Goal: Task Accomplishment & Management: Manage account settings

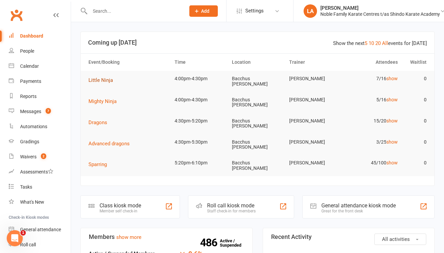
click at [100, 80] on span "Little Ninja" at bounding box center [101, 80] width 24 height 6
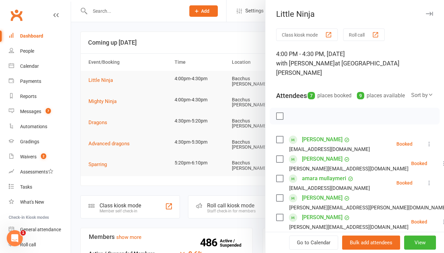
click at [352, 31] on button "Roll call" at bounding box center [364, 34] width 42 height 12
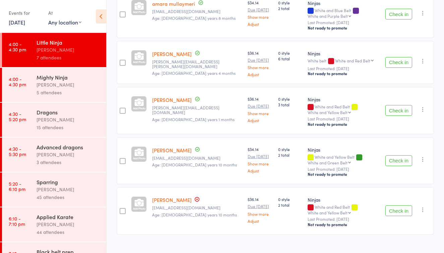
scroll to position [227, 0]
click at [69, 88] on div "[PERSON_NAME]" at bounding box center [69, 85] width 64 height 8
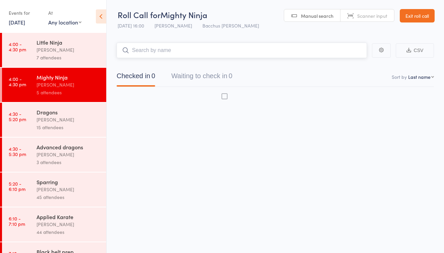
scroll to position [4, 0]
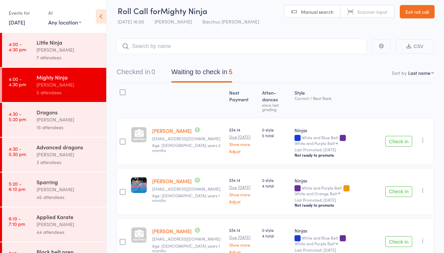
click at [82, 52] on div "[PERSON_NAME]" at bounding box center [69, 50] width 64 height 8
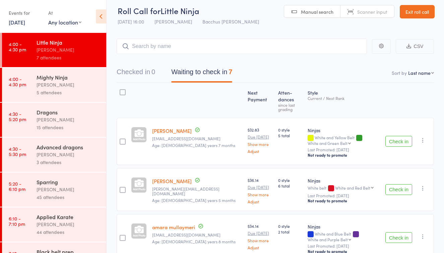
click at [414, 10] on link "Exit roll call" at bounding box center [417, 11] width 35 height 13
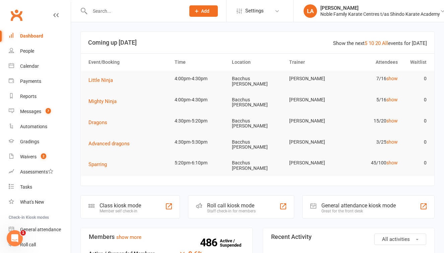
click at [129, 12] on input "text" at bounding box center [134, 10] width 93 height 9
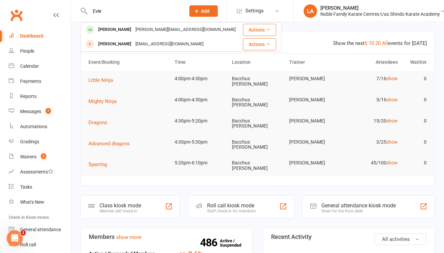
type input "Evie"
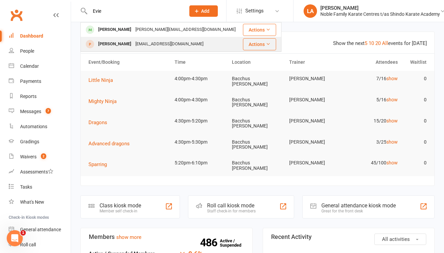
drag, startPoint x: 129, startPoint y: 12, endPoint x: 100, endPoint y: 44, distance: 42.5
click at [100, 44] on div "[PERSON_NAME]" at bounding box center [114, 44] width 37 height 10
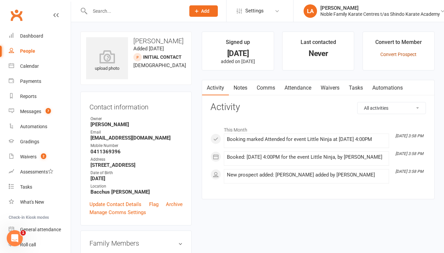
click at [389, 53] on link "Convert Prospect" at bounding box center [399, 54] width 36 height 5
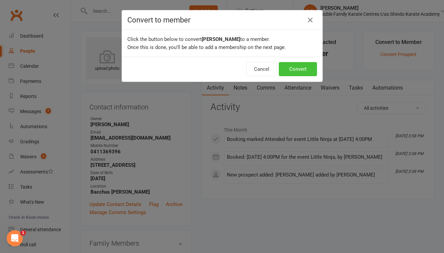
click at [298, 66] on button "Convert" at bounding box center [298, 69] width 38 height 14
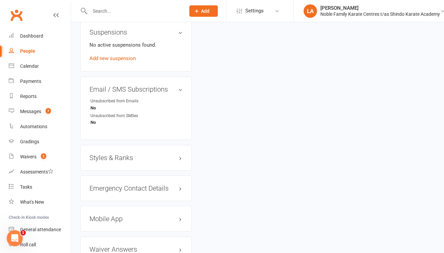
scroll to position [409, 0]
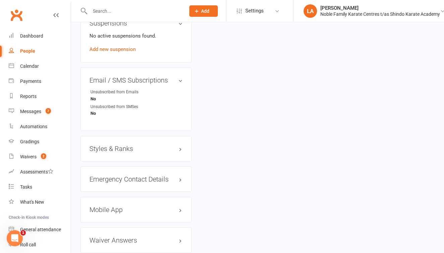
click at [124, 151] on h3 "Styles & Ranks" at bounding box center [136, 148] width 93 height 7
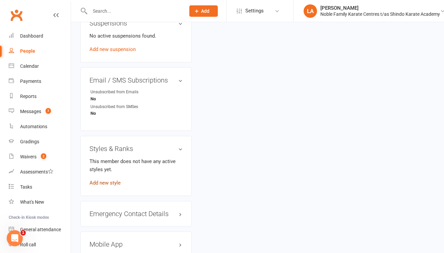
click at [115, 181] on link "Add new style" at bounding box center [105, 183] width 31 height 6
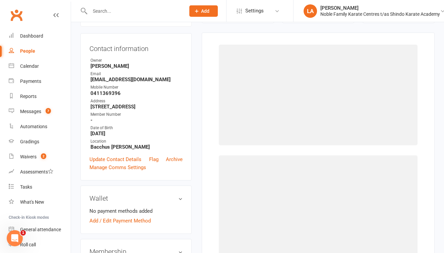
scroll to position [57, 0]
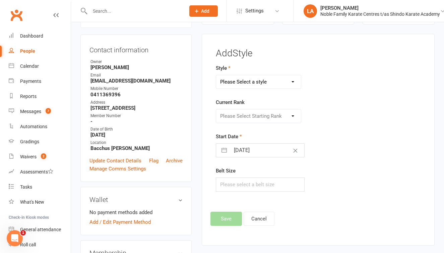
select select "3486"
select select "42586"
click at [249, 175] on div "Belt Size" at bounding box center [282, 179] width 133 height 25
click at [249, 177] on input "text" at bounding box center [260, 184] width 89 height 14
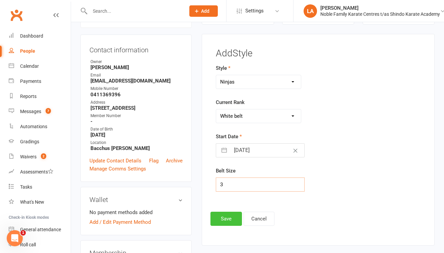
type input "3"
click at [229, 219] on button "Save" at bounding box center [227, 219] width 32 height 14
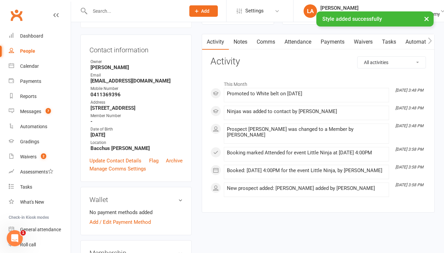
click at [362, 42] on link "Waivers" at bounding box center [363, 41] width 28 height 15
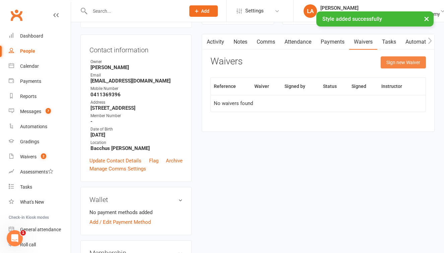
click at [405, 63] on button "Sign new Waiver" at bounding box center [403, 62] width 45 height 12
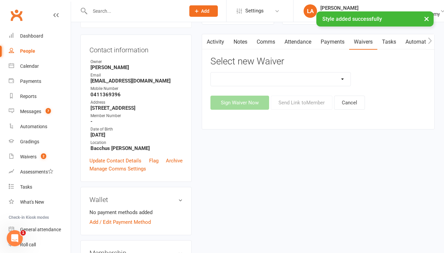
select select "13274"
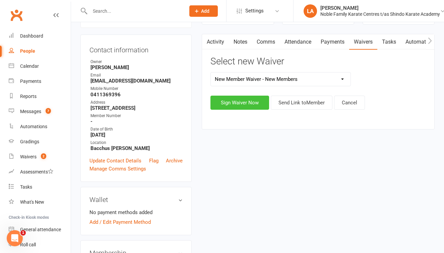
click at [239, 104] on button "Sign Waiver Now" at bounding box center [240, 103] width 59 height 14
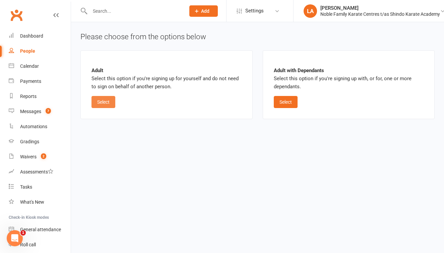
click at [107, 106] on button "Select" at bounding box center [104, 102] width 24 height 12
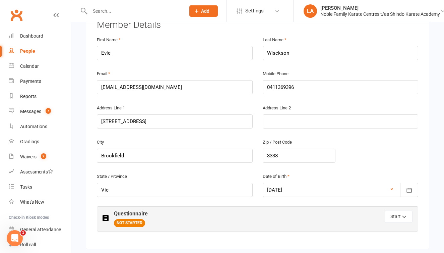
scroll to position [144, 0]
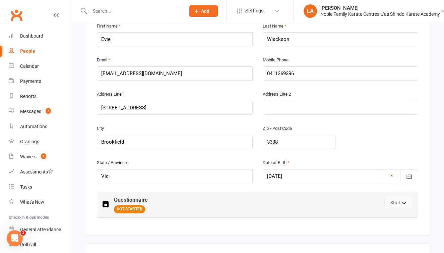
click at [396, 202] on button "Start" at bounding box center [399, 203] width 28 height 12
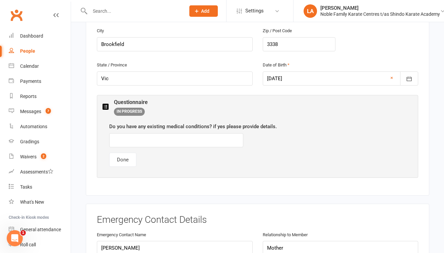
scroll to position [245, 0]
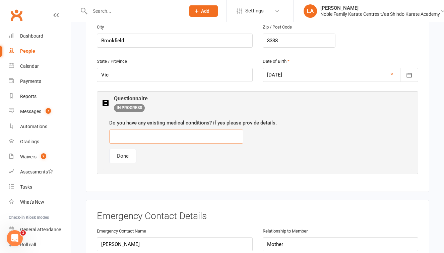
click at [134, 139] on input "text" at bounding box center [176, 136] width 134 height 14
type input "Nil"
click at [121, 154] on button "Done" at bounding box center [122, 156] width 27 height 14
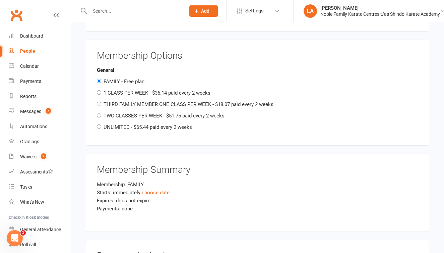
scroll to position [746, 0]
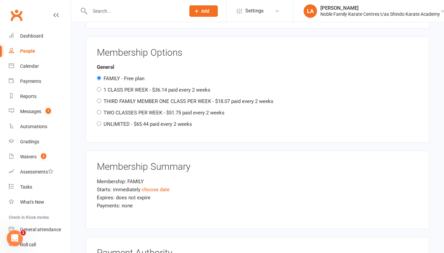
click at [99, 87] on input "1 CLASS PER WEEK - $36.14 paid every 2 weeks" at bounding box center [99, 89] width 4 height 4
radio input "true"
radio input "false"
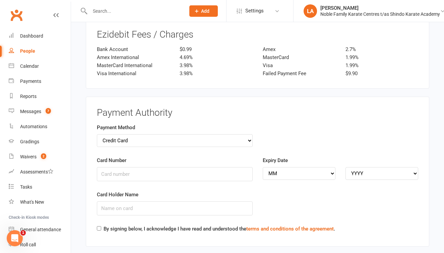
scroll to position [965, 0]
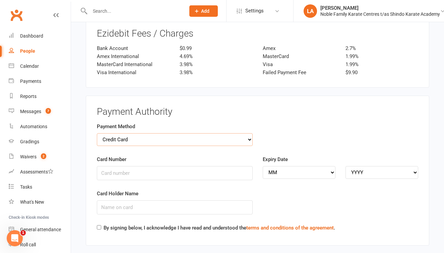
select select "bank_account"
click at [164, 166] on input "BSB" at bounding box center [175, 173] width 156 height 14
type input "923100"
type input "300960673"
type input "Brooke Wickson"
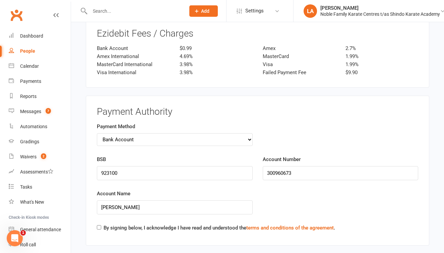
click at [99, 224] on div "By signing below, I acknowledge I have read and understood the terms and condit…" at bounding box center [216, 229] width 238 height 11
click at [99, 225] on input "By signing below, I acknowledge I have read and understood the terms and condit…" at bounding box center [99, 227] width 4 height 4
checkbox input "true"
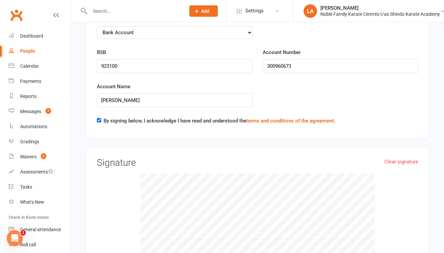
scroll to position [1071, 0]
click at [392, 174] on div at bounding box center [258, 224] width 322 height 101
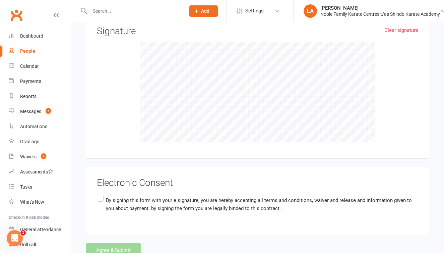
scroll to position [1203, 0]
click at [98, 194] on label "By signing this form with your e signature, you are hereby accepting all terms …" at bounding box center [258, 204] width 322 height 21
click at [98, 194] on input "By signing this form with your e signature, you are hereby accepting all terms …" at bounding box center [99, 194] width 4 height 0
click at [119, 243] on button "Agree & Submit" at bounding box center [113, 250] width 55 height 14
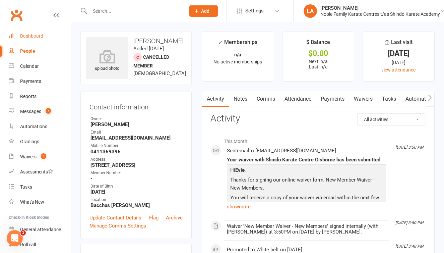
click at [39, 36] on div "Dashboard" at bounding box center [31, 35] width 23 height 5
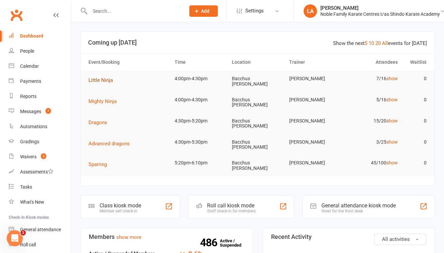
click at [107, 80] on span "Little Ninja" at bounding box center [101, 80] width 24 height 6
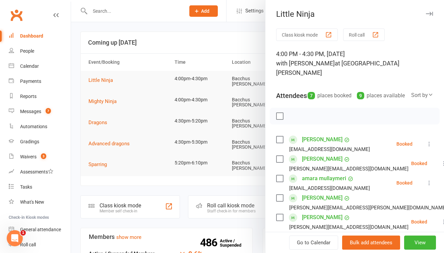
click at [368, 35] on button "Roll call" at bounding box center [364, 34] width 42 height 12
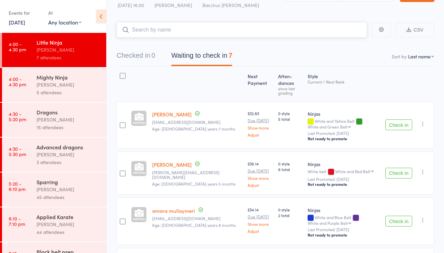
scroll to position [26, 0]
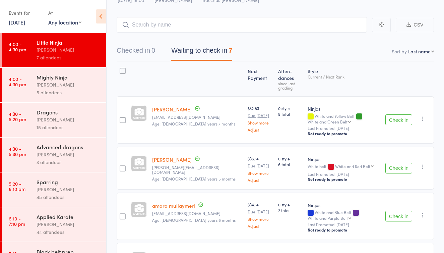
click at [405, 163] on button "Check in" at bounding box center [399, 168] width 27 height 11
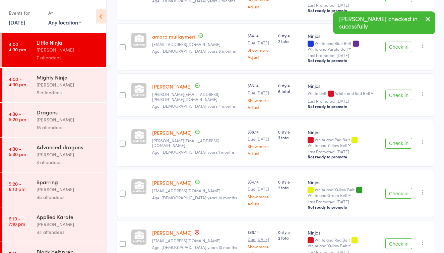
scroll to position [149, 0]
click at [398, 137] on button "Check in" at bounding box center [399, 142] width 27 height 11
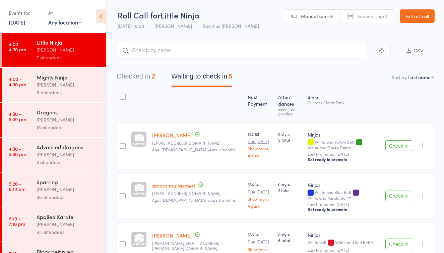
scroll to position [0, 0]
click at [82, 84] on div "[PERSON_NAME]" at bounding box center [69, 85] width 64 height 8
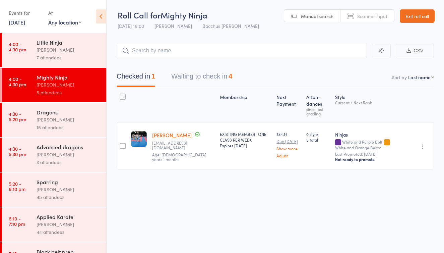
click at [214, 77] on button "Waiting to check in 4" at bounding box center [201, 78] width 61 height 18
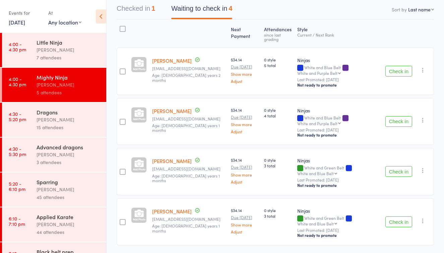
scroll to position [67, 0]
click at [66, 46] on div "[PERSON_NAME]" at bounding box center [69, 50] width 64 height 8
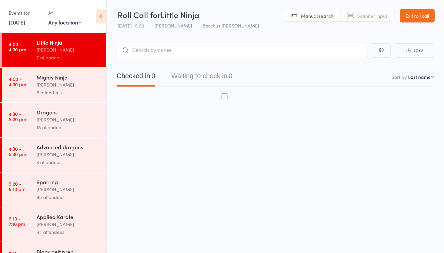
scroll to position [4, 0]
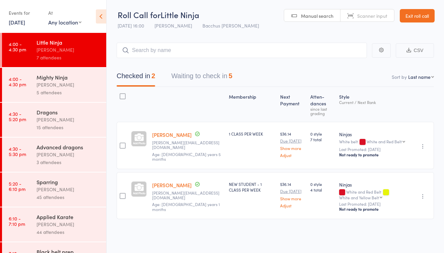
click at [211, 74] on button "Waiting to check in 5" at bounding box center [201, 78] width 61 height 18
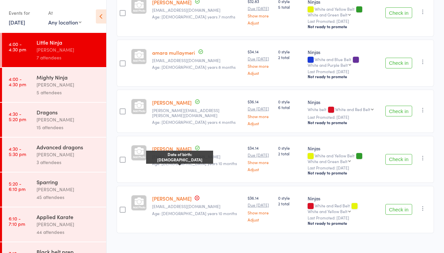
scroll to position [132, 0]
click at [67, 88] on div "[PERSON_NAME]" at bounding box center [69, 85] width 64 height 8
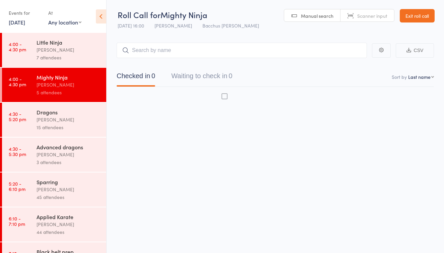
scroll to position [4, 0]
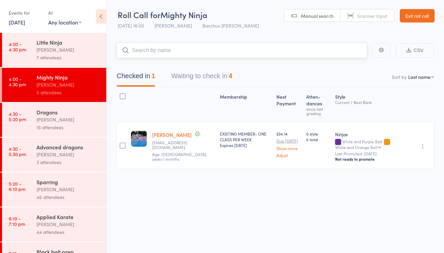
click at [206, 70] on button "Waiting to check in 4" at bounding box center [201, 78] width 61 height 18
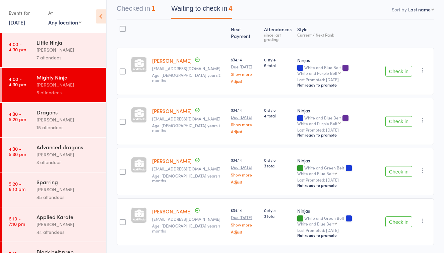
scroll to position [67, 0]
click at [65, 46] on div "[PERSON_NAME]" at bounding box center [69, 50] width 64 height 8
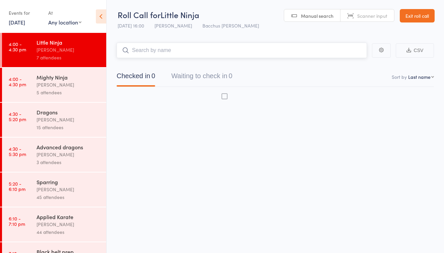
scroll to position [4, 0]
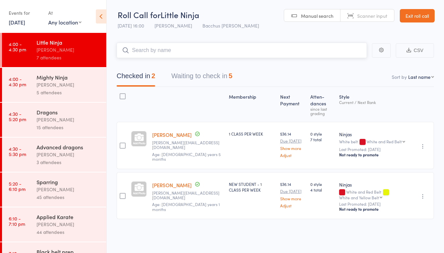
click at [192, 72] on button "Waiting to check in 5" at bounding box center [201, 78] width 61 height 18
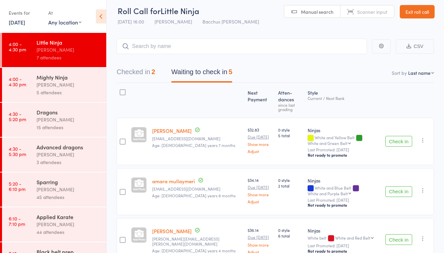
click at [390, 136] on button "Check in" at bounding box center [399, 141] width 27 height 11
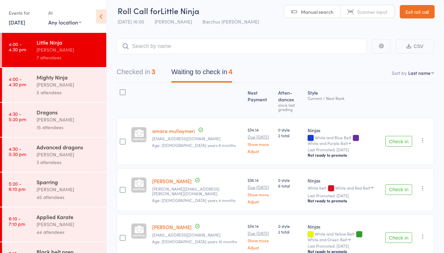
click at [46, 85] on div "[PERSON_NAME]" at bounding box center [69, 85] width 64 height 8
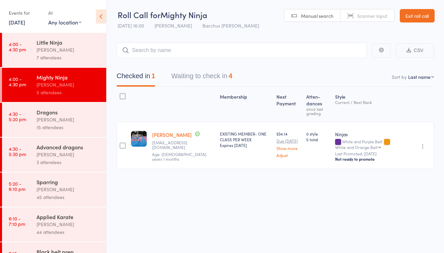
click at [227, 72] on button "Waiting to check in 4" at bounding box center [201, 78] width 61 height 18
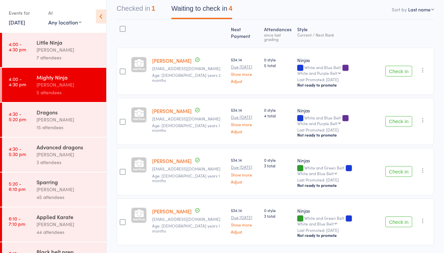
scroll to position [67, 0]
click at [62, 56] on div "7 attendees" at bounding box center [69, 58] width 64 height 8
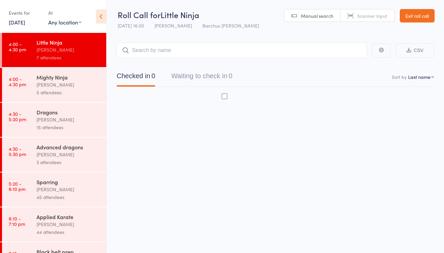
scroll to position [4, 0]
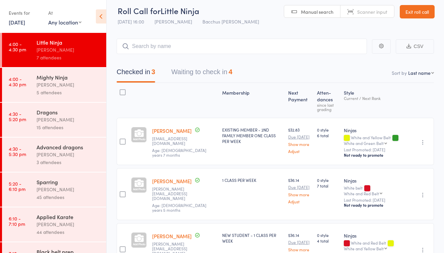
click at [62, 89] on div "5 attendees" at bounding box center [69, 93] width 64 height 8
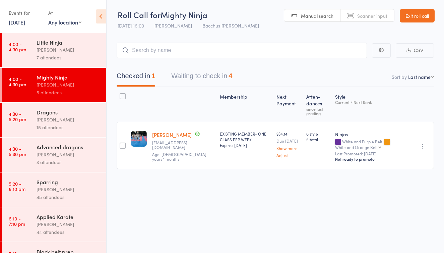
scroll to position [4, 0]
click at [203, 69] on button "Waiting to check in 4" at bounding box center [201, 78] width 61 height 18
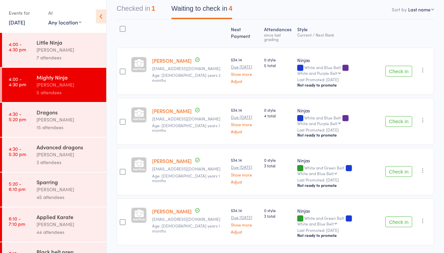
scroll to position [67, 0]
click at [135, 8] on button "Checked in 1" at bounding box center [136, 11] width 39 height 18
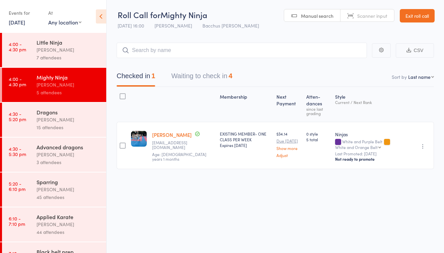
click at [72, 49] on div "[PERSON_NAME]" at bounding box center [69, 50] width 64 height 8
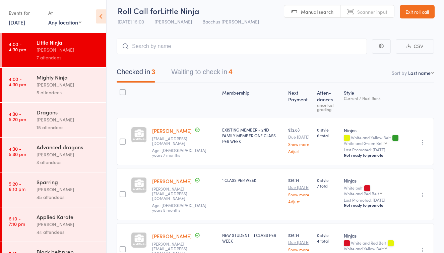
click at [220, 73] on button "Waiting to check in 4" at bounding box center [201, 74] width 61 height 18
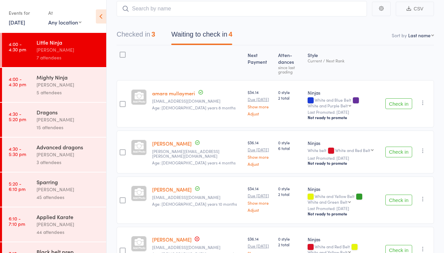
scroll to position [40, 0]
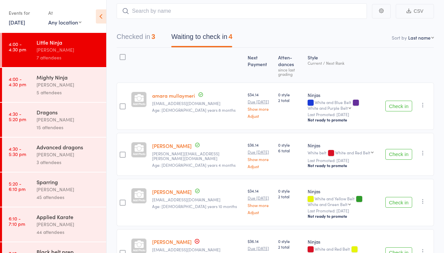
click at [74, 83] on div "[PERSON_NAME]" at bounding box center [69, 85] width 64 height 8
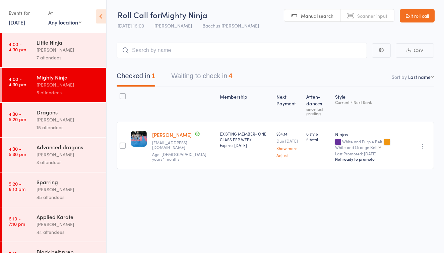
click at [194, 69] on button "Waiting to check in 4" at bounding box center [201, 78] width 61 height 18
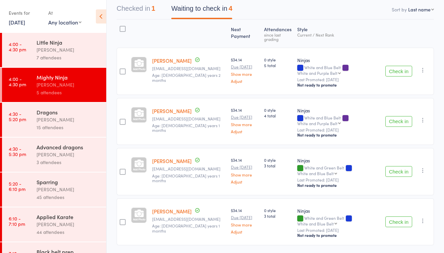
scroll to position [67, 0]
click at [68, 56] on div "7 attendees" at bounding box center [69, 58] width 64 height 8
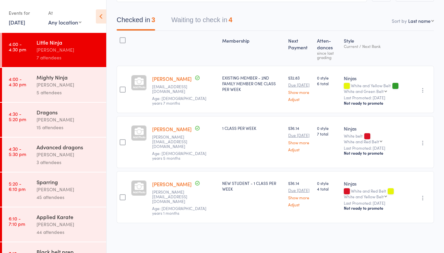
scroll to position [60, 0]
click at [192, 17] on button "Waiting to check in 4" at bounding box center [201, 22] width 61 height 18
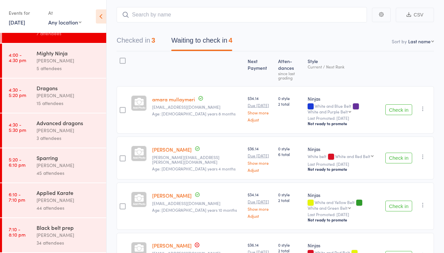
scroll to position [37, 0]
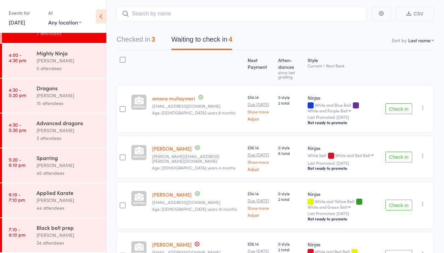
click at [68, 104] on div "15 attendees" at bounding box center [69, 103] width 64 height 8
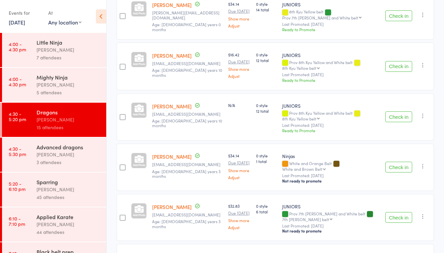
scroll to position [429, 0]
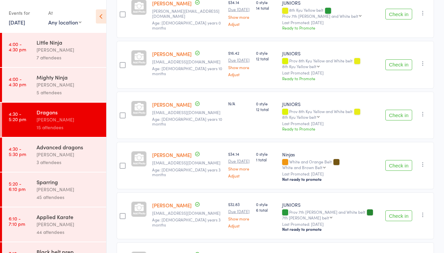
click at [393, 160] on button "Check in" at bounding box center [399, 165] width 27 height 11
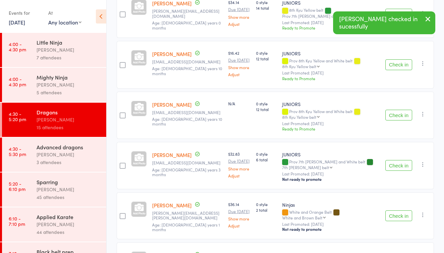
click at [57, 56] on div "7 attendees" at bounding box center [69, 58] width 64 height 8
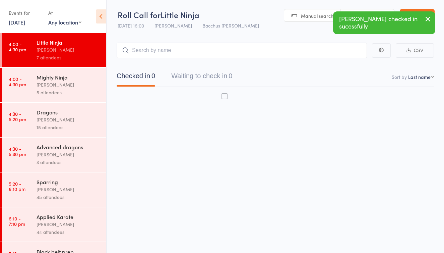
scroll to position [4, 0]
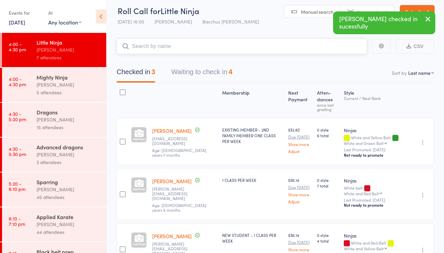
click at [219, 71] on button "Waiting to check in 4" at bounding box center [201, 74] width 61 height 18
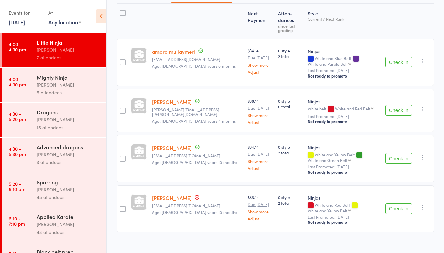
scroll to position [83, 0]
click at [390, 105] on button "Check in" at bounding box center [399, 110] width 27 height 11
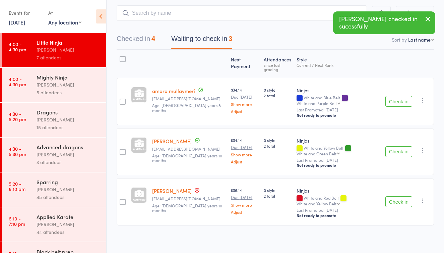
click at [389, 150] on button "Check in" at bounding box center [399, 151] width 27 height 11
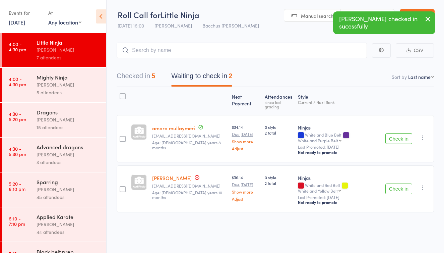
click at [81, 86] on div "[PERSON_NAME]" at bounding box center [69, 85] width 64 height 8
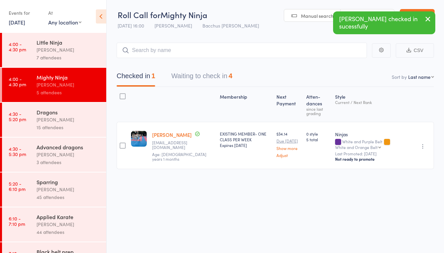
click at [217, 72] on button "Waiting to check in 4" at bounding box center [201, 78] width 61 height 18
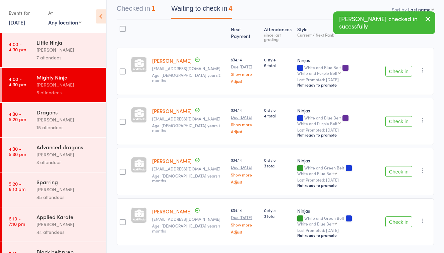
scroll to position [67, 0]
click at [401, 217] on button "Check in" at bounding box center [399, 222] width 27 height 11
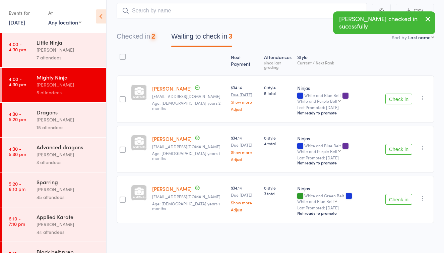
scroll to position [22, 0]
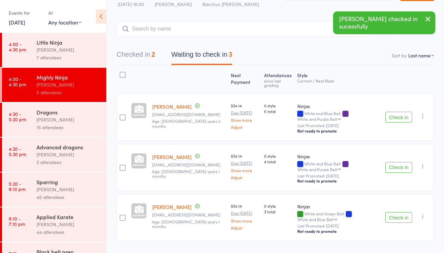
click at [74, 127] on div "15 attendees" at bounding box center [69, 127] width 64 height 8
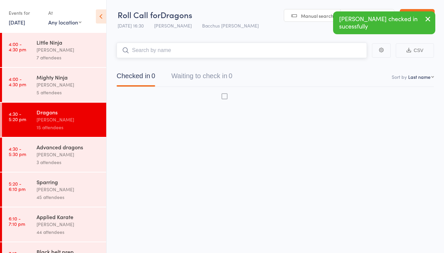
scroll to position [4, 0]
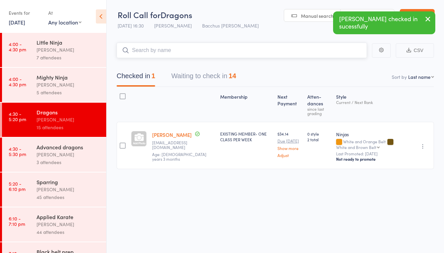
click at [211, 74] on button "Waiting to check in 14" at bounding box center [203, 78] width 65 height 18
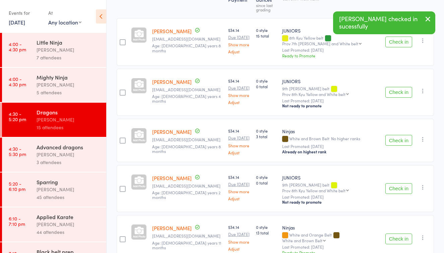
scroll to position [105, 0]
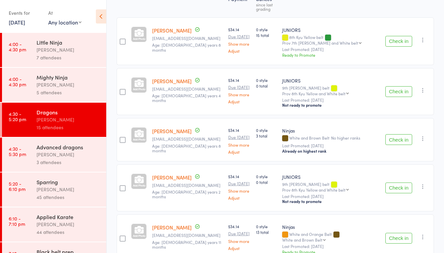
click at [397, 136] on button "Check in" at bounding box center [399, 139] width 27 height 11
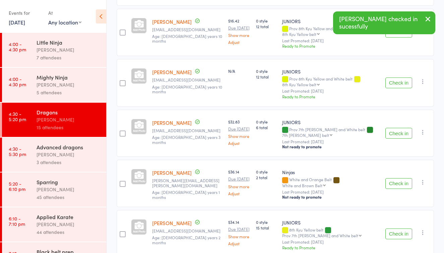
scroll to position [416, 0]
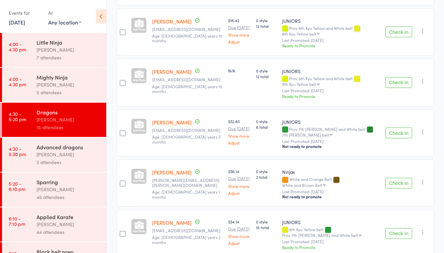
click at [395, 178] on button "Check in" at bounding box center [399, 183] width 27 height 11
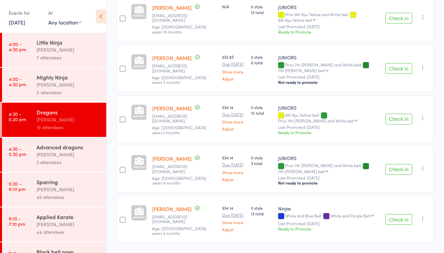
scroll to position [484, 0]
click at [66, 49] on div "[PERSON_NAME]" at bounding box center [69, 50] width 64 height 8
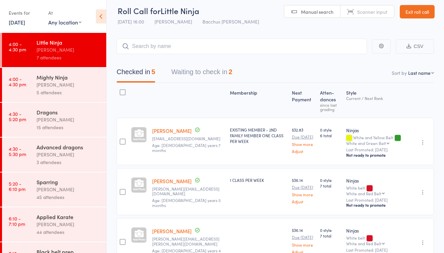
click at [218, 73] on button "Waiting to check in 2" at bounding box center [201, 74] width 61 height 18
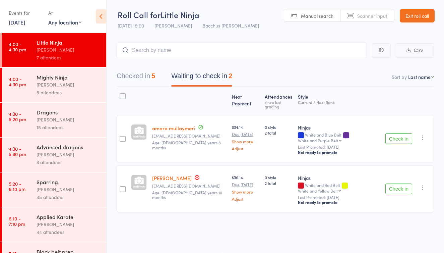
click at [95, 84] on div "[PERSON_NAME]" at bounding box center [69, 85] width 64 height 8
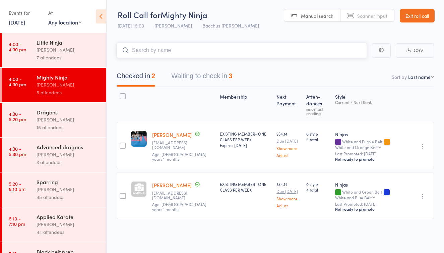
click at [210, 73] on button "Waiting to check in 3" at bounding box center [201, 78] width 61 height 18
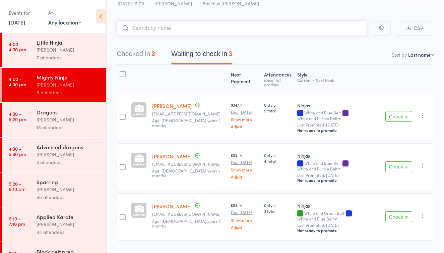
scroll to position [22, 0]
click at [390, 162] on button "Check in" at bounding box center [399, 167] width 27 height 11
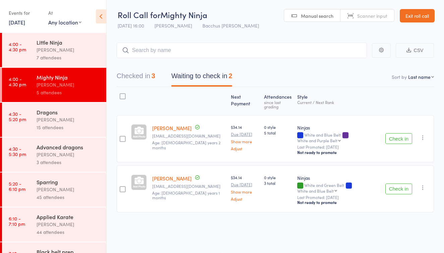
click at [398, 133] on button "Check in" at bounding box center [399, 138] width 27 height 11
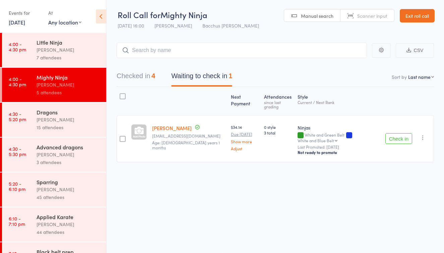
click at [54, 49] on div "[PERSON_NAME]" at bounding box center [69, 50] width 64 height 8
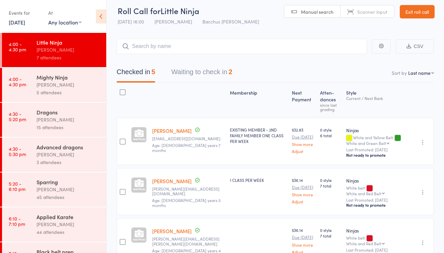
click at [196, 73] on button "Waiting to check in 2" at bounding box center [201, 74] width 61 height 18
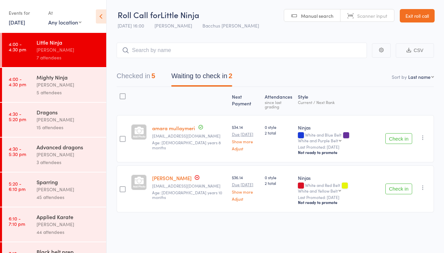
click at [81, 88] on div "[PERSON_NAME]" at bounding box center [69, 85] width 64 height 8
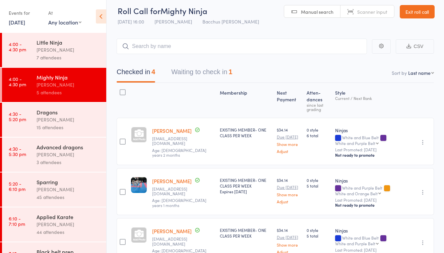
click at [188, 71] on button "Waiting to check in 1" at bounding box center [201, 74] width 61 height 18
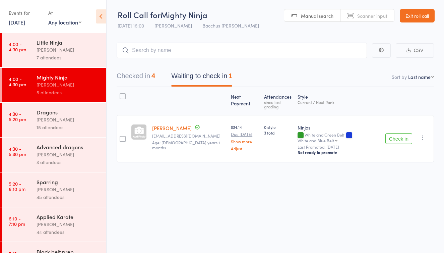
click at [149, 73] on button "Checked in 4" at bounding box center [136, 78] width 39 height 18
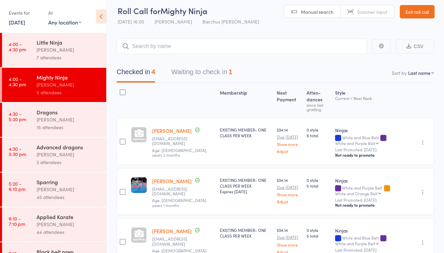
click at [213, 71] on button "Waiting to check in 1" at bounding box center [201, 74] width 61 height 18
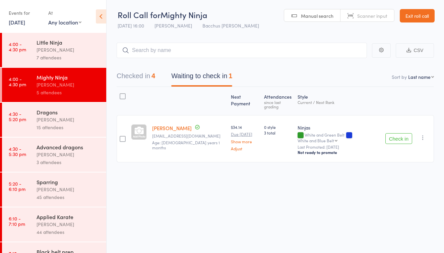
click at [139, 71] on button "Checked in 4" at bounding box center [136, 78] width 39 height 18
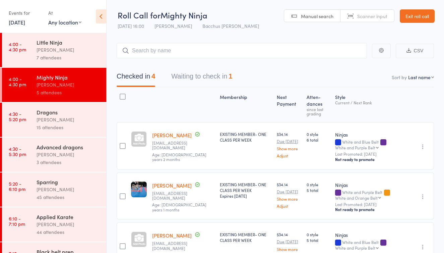
click at [209, 78] on button "Waiting to check in 1" at bounding box center [201, 78] width 61 height 18
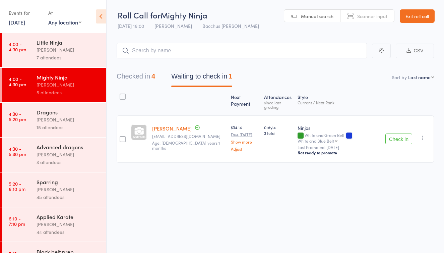
click at [423, 18] on link "Exit roll call" at bounding box center [417, 15] width 35 height 13
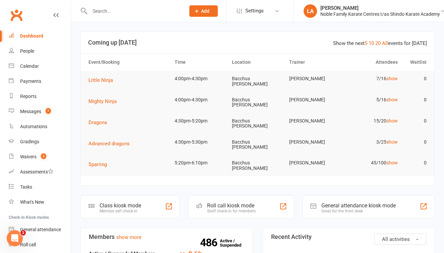
click at [37, 35] on div "Dashboard" at bounding box center [31, 35] width 23 height 5
click at [31, 67] on div "Calendar" at bounding box center [29, 65] width 19 height 5
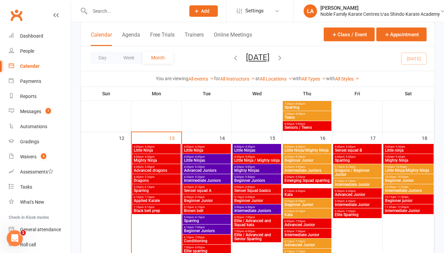
scroll to position [355, 0]
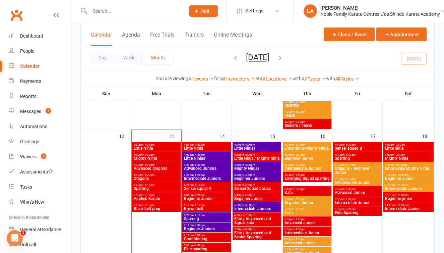
click at [260, 195] on span "5:10pm - 6:00pm" at bounding box center [257, 194] width 46 height 3
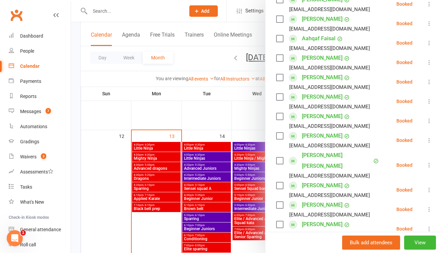
scroll to position [179, 0]
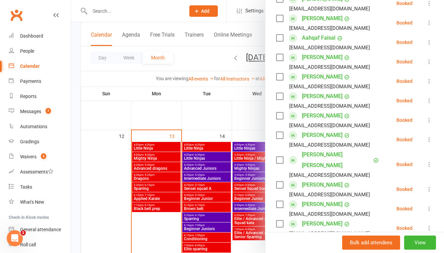
click at [77, 36] on div at bounding box center [257, 126] width 373 height 253
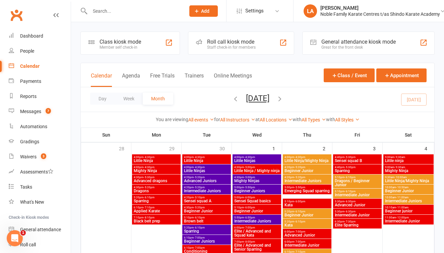
scroll to position [0, 0]
click at [106, 11] on input "text" at bounding box center [134, 10] width 93 height 9
type input "am"
click at [30, 39] on link "Dashboard" at bounding box center [40, 35] width 62 height 15
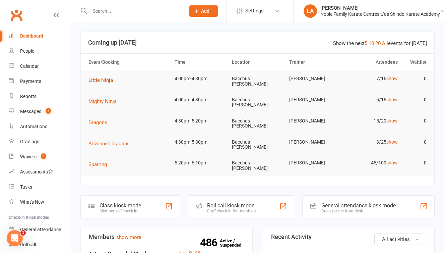
click at [106, 79] on span "Little Ninja" at bounding box center [101, 80] width 24 height 6
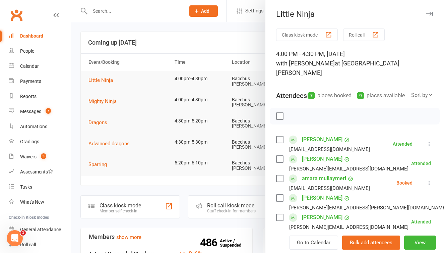
click at [107, 11] on div at bounding box center [257, 126] width 373 height 253
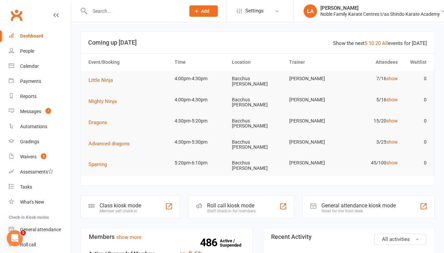
click at [106, 11] on input "text" at bounding box center [134, 10] width 93 height 9
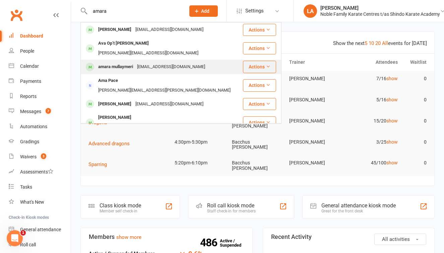
type input "amara"
click at [111, 62] on div "amara mullaymeri" at bounding box center [115, 67] width 39 height 10
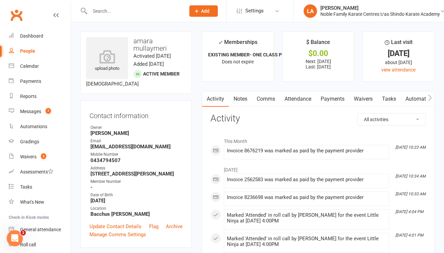
click at [301, 98] on link "Attendance" at bounding box center [298, 98] width 36 height 15
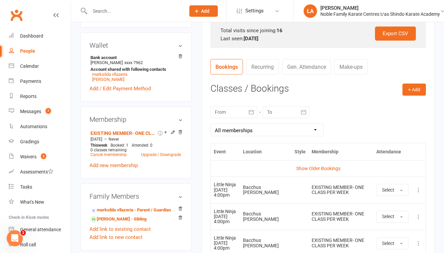
scroll to position [221, 0]
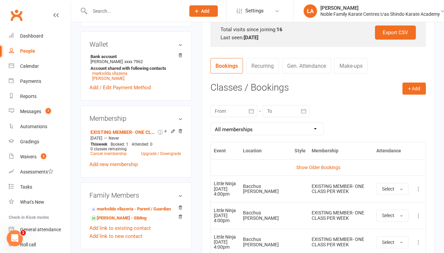
click at [416, 186] on icon at bounding box center [418, 188] width 7 height 7
click at [394, 225] on link "Remove booking" at bounding box center [389, 228] width 66 height 13
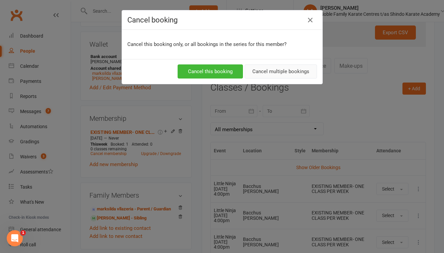
click at [281, 70] on button "Cancel multiple bookings" at bounding box center [281, 71] width 72 height 14
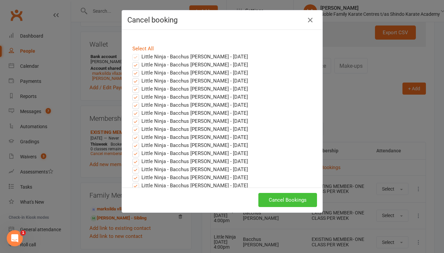
click at [278, 199] on button "Cancel Bookings" at bounding box center [287, 200] width 59 height 14
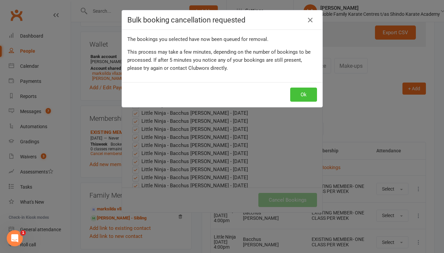
click at [297, 95] on button "Ok" at bounding box center [303, 95] width 27 height 14
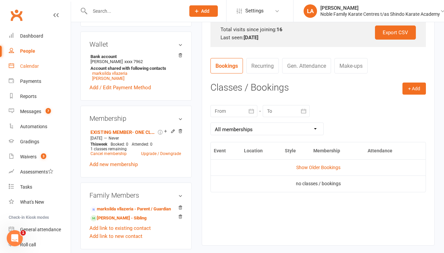
click at [35, 66] on div "Calendar" at bounding box center [29, 65] width 19 height 5
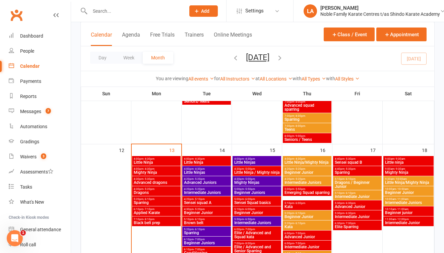
scroll to position [345, 0]
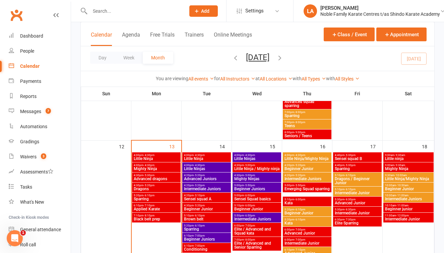
click at [142, 165] on span "4:00pm - 4:30pm" at bounding box center [156, 165] width 46 height 3
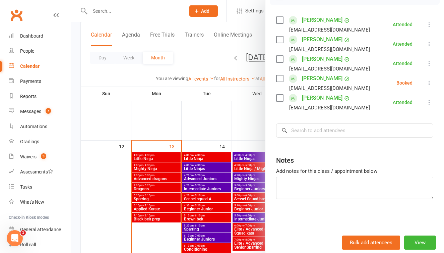
scroll to position [119, 0]
click at [325, 131] on input "search" at bounding box center [354, 131] width 157 height 14
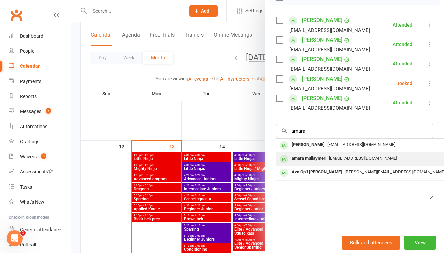
type input "amara"
click at [339, 156] on span "marsildavllazeria@gmail.com" at bounding box center [363, 158] width 68 height 5
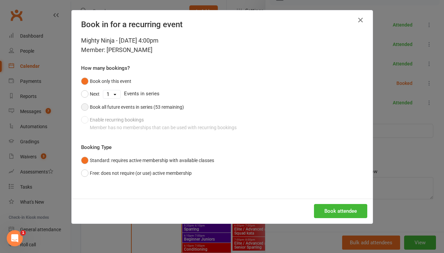
click at [84, 106] on button "Book all future events in series (53 remaining)" at bounding box center [132, 107] width 103 height 13
click at [326, 209] on button "Book attendee" at bounding box center [340, 211] width 53 height 14
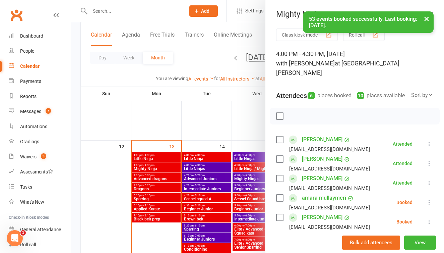
scroll to position [0, 0]
click at [377, 37] on div "button" at bounding box center [375, 34] width 7 height 7
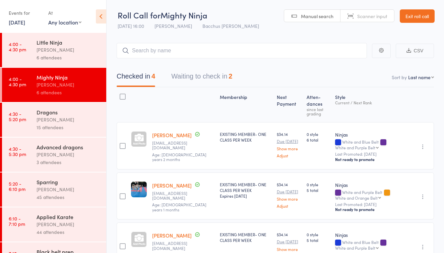
click at [216, 80] on button "Waiting to check in 2" at bounding box center [201, 78] width 61 height 18
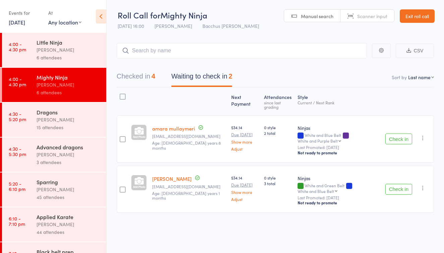
click at [403, 138] on button "Check in" at bounding box center [399, 138] width 27 height 11
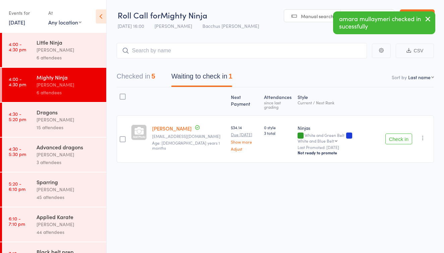
click at [422, 134] on icon "button" at bounding box center [423, 137] width 7 height 7
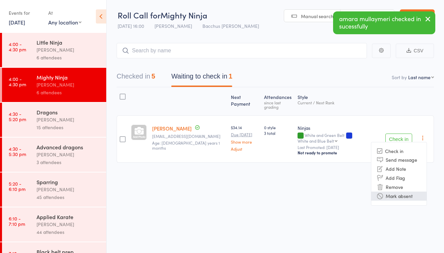
click at [405, 191] on li "Mark absent" at bounding box center [398, 195] width 55 height 9
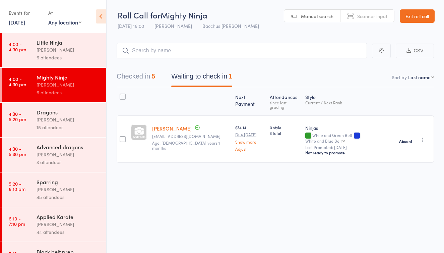
click at [59, 53] on div "[PERSON_NAME]" at bounding box center [69, 50] width 64 height 8
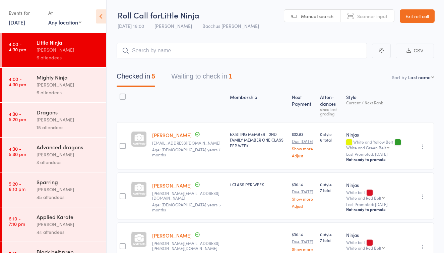
click at [195, 78] on button "Waiting to check in 1" at bounding box center [201, 78] width 61 height 18
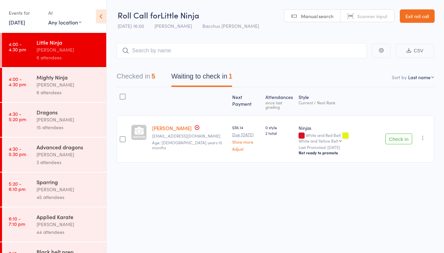
click at [89, 85] on div "[PERSON_NAME]" at bounding box center [69, 85] width 64 height 8
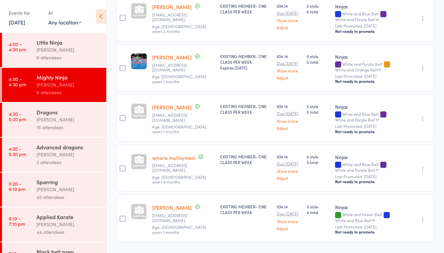
scroll to position [129, 0]
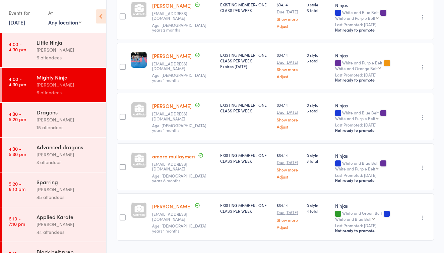
click at [81, 122] on div "[PERSON_NAME]" at bounding box center [69, 120] width 64 height 8
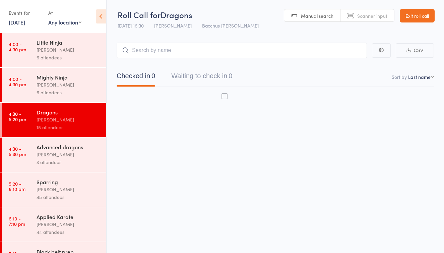
scroll to position [4, 0]
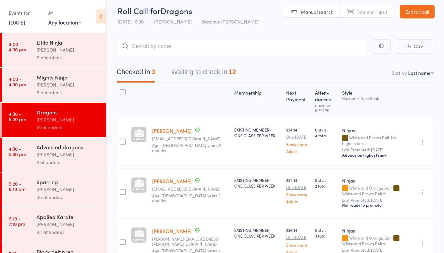
click at [205, 73] on button "Waiting to check in 12" at bounding box center [203, 74] width 65 height 18
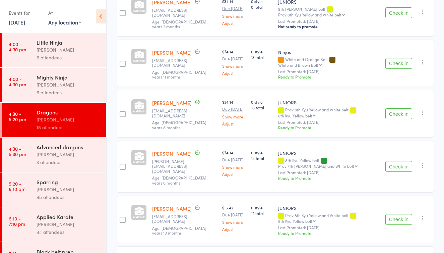
scroll to position [237, 0]
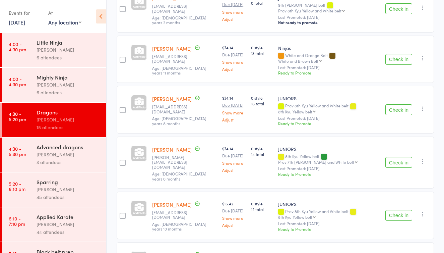
click at [391, 157] on button "Check in" at bounding box center [399, 162] width 27 height 11
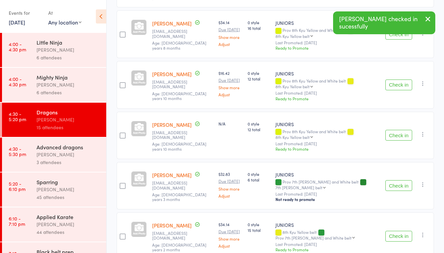
scroll to position [316, 0]
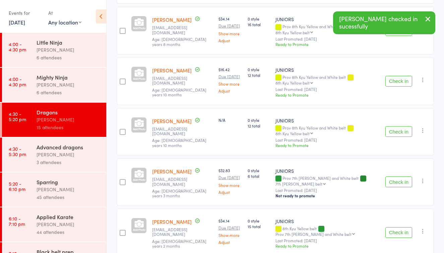
click at [396, 176] on button "Check in" at bounding box center [399, 181] width 27 height 11
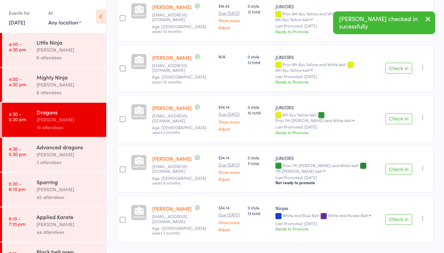
scroll to position [379, 0]
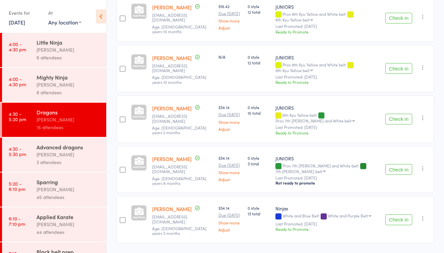
click at [71, 64] on div "Little Ninja [PERSON_NAME] 6 attendees" at bounding box center [72, 50] width 70 height 34
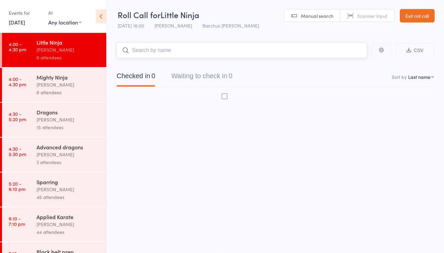
scroll to position [4, 0]
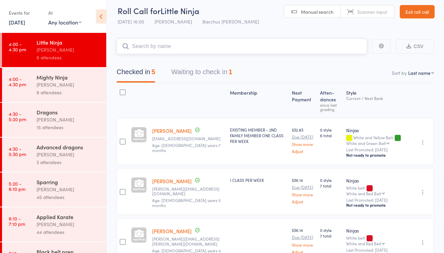
click at [181, 71] on button "Waiting to check in 1" at bounding box center [201, 74] width 61 height 18
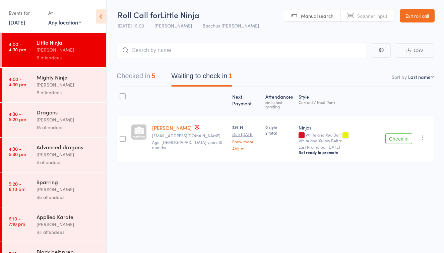
click at [421, 134] on icon "button" at bounding box center [423, 137] width 7 height 7
click at [325, 194] on div "Roll Call for Little Ninja [DATE] 16:00 [PERSON_NAME] [PERSON_NAME] Manual sear…" at bounding box center [222, 126] width 444 height 253
click at [424, 134] on icon "button" at bounding box center [423, 137] width 7 height 7
click at [279, 184] on div "Next Payment Atten­dances since last grading Style Current / Next Rank [PERSON_…" at bounding box center [275, 139] width 317 height 105
click at [173, 125] on link "[PERSON_NAME]" at bounding box center [172, 127] width 40 height 7
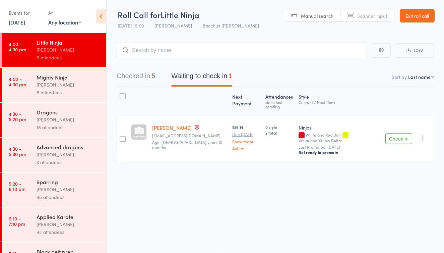
click at [71, 122] on div "[PERSON_NAME]" at bounding box center [69, 120] width 64 height 8
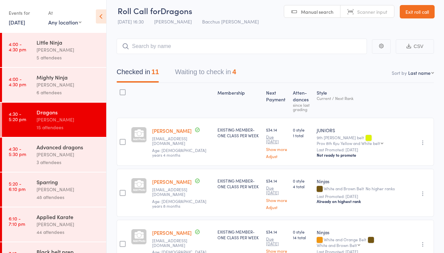
click at [213, 74] on button "Waiting to check in 4" at bounding box center [205, 74] width 61 height 18
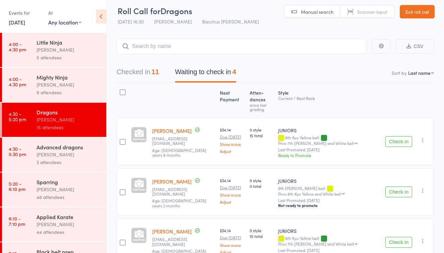
click at [392, 186] on button "Check in" at bounding box center [399, 191] width 27 height 11
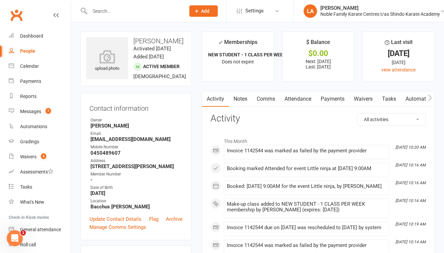
click at [311, 98] on link "Attendance" at bounding box center [298, 98] width 36 height 15
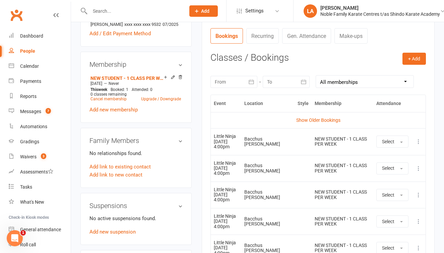
scroll to position [251, 0]
click at [419, 138] on icon at bounding box center [418, 141] width 7 height 7
click at [383, 179] on link "Remove booking" at bounding box center [389, 180] width 66 height 13
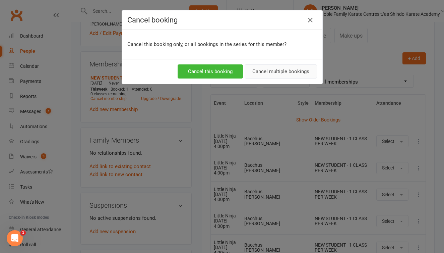
click at [283, 69] on button "Cancel multiple bookings" at bounding box center [281, 71] width 72 height 14
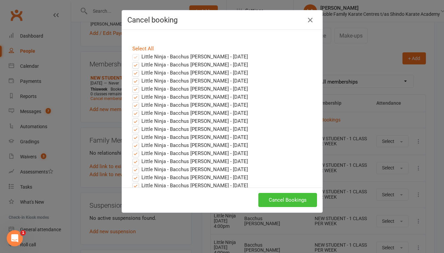
click at [272, 199] on button "Cancel Bookings" at bounding box center [287, 200] width 59 height 14
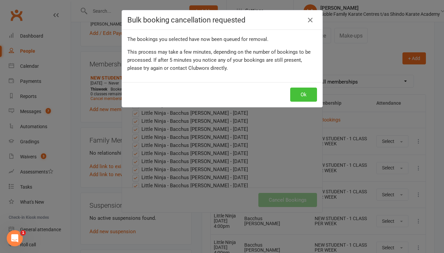
click at [304, 95] on button "Ok" at bounding box center [303, 95] width 27 height 14
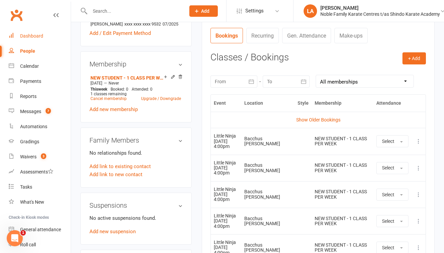
click at [41, 36] on div "Dashboard" at bounding box center [31, 35] width 23 height 5
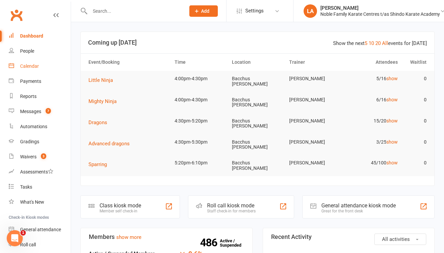
click at [35, 65] on div "Calendar" at bounding box center [29, 65] width 19 height 5
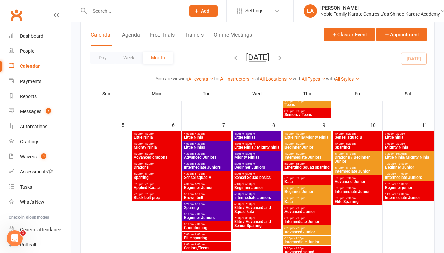
scroll to position [192, 0]
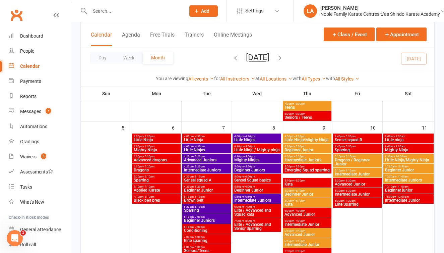
click at [416, 136] on span "9:00am - 9:30am" at bounding box center [409, 136] width 48 height 3
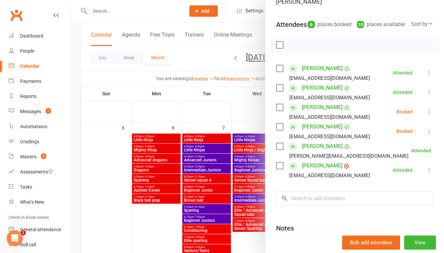
scroll to position [73, 0]
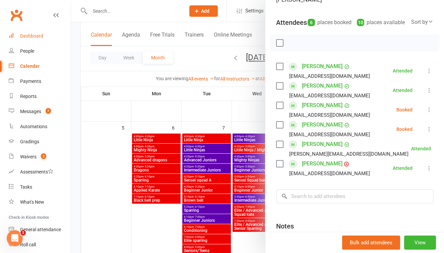
click at [33, 36] on div "Dashboard" at bounding box center [31, 35] width 23 height 5
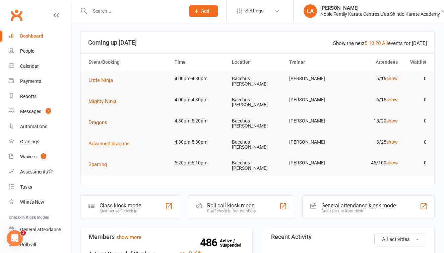
click at [97, 119] on span "Dragons" at bounding box center [98, 122] width 19 height 6
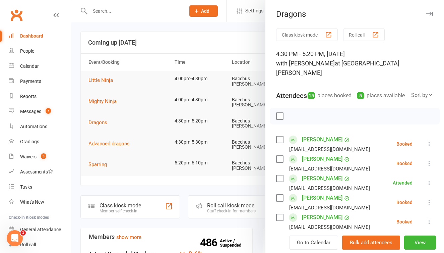
click at [368, 35] on button "Roll call" at bounding box center [364, 34] width 42 height 12
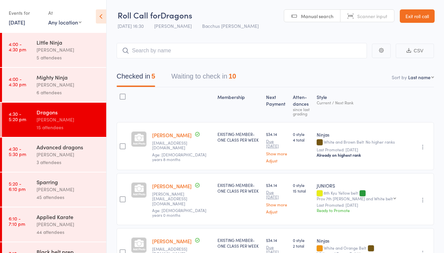
click at [211, 78] on button "Waiting to check in 10" at bounding box center [203, 78] width 65 height 18
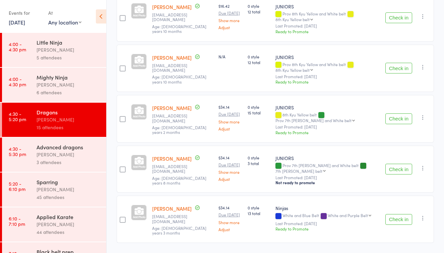
scroll to position [379, 0]
click at [398, 63] on button "Check in" at bounding box center [399, 68] width 27 height 11
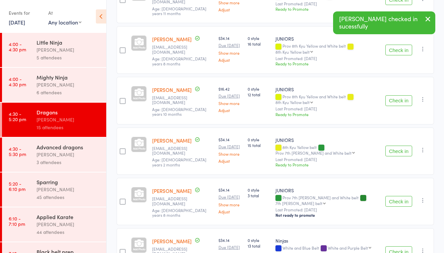
scroll to position [288, 0]
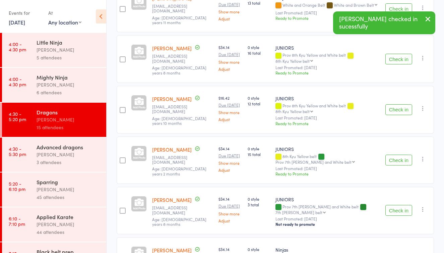
click at [398, 104] on button "Check in" at bounding box center [399, 109] width 27 height 11
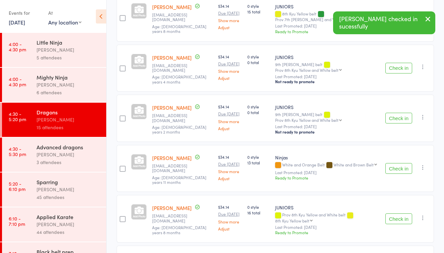
scroll to position [127, 0]
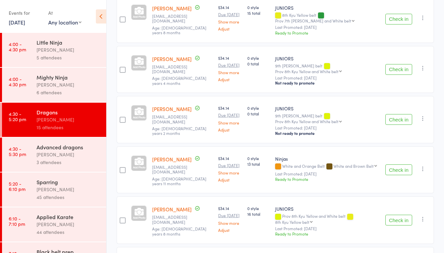
click at [393, 164] on button "Check in" at bounding box center [399, 169] width 27 height 11
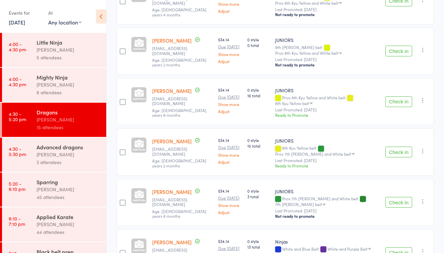
scroll to position [195, 0]
click at [72, 158] on div "3 attendees" at bounding box center [69, 162] width 64 height 8
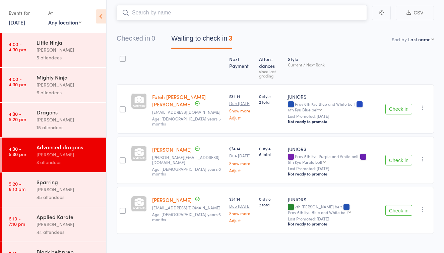
scroll to position [38, 0]
click at [77, 187] on div "[PERSON_NAME]" at bounding box center [69, 189] width 64 height 8
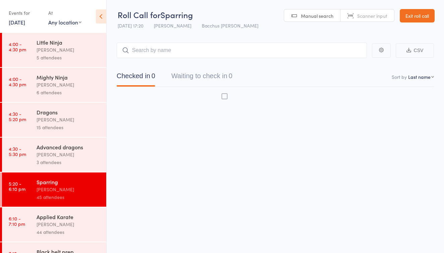
scroll to position [4, 0]
click at [220, 73] on button "Waiting to check in 0" at bounding box center [201, 78] width 61 height 18
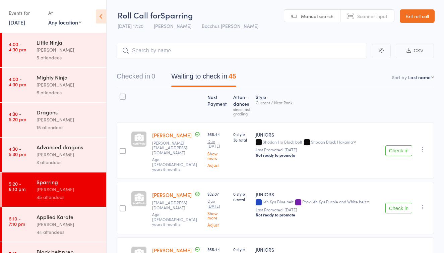
scroll to position [0, 0]
click at [58, 155] on div "[PERSON_NAME]" at bounding box center [69, 155] width 64 height 8
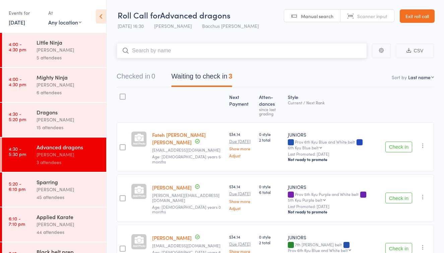
click at [211, 76] on button "Waiting to check in 3" at bounding box center [201, 78] width 61 height 18
click at [399, 192] on button "Check in" at bounding box center [399, 197] width 27 height 11
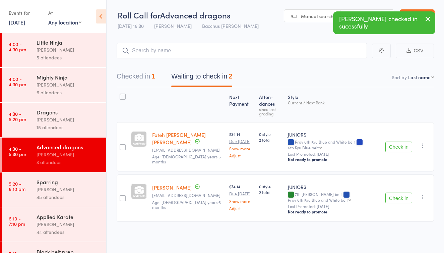
click at [85, 122] on div "[PERSON_NAME]" at bounding box center [69, 120] width 64 height 8
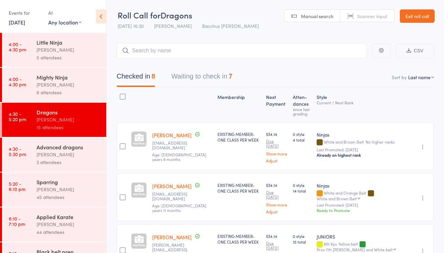
click at [215, 76] on button "Waiting to check in 7" at bounding box center [201, 78] width 61 height 18
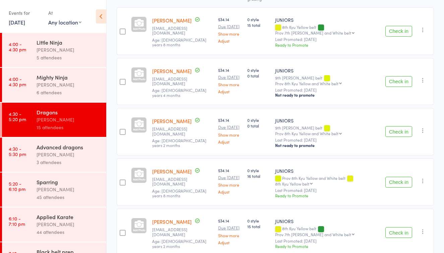
scroll to position [114, 0]
click at [399, 77] on button "Check in" at bounding box center [399, 82] width 27 height 11
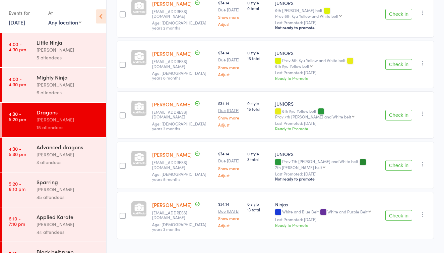
scroll to position [182, 0]
click at [92, 152] on div "[PERSON_NAME]" at bounding box center [69, 155] width 64 height 8
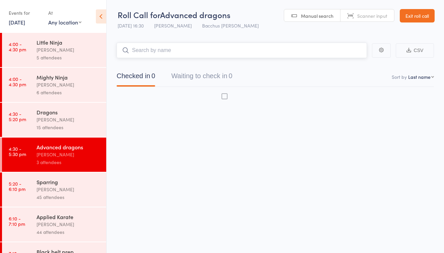
scroll to position [4, 0]
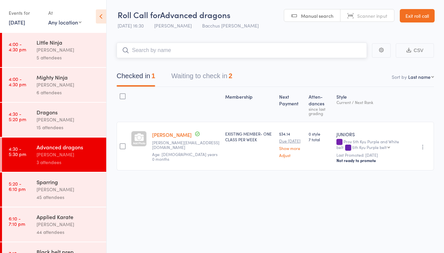
click at [196, 72] on button "Waiting to check in 2" at bounding box center [201, 78] width 61 height 18
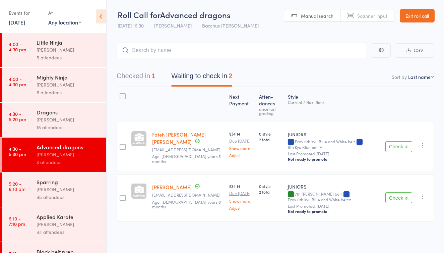
click at [393, 192] on button "Check in" at bounding box center [399, 197] width 27 height 11
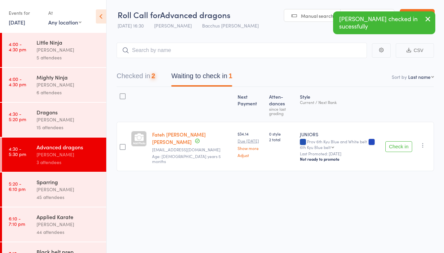
click at [59, 190] on div "[PERSON_NAME]" at bounding box center [69, 189] width 64 height 8
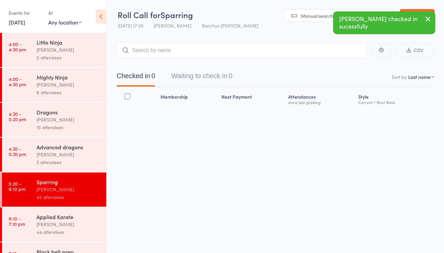
click at [211, 75] on button "Waiting to check in 0" at bounding box center [201, 78] width 61 height 18
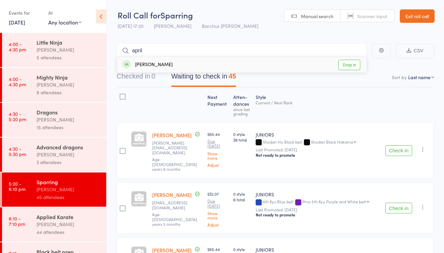
type input "April"
drag, startPoint x: 196, startPoint y: 98, endPoint x: 350, endPoint y: 65, distance: 158.0
click at [350, 65] on link "Drop in" at bounding box center [350, 65] width 22 height 10
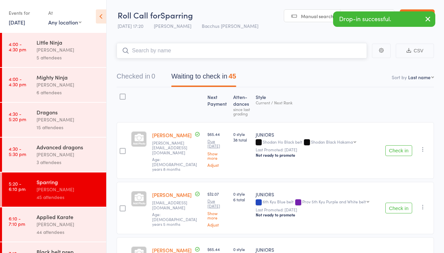
click at [195, 75] on button "Waiting to check in 45" at bounding box center [203, 78] width 65 height 18
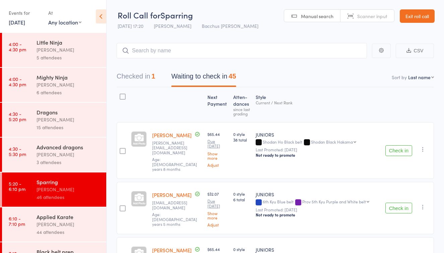
click at [67, 125] on div "15 attendees" at bounding box center [69, 127] width 64 height 8
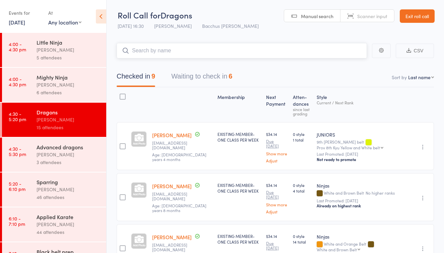
click at [203, 77] on button "Waiting to check in 6" at bounding box center [201, 78] width 61 height 18
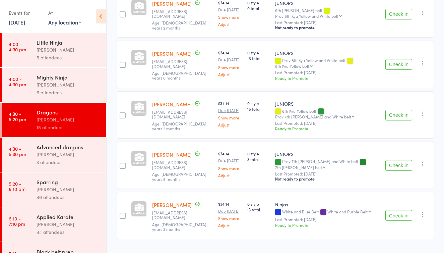
scroll to position [182, 0]
click at [71, 148] on div "Advanced dragons" at bounding box center [69, 146] width 64 height 7
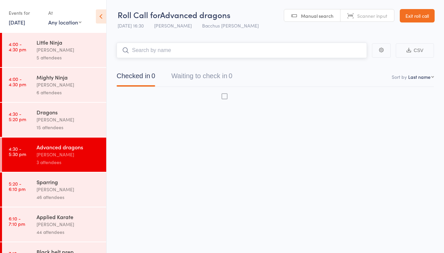
scroll to position [4, 0]
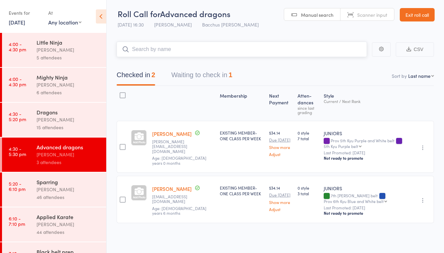
click at [211, 74] on button "Waiting to check in 1" at bounding box center [201, 77] width 61 height 18
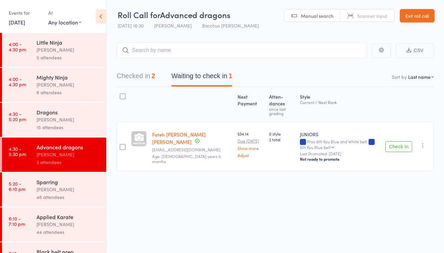
click at [72, 123] on div "[PERSON_NAME]" at bounding box center [69, 120] width 64 height 8
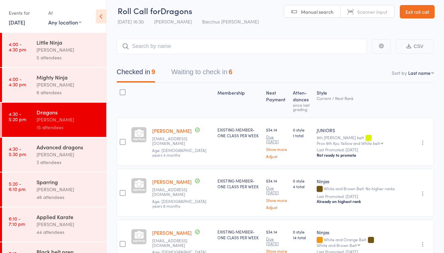
click at [209, 72] on button "Waiting to check in 6" at bounding box center [201, 74] width 61 height 18
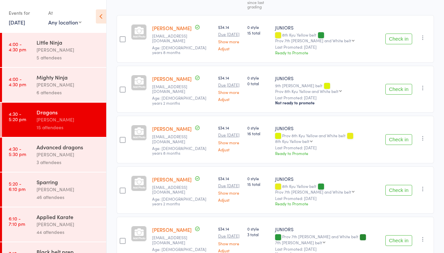
scroll to position [108, 0]
click at [301, 150] on div "Ready to Promote" at bounding box center [327, 153] width 105 height 6
click at [303, 150] on div "Ready to Promote" at bounding box center [327, 153] width 105 height 6
click at [295, 150] on div "Ready to Promote" at bounding box center [327, 153] width 105 height 6
click at [173, 124] on link "Noah Corr" at bounding box center [172, 127] width 40 height 7
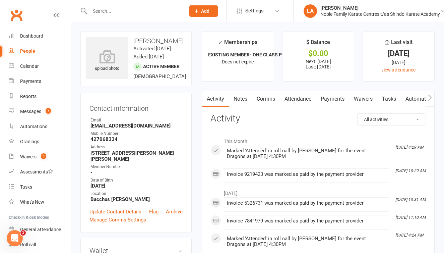
click at [429, 96] on icon "button" at bounding box center [430, 97] width 4 height 7
click at [370, 98] on link "Gradings / Promotions" at bounding box center [371, 98] width 63 height 15
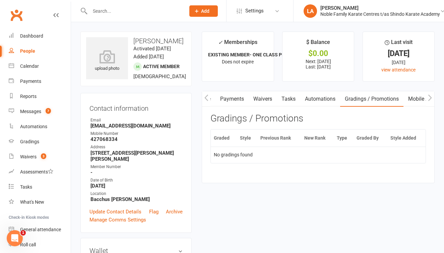
click at [385, 98] on link "Gradings / Promotions" at bounding box center [371, 98] width 63 height 15
click at [222, 137] on th "Graded" at bounding box center [224, 137] width 26 height 17
click at [243, 153] on td "No gradings found" at bounding box center [318, 155] width 215 height 16
click at [272, 150] on td "No gradings found" at bounding box center [318, 154] width 215 height 16
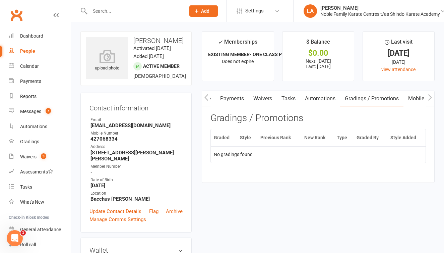
click at [343, 136] on th "Type" at bounding box center [344, 137] width 20 height 17
click at [368, 140] on th "Graded By" at bounding box center [371, 137] width 34 height 17
click at [396, 138] on th "Style Added" at bounding box center [407, 137] width 38 height 17
click at [383, 97] on link "Gradings / Promotions" at bounding box center [371, 98] width 63 height 15
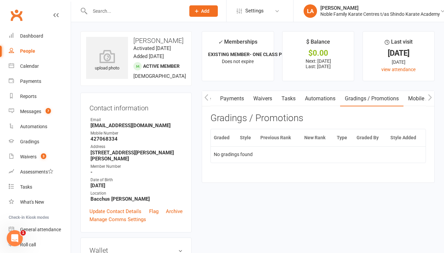
click at [294, 117] on h3 "Gradings / Promotions" at bounding box center [319, 118] width 216 height 10
click at [284, 136] on th "Previous Rank" at bounding box center [279, 137] width 44 height 17
click at [235, 137] on th "Graded" at bounding box center [224, 137] width 26 height 17
click at [223, 137] on th "Graded" at bounding box center [224, 137] width 26 height 17
click at [227, 152] on td "No gradings found" at bounding box center [318, 154] width 215 height 16
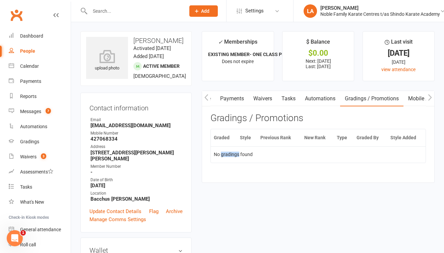
click at [227, 152] on td "No gradings found" at bounding box center [318, 154] width 215 height 16
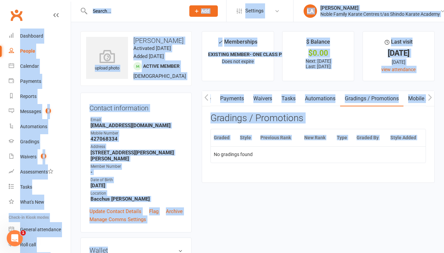
click at [227, 152] on td "No gradings found" at bounding box center [318, 154] width 215 height 16
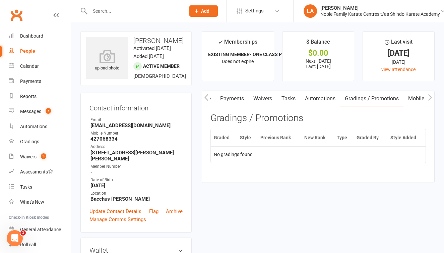
click at [430, 95] on icon "button" at bounding box center [430, 97] width 4 height 6
click at [223, 135] on th "Graded" at bounding box center [224, 137] width 26 height 17
click at [238, 113] on h3 "Gradings / Promotions" at bounding box center [319, 118] width 216 height 10
click at [238, 99] on link "Tasks" at bounding box center [239, 98] width 23 height 15
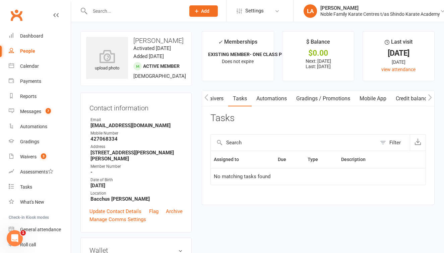
click at [333, 96] on link "Gradings / Promotions" at bounding box center [323, 98] width 63 height 15
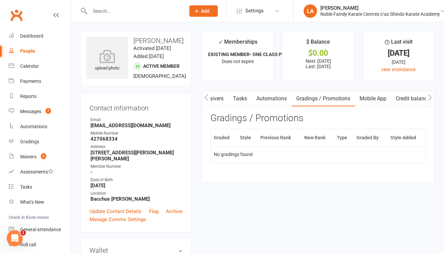
click at [287, 117] on h3 "Gradings / Promotions" at bounding box center [319, 118] width 216 height 10
click at [269, 143] on th "Previous Rank" at bounding box center [279, 137] width 44 height 17
click at [247, 156] on td "No gradings found" at bounding box center [318, 154] width 215 height 16
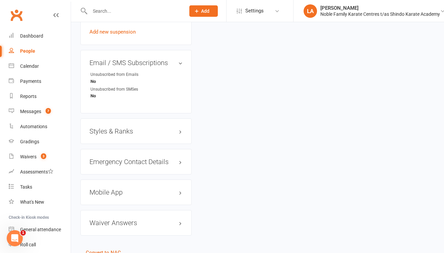
scroll to position [443, 0]
click at [179, 134] on h3 "Styles & Ranks" at bounding box center [136, 130] width 93 height 7
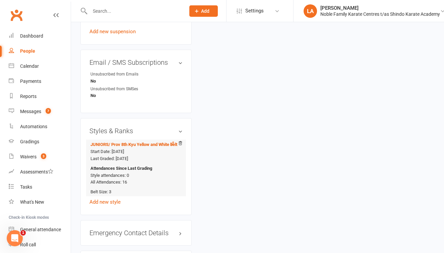
click at [172, 145] on icon at bounding box center [172, 143] width 5 height 5
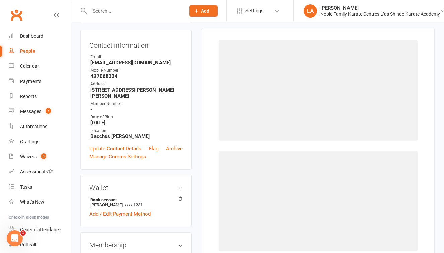
scroll to position [57, 0]
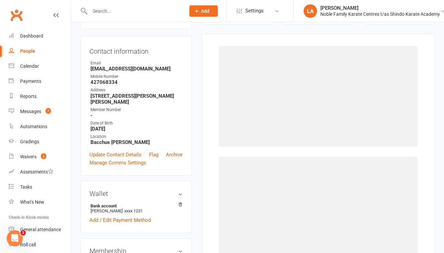
select select "41284"
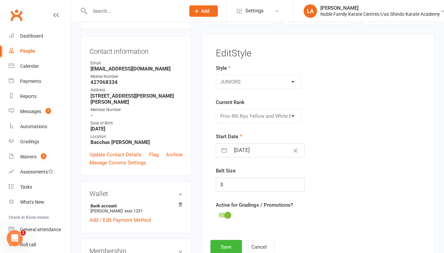
click at [279, 113] on div "Please Select Starting Rank 9th kyu White belt Prov 8th Kyu Yellow and White be…" at bounding box center [258, 116] width 85 height 14
click at [281, 119] on div "Please Select Starting Rank 9th kyu White belt Prov 8th Kyu Yellow and White be…" at bounding box center [258, 116] width 85 height 14
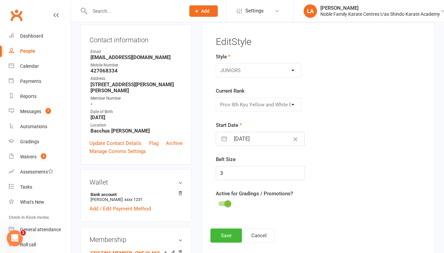
scroll to position [75, 0]
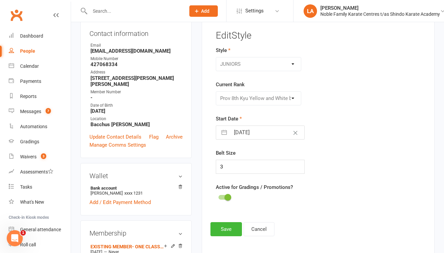
click at [292, 97] on div "Please Select Starting Rank 9th kyu White belt Prov 8th Kyu Yellow and White be…" at bounding box center [258, 98] width 85 height 14
click at [258, 227] on button "Cancel" at bounding box center [259, 229] width 31 height 14
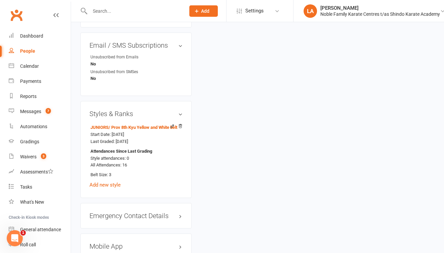
scroll to position [461, 0]
click at [101, 187] on link "Add new style" at bounding box center [105, 184] width 31 height 6
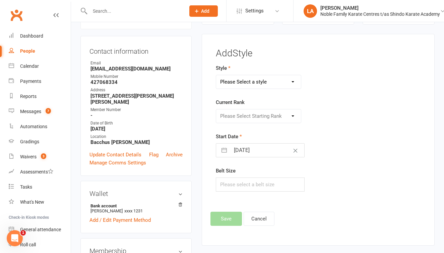
select select "3487"
select select "41286"
select select "8"
select select "2025"
select select "9"
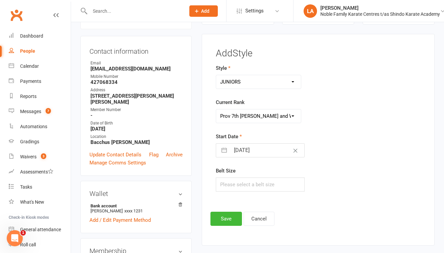
select select "2025"
select select "10"
select select "2025"
click at [247, 152] on input "13 Oct 2025" at bounding box center [267, 149] width 74 height 13
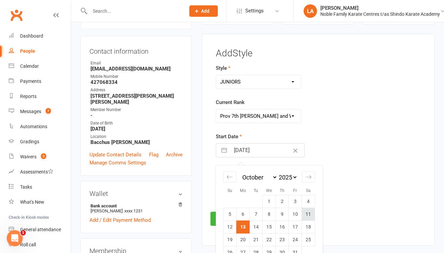
click at [306, 211] on td "11" at bounding box center [308, 214] width 13 height 13
type input "11 Oct 2025"
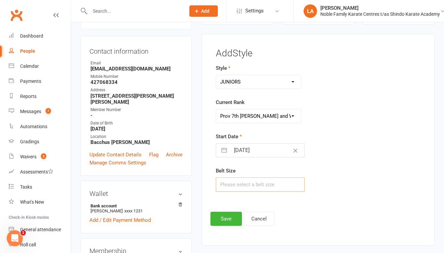
click at [252, 184] on input "text" at bounding box center [260, 184] width 89 height 14
type input "4"
click at [227, 218] on button "Save" at bounding box center [227, 219] width 32 height 14
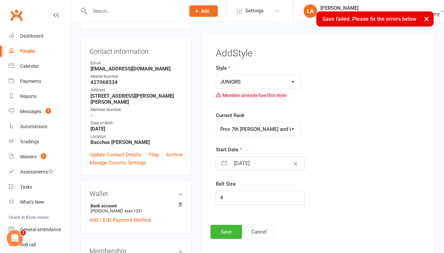
click at [329, 103] on form "Style JUNIORS Ninjas SENIORS Member already has this style Current Rank Please …" at bounding box center [282, 134] width 133 height 140
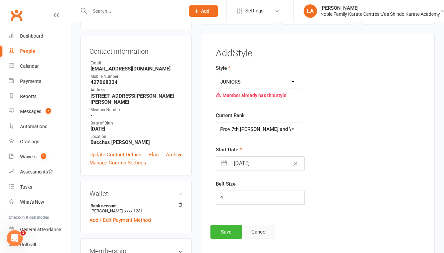
click at [256, 226] on button "Cancel" at bounding box center [259, 232] width 31 height 14
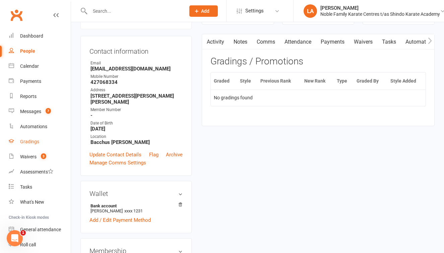
click at [37, 140] on div "Gradings" at bounding box center [29, 141] width 19 height 5
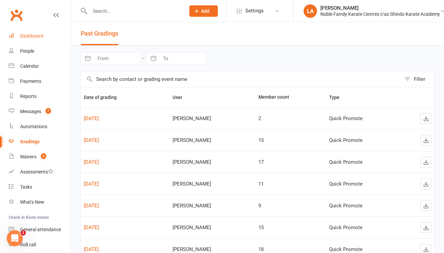
click at [40, 34] on div "Dashboard" at bounding box center [31, 35] width 23 height 5
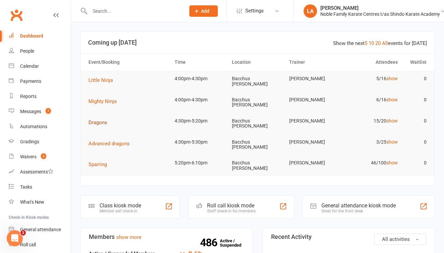
click at [99, 119] on span "Dragons" at bounding box center [98, 122] width 19 height 6
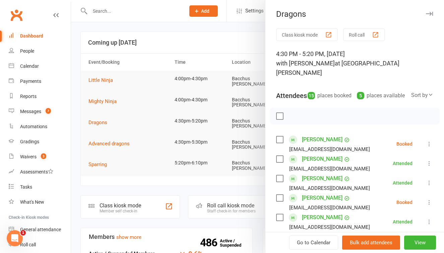
click at [364, 37] on button "Roll call" at bounding box center [364, 34] width 42 height 12
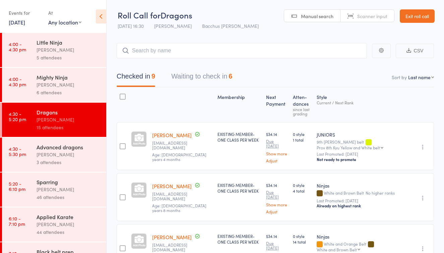
click at [73, 194] on div "46 attendees" at bounding box center [69, 197] width 64 height 8
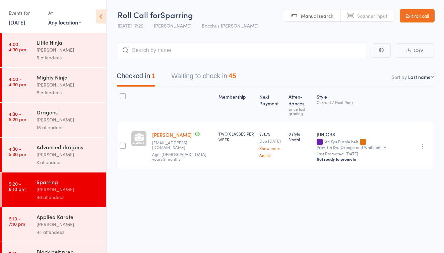
scroll to position [4, 0]
click at [51, 192] on div "[PERSON_NAME]" at bounding box center [69, 189] width 64 height 8
click at [226, 72] on button "Waiting to check in 45" at bounding box center [203, 78] width 65 height 18
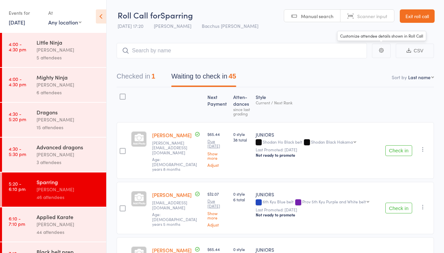
scroll to position [0, 0]
click at [409, 19] on link "Exit roll call" at bounding box center [417, 15] width 35 height 13
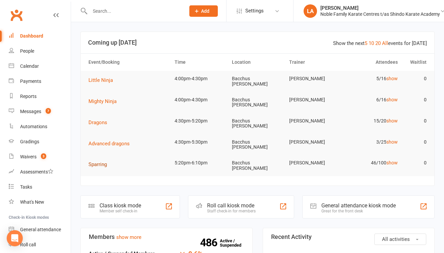
click at [101, 161] on span "Sparring" at bounding box center [98, 164] width 18 height 6
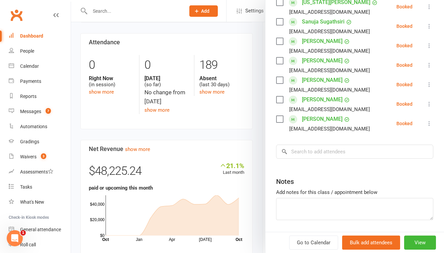
scroll to position [917, 0]
click at [312, 145] on input "search" at bounding box center [354, 152] width 157 height 14
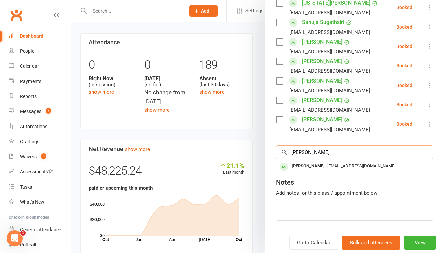
type input "[PERSON_NAME]"
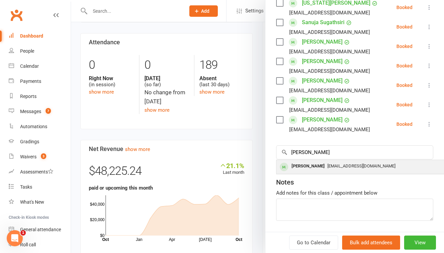
drag, startPoint x: 312, startPoint y: 131, endPoint x: 324, endPoint y: 144, distance: 17.1
click at [328, 163] on span "[EMAIL_ADDRESS][DOMAIN_NAME]" at bounding box center [362, 165] width 68 height 5
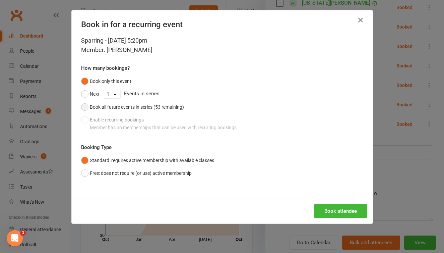
click at [85, 104] on button "Book all future events in series (53 remaining)" at bounding box center [132, 107] width 103 height 13
click at [329, 209] on button "Book attendee" at bounding box center [340, 211] width 53 height 14
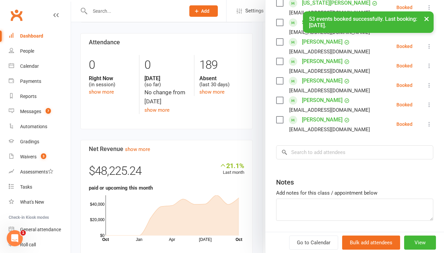
click at [319, 129] on div "[EMAIL_ADDRESS][DOMAIN_NAME]" at bounding box center [329, 129] width 81 height 9
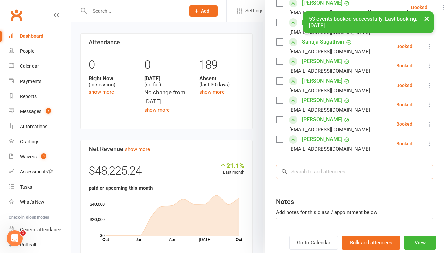
click at [313, 165] on input "search" at bounding box center [354, 172] width 157 height 14
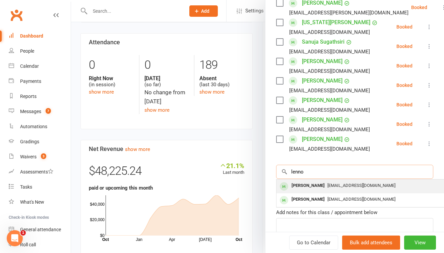
type input "lenno"
click at [332, 183] on span "[EMAIL_ADDRESS][DOMAIN_NAME]" at bounding box center [362, 185] width 68 height 5
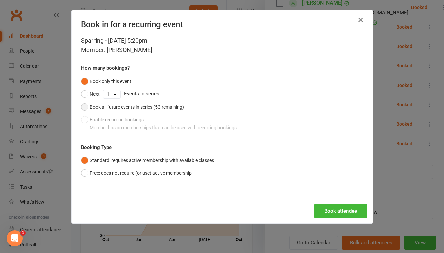
click at [82, 107] on button "Book all future events in series (53 remaining)" at bounding box center [132, 107] width 103 height 13
click at [317, 209] on button "Book attendee" at bounding box center [340, 211] width 53 height 14
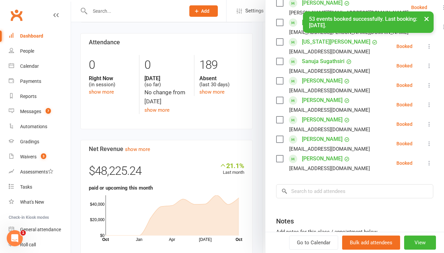
click at [39, 36] on div "Dashboard" at bounding box center [31, 35] width 23 height 5
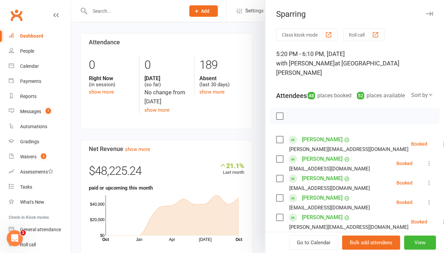
scroll to position [0, 0]
click at [357, 33] on button "Roll call" at bounding box center [364, 34] width 42 height 12
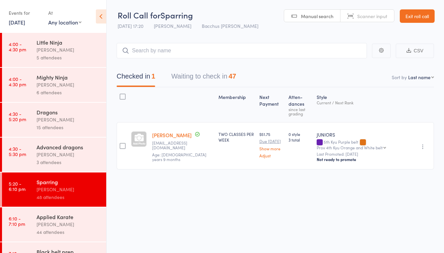
click at [212, 76] on button "Waiting to check in 47" at bounding box center [203, 78] width 65 height 18
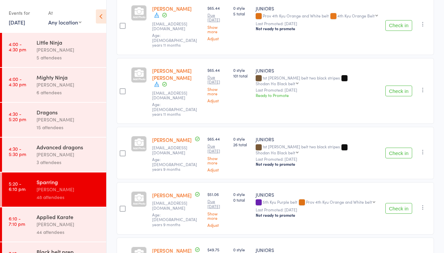
scroll to position [976, 0]
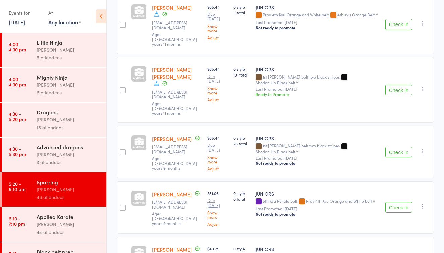
click at [398, 202] on button "Check in" at bounding box center [399, 207] width 27 height 11
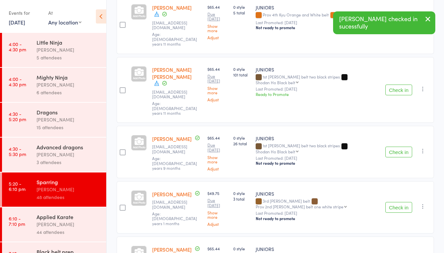
click at [398, 202] on button "Check in" at bounding box center [399, 207] width 27 height 11
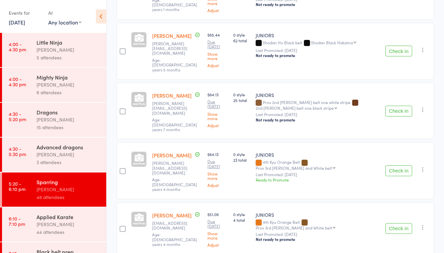
scroll to position [1301, 0]
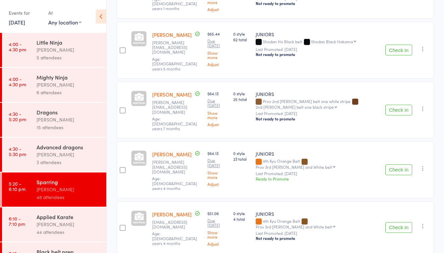
click at [73, 126] on div "15 attendees" at bounding box center [69, 127] width 64 height 8
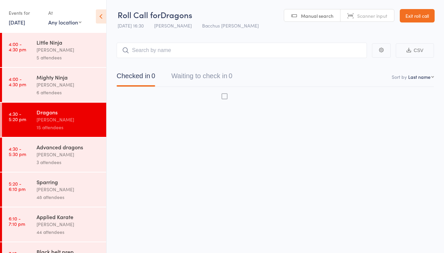
scroll to position [4, 0]
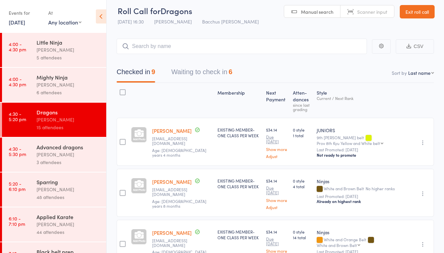
click at [222, 74] on button "Waiting to check in 6" at bounding box center [201, 74] width 61 height 18
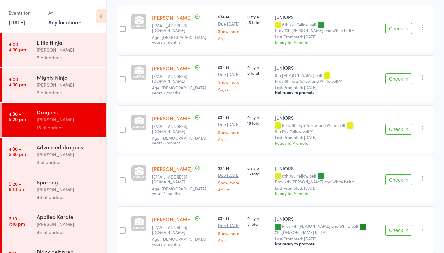
scroll to position [118, 0]
click at [395, 123] on button "Check in" at bounding box center [399, 128] width 27 height 11
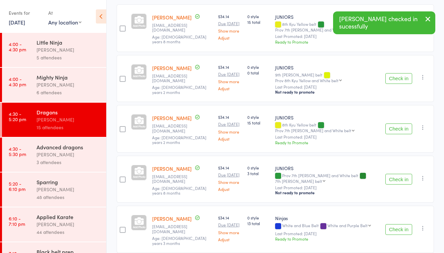
click at [399, 174] on button "Check in" at bounding box center [399, 179] width 27 height 11
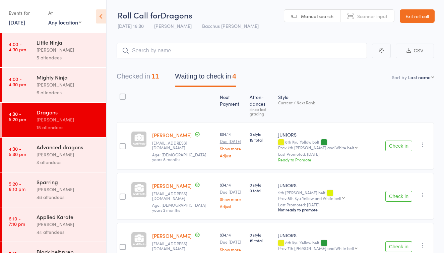
scroll to position [0, 0]
click at [141, 76] on button "Checked in 11" at bounding box center [138, 78] width 42 height 18
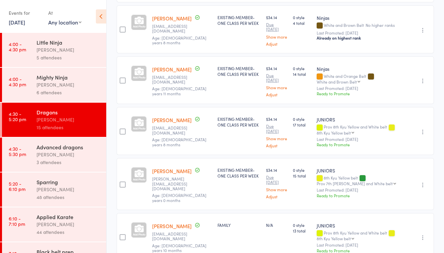
scroll to position [175, 0]
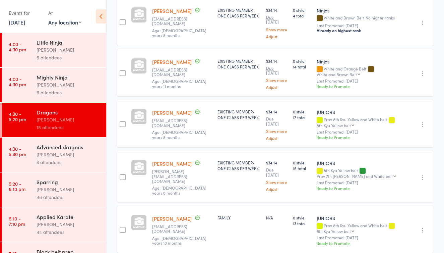
click at [165, 116] on link "Noah Corr" at bounding box center [172, 112] width 40 height 7
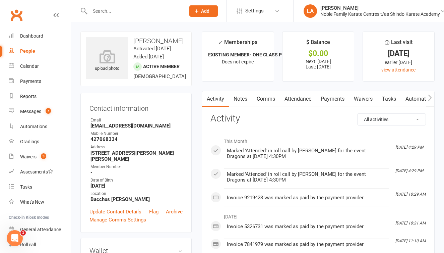
click at [428, 96] on icon "button" at bounding box center [430, 97] width 4 height 7
click at [417, 98] on link "Gradings / Promotions" at bounding box center [422, 98] width 63 height 15
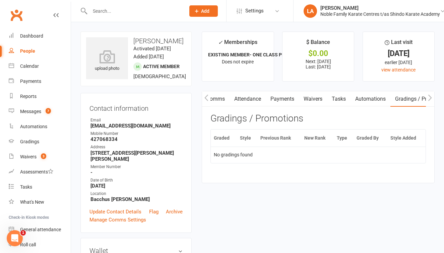
click at [429, 96] on icon "button" at bounding box center [430, 97] width 4 height 7
click at [205, 97] on icon "button" at bounding box center [207, 97] width 4 height 7
click at [32, 140] on div "Gradings" at bounding box center [29, 141] width 19 height 5
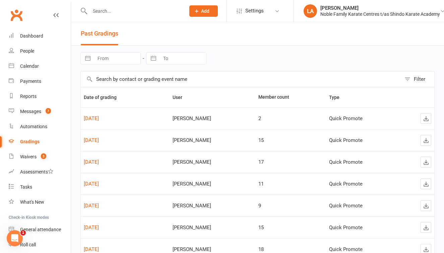
click at [102, 57] on input "From" at bounding box center [117, 58] width 47 height 11
select select "8"
select select "2025"
select select "9"
select select "2025"
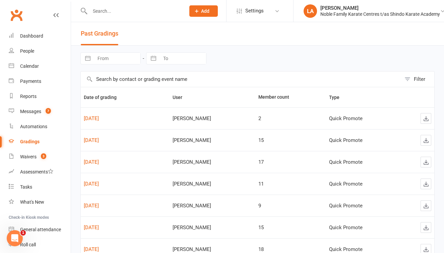
select select "10"
select select "2025"
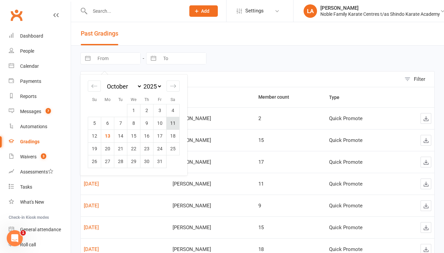
click at [170, 120] on td "11" at bounding box center [173, 123] width 13 height 13
type input "11 Oct 2025"
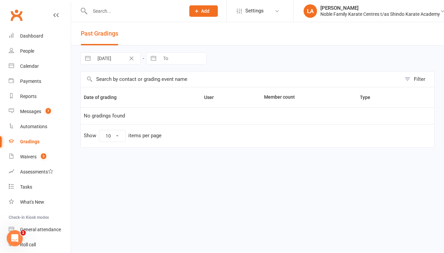
select select "8"
select select "2025"
select select "9"
select select "2025"
select select "10"
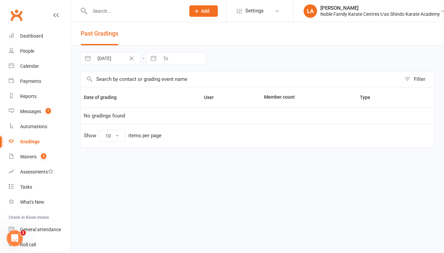
select select "2025"
click at [168, 59] on input "To" at bounding box center [183, 58] width 47 height 11
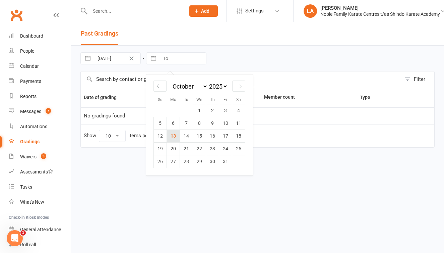
click at [172, 137] on td "13" at bounding box center [173, 135] width 13 height 13
type input "13 Oct 2025"
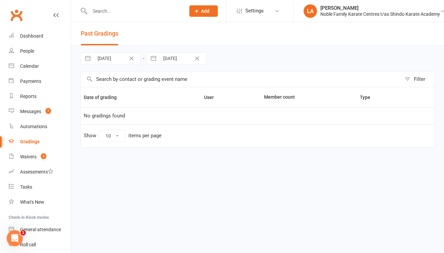
click at [199, 57] on icon "Clear Date" at bounding box center [197, 58] width 5 height 4
click at [132, 59] on icon "Clear Date" at bounding box center [131, 58] width 5 height 4
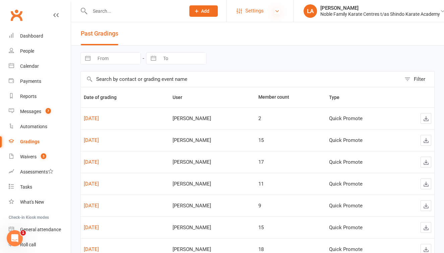
click at [276, 11] on icon at bounding box center [277, 10] width 5 height 5
click at [311, 58] on div "Navigate forward to interact with the calendar and select a date. Press the que…" at bounding box center [257, 58] width 354 height 25
click at [28, 51] on div "People" at bounding box center [27, 50] width 14 height 5
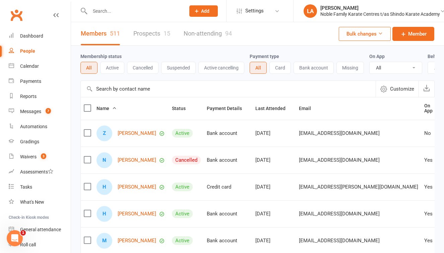
click at [117, 14] on input "text" at bounding box center [134, 10] width 93 height 9
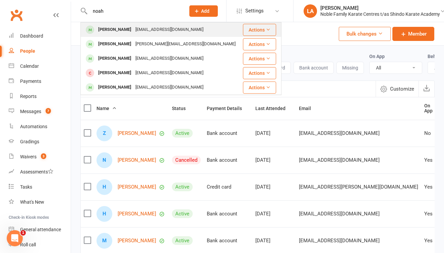
type input "noah"
click at [167, 30] on div "[EMAIL_ADDRESS][DOMAIN_NAME]" at bounding box center [169, 30] width 72 height 10
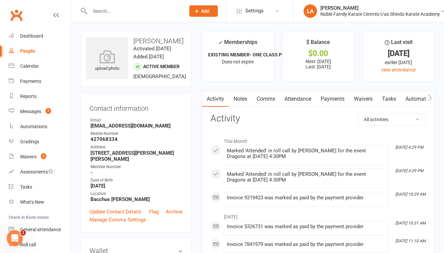
click at [391, 100] on link "Tasks" at bounding box center [388, 98] width 23 height 15
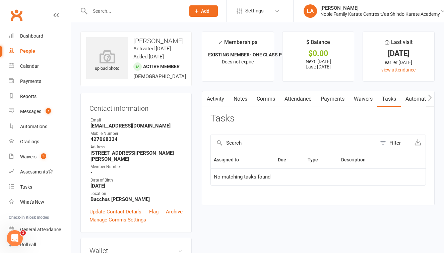
click at [430, 97] on icon "button" at bounding box center [430, 97] width 4 height 7
click at [408, 98] on link "Gradings / Promotions" at bounding box center [422, 98] width 63 height 15
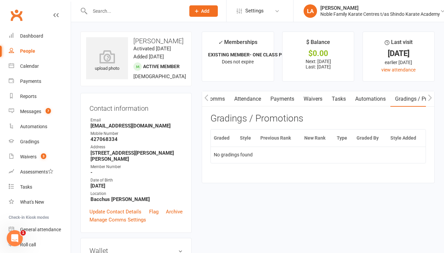
click at [222, 138] on th "Graded" at bounding box center [224, 137] width 26 height 17
click at [234, 152] on td "No gradings found" at bounding box center [318, 155] width 215 height 16
click at [248, 136] on th "Style" at bounding box center [247, 137] width 20 height 17
click at [268, 138] on th "Previous Rank" at bounding box center [279, 137] width 44 height 17
click at [316, 137] on th "New Rank" at bounding box center [317, 137] width 33 height 17
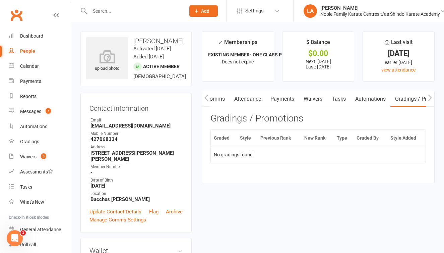
click at [354, 138] on th "Graded By" at bounding box center [371, 137] width 34 height 17
click at [29, 142] on div "Gradings" at bounding box center [29, 141] width 19 height 5
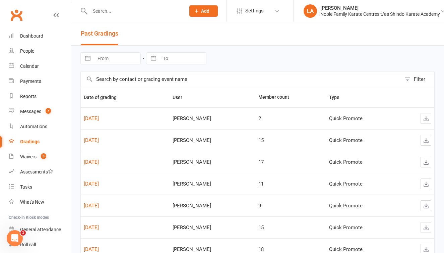
click at [408, 78] on button "Filter" at bounding box center [417, 78] width 33 height 15
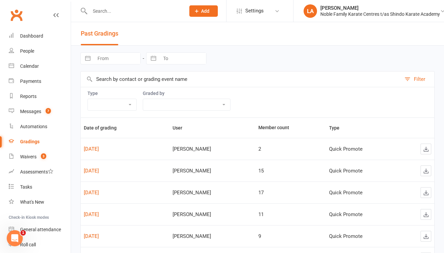
click at [396, 49] on div "Navigate forward to interact with the calendar and select a date. Press the que…" at bounding box center [257, 58] width 354 height 25
select select "grading_event"
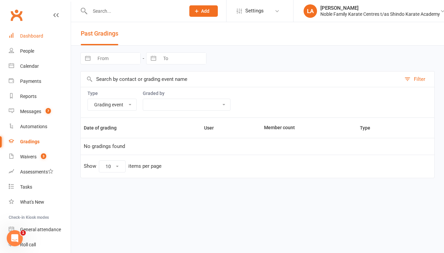
click at [40, 36] on div "Dashboard" at bounding box center [31, 35] width 23 height 5
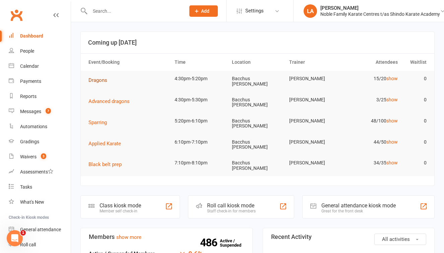
click at [100, 80] on span "Dragons" at bounding box center [98, 80] width 19 height 6
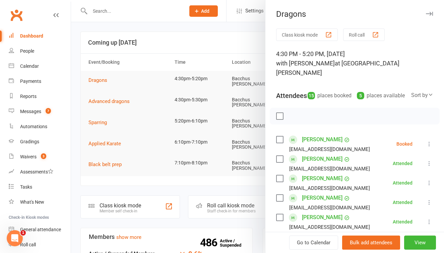
click at [352, 37] on button "Roll call" at bounding box center [364, 34] width 42 height 12
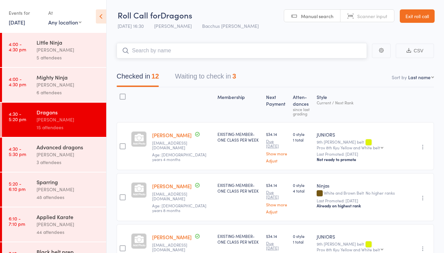
click at [219, 79] on button "Waiting to check in 3" at bounding box center [205, 78] width 61 height 18
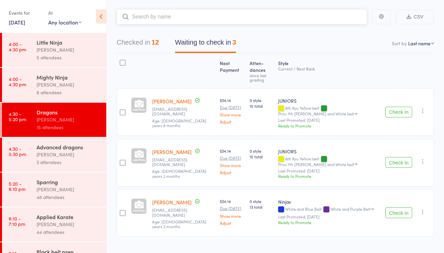
scroll to position [34, 0]
click at [402, 208] on button "Check in" at bounding box center [399, 213] width 27 height 11
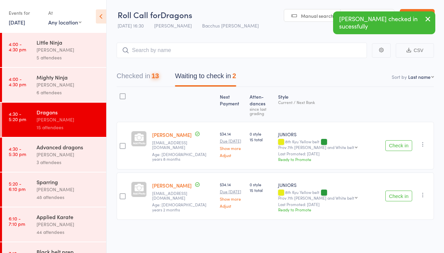
scroll to position [4, 0]
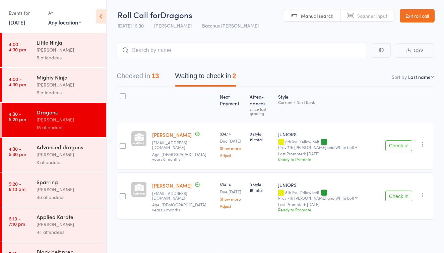
click at [63, 150] on div "Advanced dragons" at bounding box center [69, 146] width 64 height 7
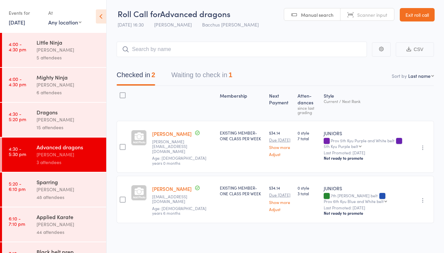
click at [186, 73] on button "Waiting to check in 1" at bounding box center [201, 77] width 61 height 18
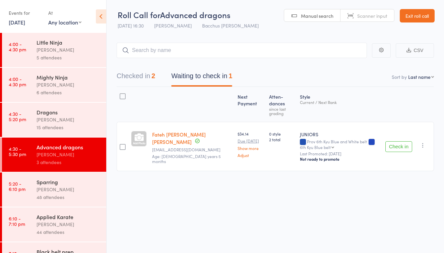
click at [77, 118] on div "[PERSON_NAME]" at bounding box center [69, 120] width 64 height 8
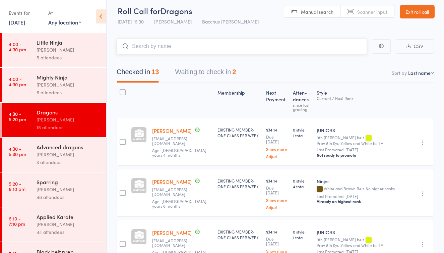
click at [208, 74] on button "Waiting to check in 2" at bounding box center [205, 74] width 61 height 18
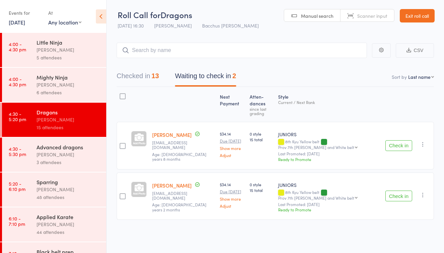
click at [87, 148] on div "Advanced dragons" at bounding box center [69, 146] width 64 height 7
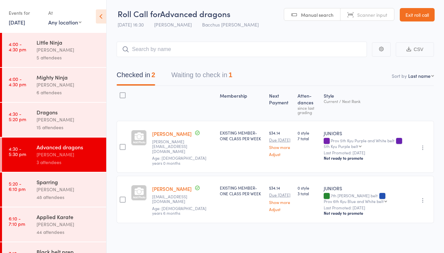
click at [72, 122] on div "[PERSON_NAME]" at bounding box center [69, 120] width 64 height 8
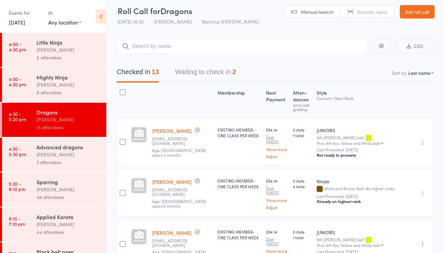
click at [212, 71] on button "Waiting to check in 2" at bounding box center [205, 74] width 61 height 18
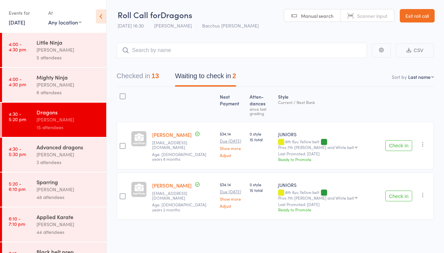
click at [124, 74] on button "Checked in 13" at bounding box center [138, 78] width 42 height 18
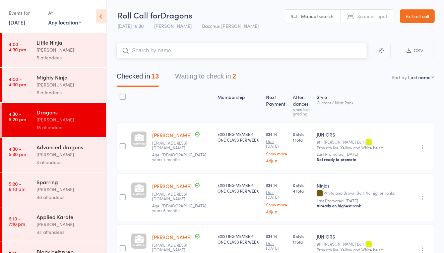
click at [202, 78] on button "Waiting to check in 2" at bounding box center [205, 78] width 61 height 18
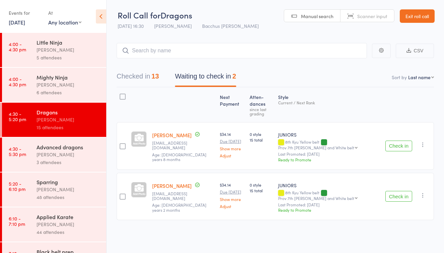
click at [405, 140] on button "Check in" at bounding box center [399, 145] width 27 height 11
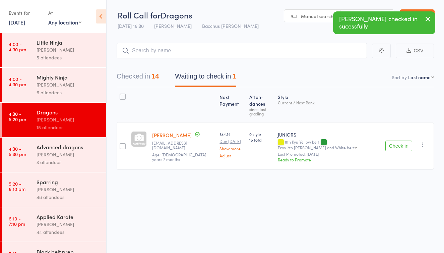
click at [405, 140] on button "Check in" at bounding box center [399, 145] width 27 height 11
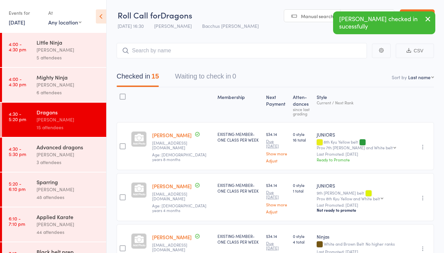
click at [78, 151] on div "[PERSON_NAME]" at bounding box center [69, 155] width 64 height 8
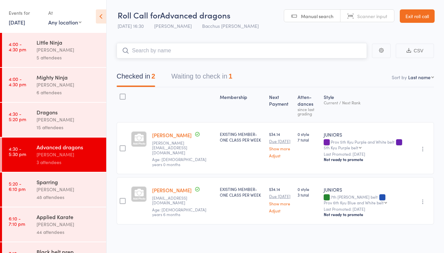
click at [191, 77] on button "Waiting to check in 1" at bounding box center [201, 78] width 61 height 18
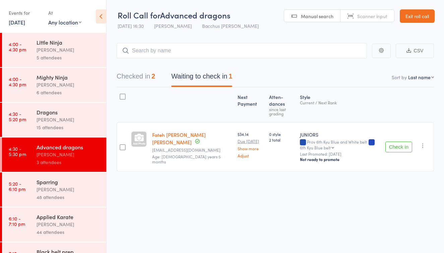
click at [48, 189] on div "[PERSON_NAME]" at bounding box center [69, 189] width 64 height 8
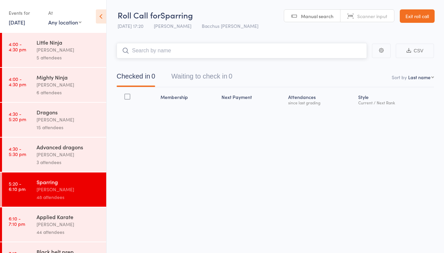
click at [185, 78] on button "Waiting to check in 0" at bounding box center [201, 78] width 61 height 18
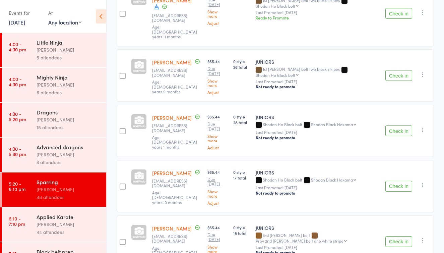
scroll to position [1053, 0]
click at [56, 125] on div "15 attendees" at bounding box center [69, 127] width 64 height 8
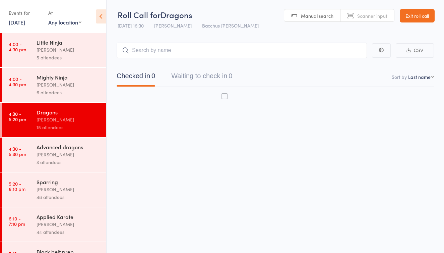
scroll to position [4, 0]
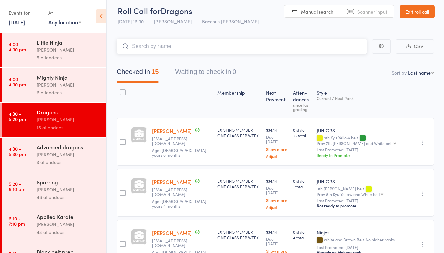
click at [193, 75] on button "Waiting to check in 0" at bounding box center [205, 74] width 61 height 18
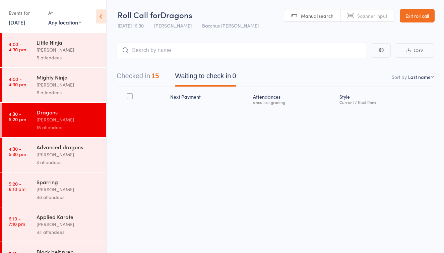
click at [58, 145] on div "Advanced dragons" at bounding box center [69, 146] width 64 height 7
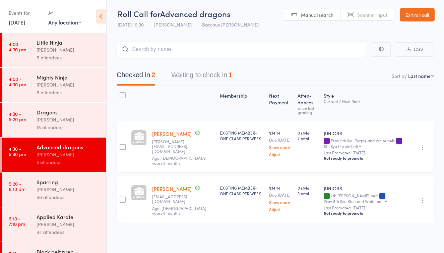
click at [51, 121] on div "[PERSON_NAME]" at bounding box center [69, 120] width 64 height 8
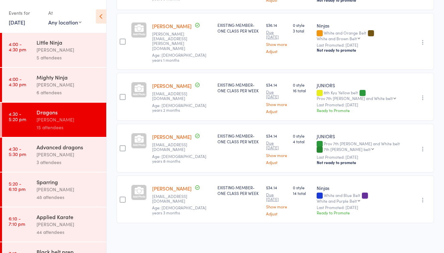
scroll to position [711, 0]
click at [169, 133] on link "Darcy Taylor" at bounding box center [172, 136] width 40 height 7
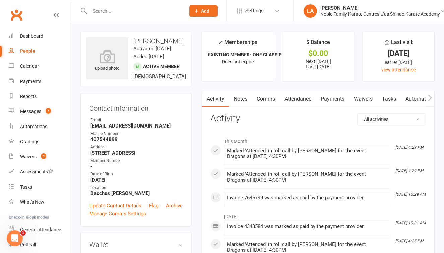
click at [307, 97] on link "Attendance" at bounding box center [298, 98] width 36 height 15
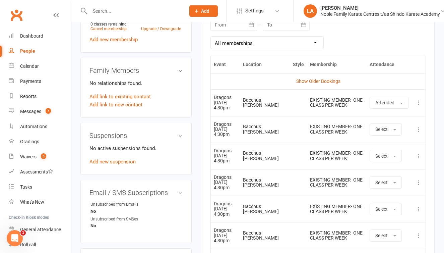
scroll to position [306, 0]
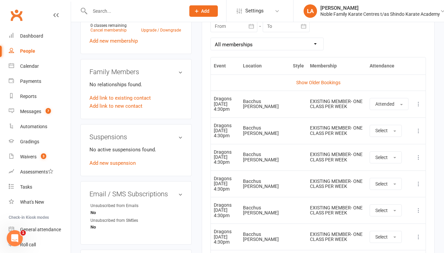
click at [417, 101] on icon at bounding box center [418, 104] width 7 height 7
click at [397, 140] on link "Remove booking" at bounding box center [389, 143] width 66 height 13
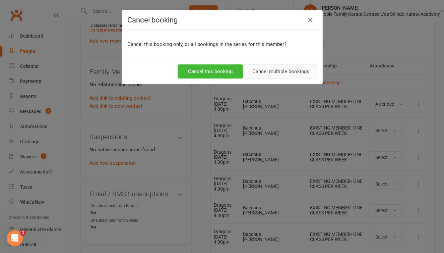
click at [283, 71] on button "Cancel multiple bookings" at bounding box center [281, 71] width 72 height 14
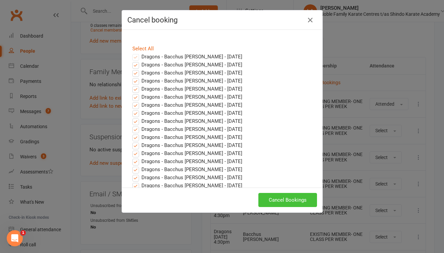
click at [271, 202] on button "Cancel Bookings" at bounding box center [287, 200] width 59 height 14
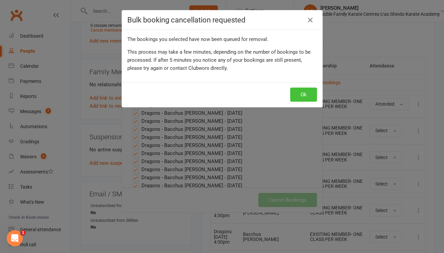
click at [300, 93] on button "Ok" at bounding box center [303, 95] width 27 height 14
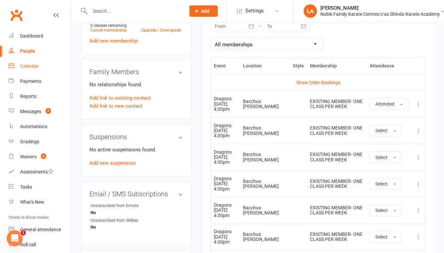
click at [28, 69] on link "Calendar" at bounding box center [40, 66] width 62 height 15
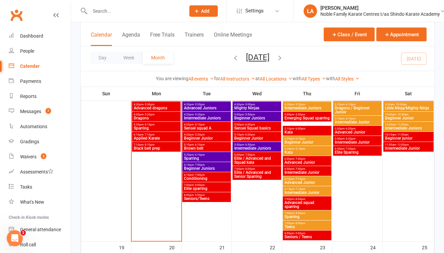
scroll to position [414, 0]
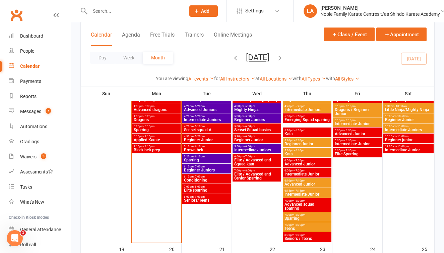
click at [159, 108] on span "Advanced dragons" at bounding box center [156, 110] width 46 height 4
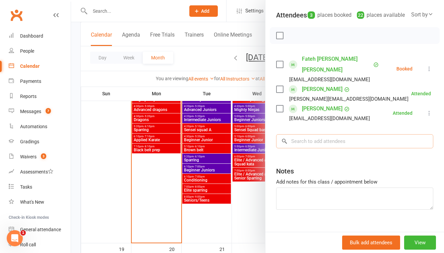
scroll to position [80, 0]
click at [330, 134] on input "search" at bounding box center [354, 141] width 157 height 14
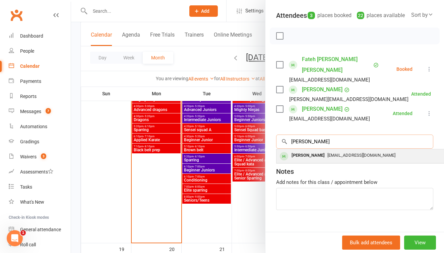
type input "darcy"
click at [340, 153] on span "becca.kensington@hotmail.com" at bounding box center [362, 155] width 68 height 5
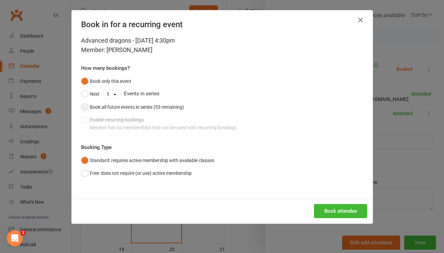
click at [86, 106] on button "Book all future events in series (53 remaining)" at bounding box center [132, 107] width 103 height 13
click at [325, 205] on button "Book attendee" at bounding box center [340, 211] width 53 height 14
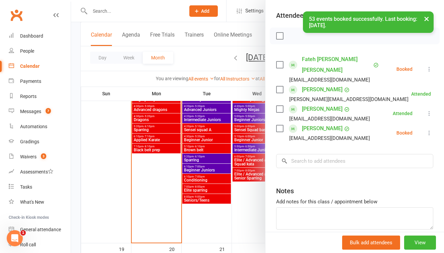
click at [429, 129] on icon at bounding box center [429, 132] width 7 height 7
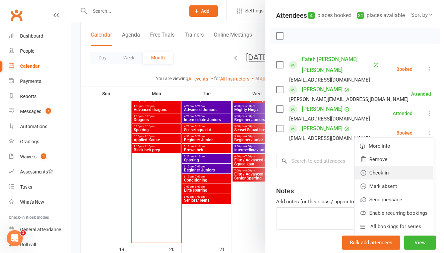
click at [390, 166] on link "Check in" at bounding box center [394, 172] width 78 height 13
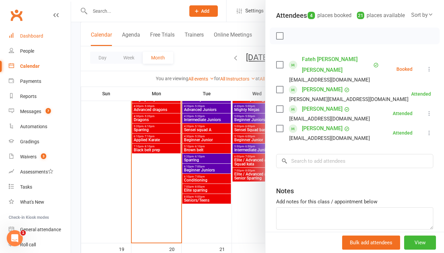
click at [41, 35] on div "Dashboard" at bounding box center [31, 35] width 23 height 5
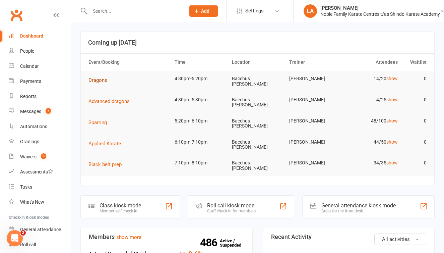
click at [101, 80] on span "Dragons" at bounding box center [98, 80] width 19 height 6
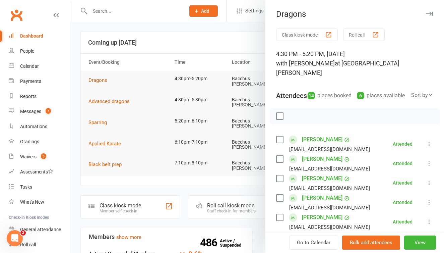
click at [365, 34] on button "Roll call" at bounding box center [364, 34] width 42 height 12
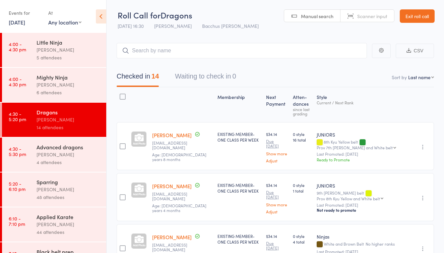
click at [61, 190] on div "[PERSON_NAME]" at bounding box center [69, 189] width 64 height 8
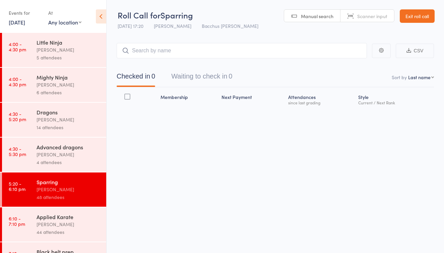
click at [200, 77] on button "Waiting to check in 0" at bounding box center [201, 78] width 61 height 18
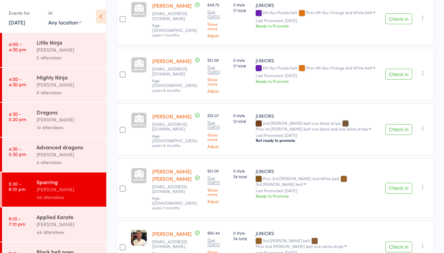
scroll to position [1736, 0]
click at [392, 241] on button "Check in" at bounding box center [399, 246] width 27 height 11
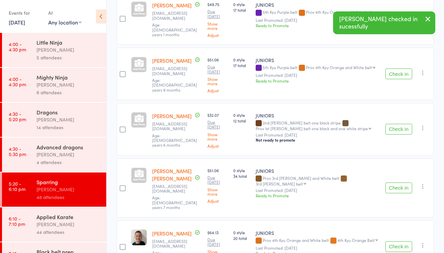
click at [392, 241] on button "Check in" at bounding box center [399, 246] width 27 height 11
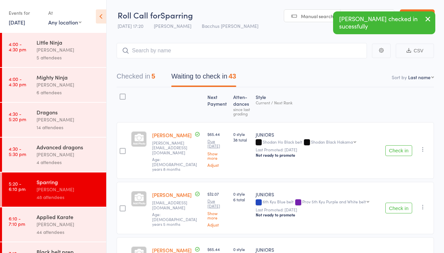
scroll to position [0, 0]
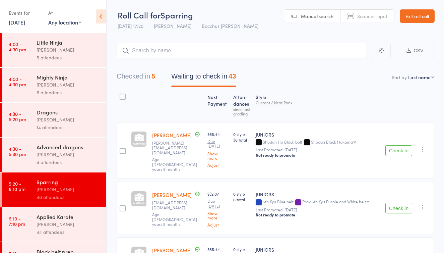
click at [210, 77] on button "Waiting to check in 43" at bounding box center [203, 78] width 65 height 18
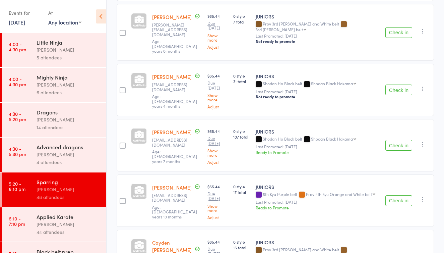
scroll to position [408, 0]
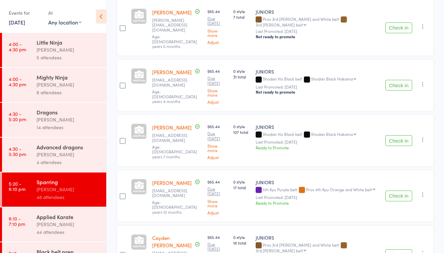
click at [403, 135] on button "Check in" at bounding box center [399, 140] width 27 height 11
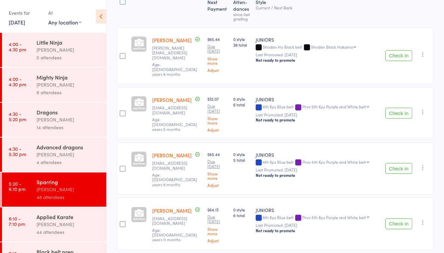
scroll to position [92, 0]
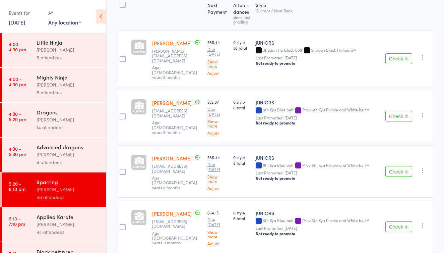
click at [80, 219] on div "Applied Karate" at bounding box center [69, 216] width 64 height 7
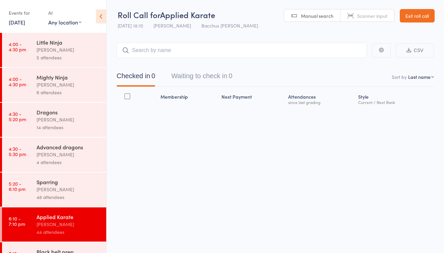
click at [206, 74] on button "Waiting to check in 0" at bounding box center [201, 78] width 61 height 18
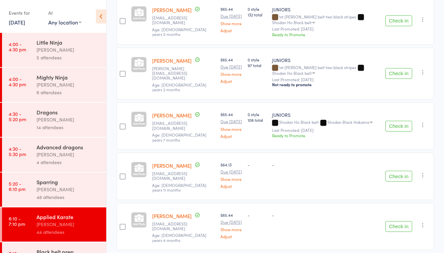
scroll to position [236, 0]
click at [397, 123] on button "Check in" at bounding box center [399, 125] width 27 height 11
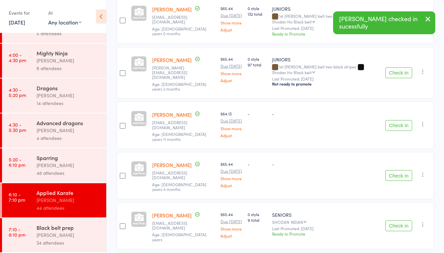
scroll to position [24, 0]
click at [68, 231] on div "Black belt prep" at bounding box center [69, 227] width 64 height 7
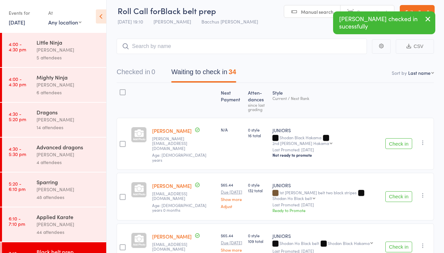
click at [215, 74] on button "Waiting to check in 34" at bounding box center [203, 74] width 65 height 18
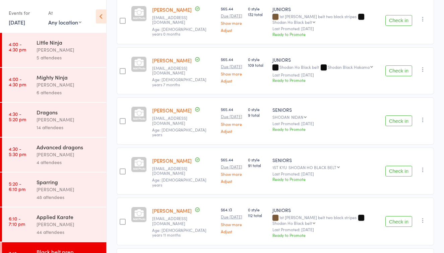
scroll to position [181, 0]
click at [394, 70] on button "Check in" at bounding box center [399, 70] width 27 height 11
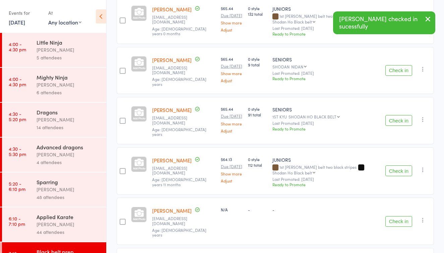
click at [39, 184] on div "Sparring" at bounding box center [69, 181] width 64 height 7
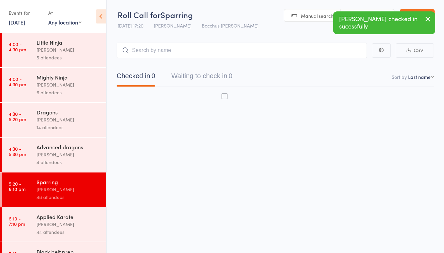
scroll to position [4, 0]
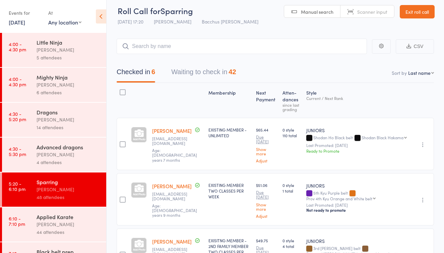
click at [210, 73] on button "Waiting to check in 42" at bounding box center [203, 74] width 65 height 18
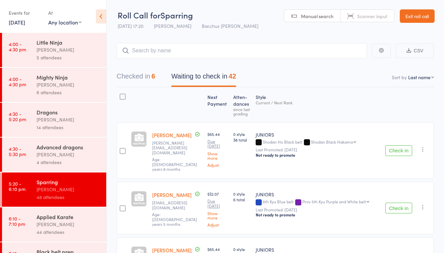
scroll to position [0, 0]
click at [210, 77] on button "Waiting to check in 42" at bounding box center [203, 78] width 65 height 18
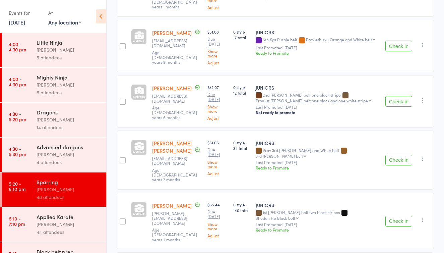
scroll to position [1709, 0]
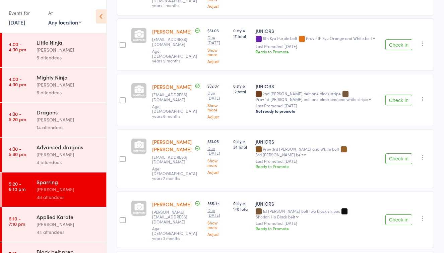
click at [391, 214] on button "Check in" at bounding box center [399, 219] width 27 height 11
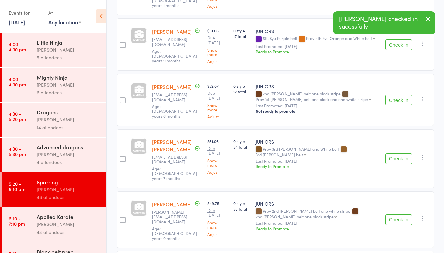
click at [391, 214] on button "Check in" at bounding box center [399, 219] width 27 height 11
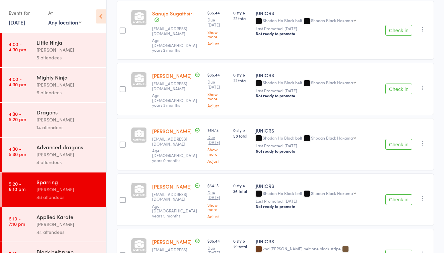
scroll to position [2081, 0]
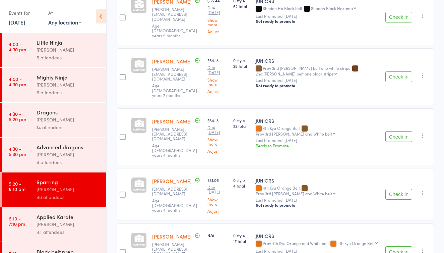
scroll to position [1279, 0]
click at [403, 132] on button "Check in" at bounding box center [399, 137] width 27 height 11
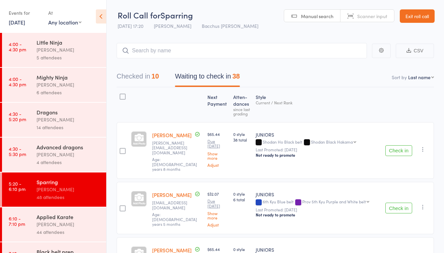
scroll to position [0, 0]
click at [141, 77] on button "Checked in 10" at bounding box center [138, 78] width 42 height 18
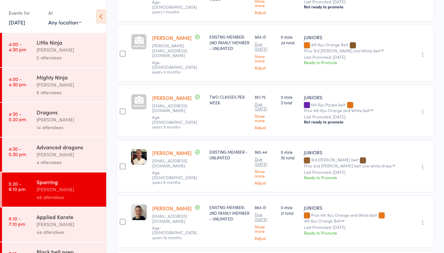
scroll to position [266, 0]
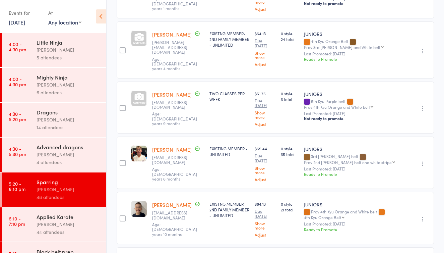
click at [423, 51] on icon "button" at bounding box center [423, 51] width 7 height 7
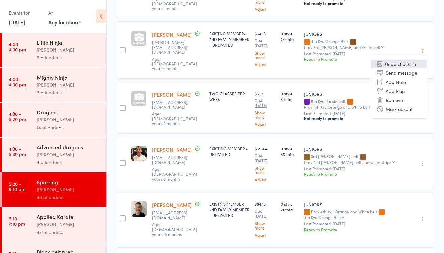
click at [410, 62] on li "Undo check-in" at bounding box center [398, 64] width 55 height 8
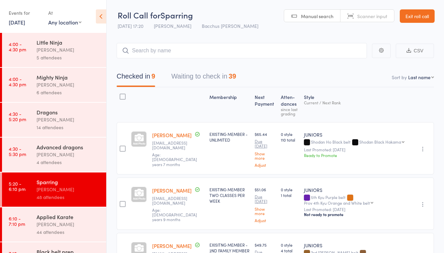
scroll to position [0, 0]
click at [219, 78] on button "Waiting to check in 39" at bounding box center [203, 78] width 65 height 18
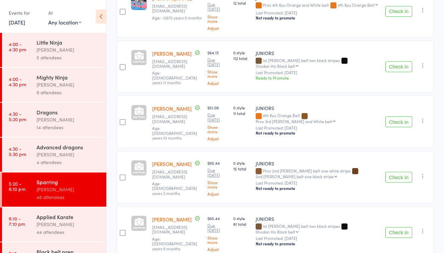
scroll to position [661, 0]
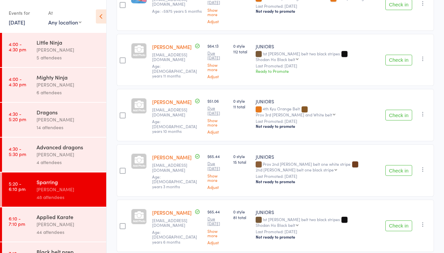
click at [395, 165] on button "Check in" at bounding box center [399, 170] width 27 height 11
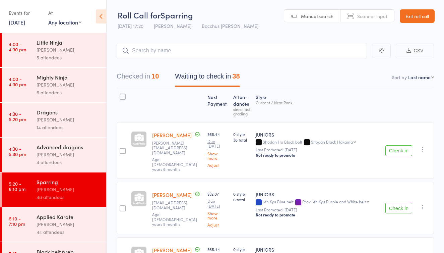
scroll to position [0, 0]
click at [192, 54] on input "search" at bounding box center [242, 50] width 250 height 15
type input "Layla"
drag, startPoint x: 192, startPoint y: 54, endPoint x: 353, endPoint y: 64, distance: 161.2
click at [353, 64] on link "Drop in" at bounding box center [350, 65] width 22 height 10
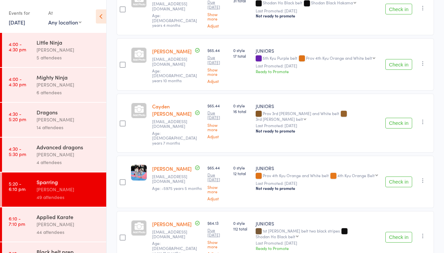
scroll to position [485, 0]
click at [51, 221] on div "[PERSON_NAME]" at bounding box center [69, 224] width 64 height 8
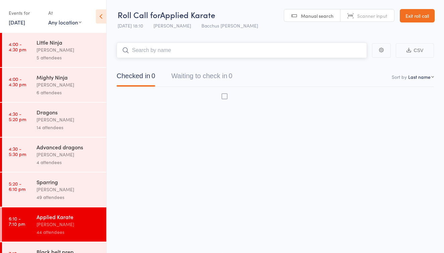
scroll to position [4, 0]
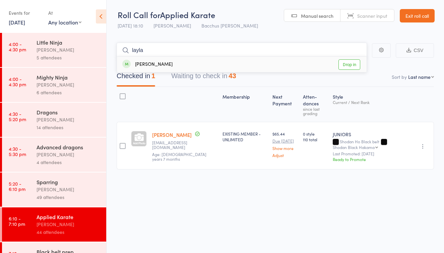
type input "Layla"
drag, startPoint x: 155, startPoint y: 84, endPoint x: 347, endPoint y: 60, distance: 193.7
click at [347, 60] on link "Drop in" at bounding box center [350, 64] width 22 height 10
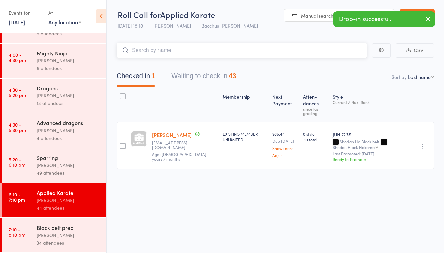
scroll to position [24, 0]
click at [55, 233] on div "[PERSON_NAME]" at bounding box center [69, 235] width 64 height 8
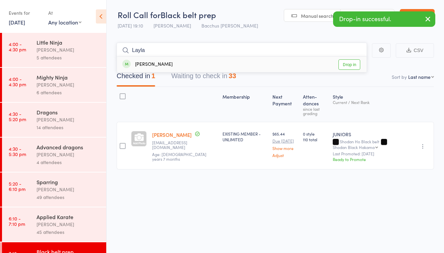
type input "Layla"
drag, startPoint x: 155, startPoint y: 45, endPoint x: 345, endPoint y: 60, distance: 190.7
click at [345, 60] on link "Drop in" at bounding box center [350, 64] width 22 height 10
click at [52, 194] on div "49 attendees" at bounding box center [69, 197] width 64 height 8
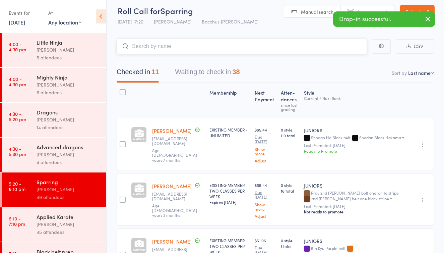
click at [208, 75] on button "Waiting to check in 38" at bounding box center [207, 74] width 65 height 18
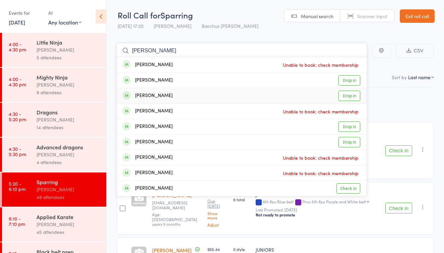
type input "hanna"
click at [347, 96] on link "Drop in" at bounding box center [350, 96] width 22 height 10
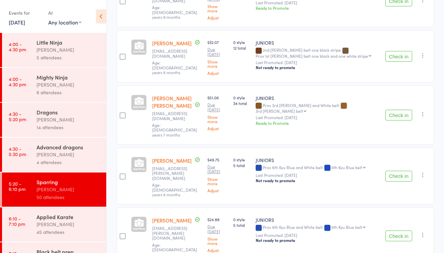
scroll to position [1698, 0]
click at [401, 230] on button "Check in" at bounding box center [399, 235] width 27 height 11
click at [392, 170] on button "Check in" at bounding box center [399, 175] width 27 height 11
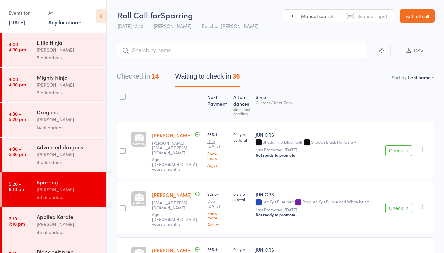
scroll to position [0, 0]
click at [209, 74] on button "Waiting to check in 36" at bounding box center [207, 78] width 65 height 18
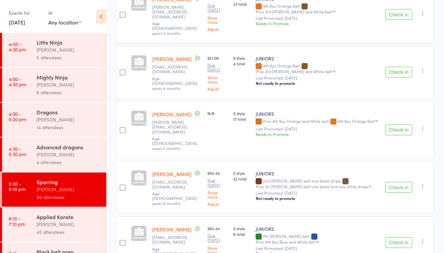
scroll to position [1345, 0]
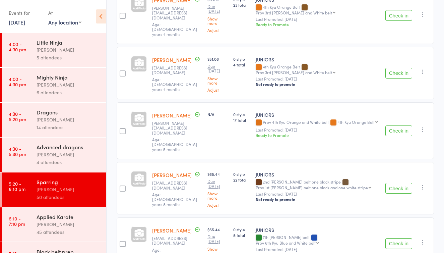
click at [402, 125] on button "Check in" at bounding box center [399, 130] width 27 height 11
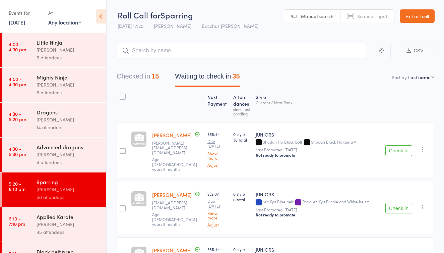
scroll to position [0, 0]
click at [227, 78] on button "Waiting to check in 35" at bounding box center [207, 78] width 65 height 18
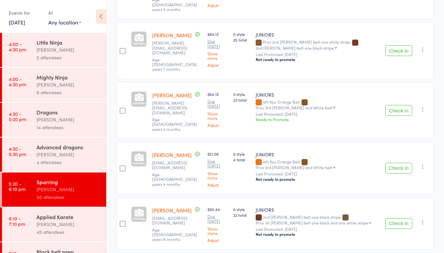
scroll to position [1252, 0]
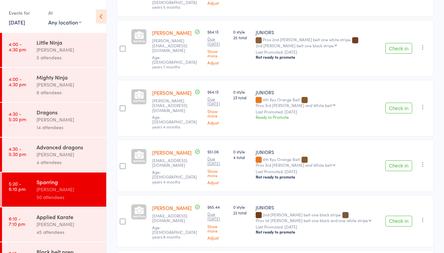
click at [400, 103] on button "Check in" at bounding box center [399, 108] width 27 height 11
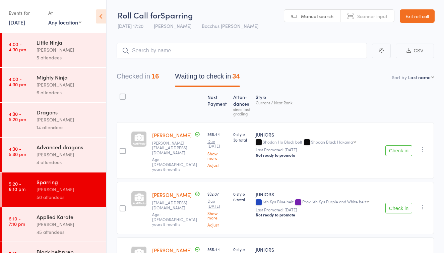
scroll to position [0, 0]
click at [183, 48] on input "search" at bounding box center [242, 50] width 250 height 15
click at [152, 47] on input "ax" at bounding box center [242, 50] width 250 height 15
type input "x"
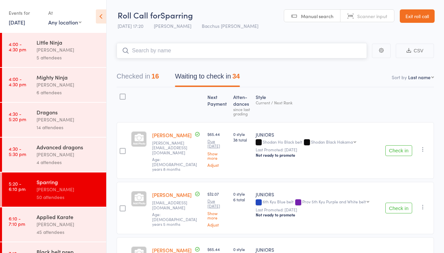
click at [140, 76] on button "Checked in 16" at bounding box center [138, 78] width 42 height 18
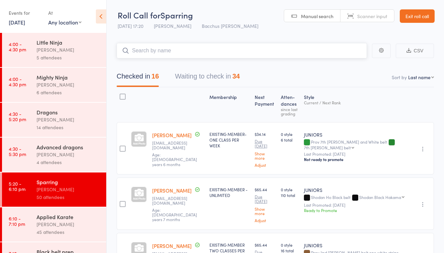
click at [198, 80] on button "Waiting to check in 34" at bounding box center [207, 78] width 65 height 18
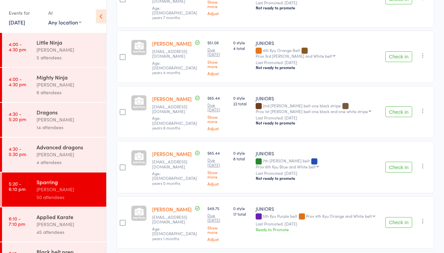
scroll to position [1307, 0]
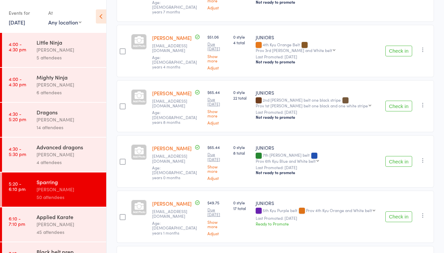
click at [400, 101] on button "Check in" at bounding box center [399, 106] width 27 height 11
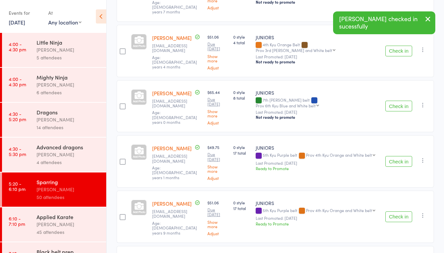
click at [400, 101] on button "Check in" at bounding box center [399, 106] width 27 height 11
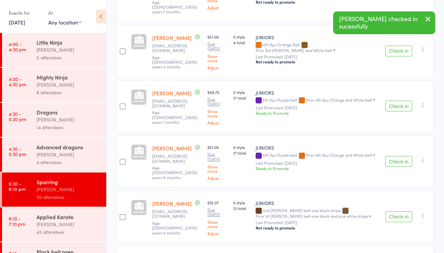
click at [429, 16] on icon "button" at bounding box center [428, 19] width 8 height 8
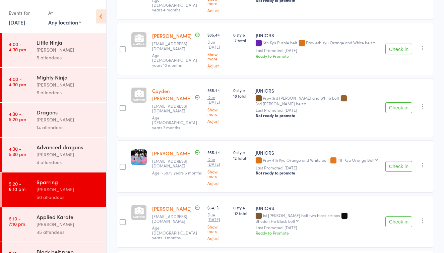
scroll to position [500, 0]
click at [402, 161] on button "Check in" at bounding box center [399, 166] width 27 height 11
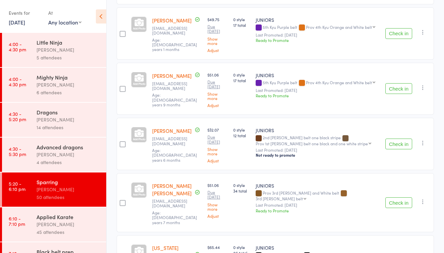
scroll to position [1325, 0]
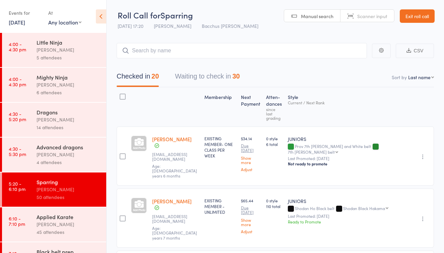
click at [219, 78] on button "Waiting to check in 30" at bounding box center [207, 78] width 65 height 18
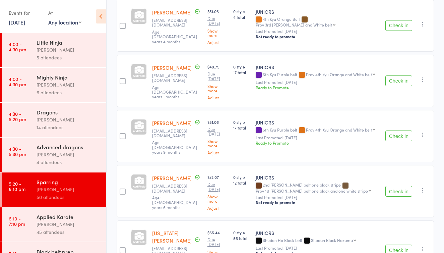
scroll to position [1241, 0]
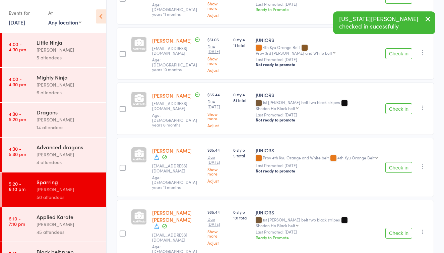
scroll to position [658, 0]
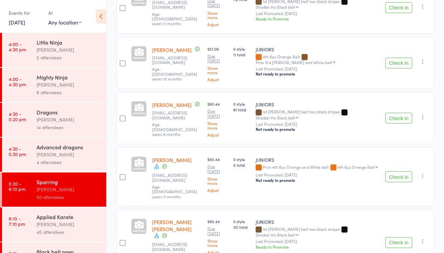
click at [393, 113] on button "Check in" at bounding box center [399, 118] width 27 height 11
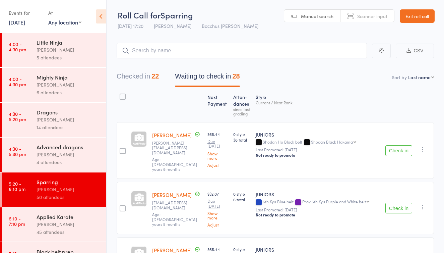
scroll to position [0, 0]
click at [60, 226] on div "[PERSON_NAME]" at bounding box center [69, 224] width 64 height 8
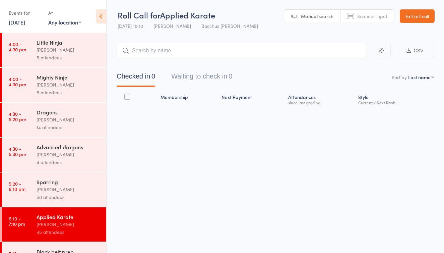
click at [199, 77] on button "Waiting to check in 0" at bounding box center [201, 78] width 61 height 18
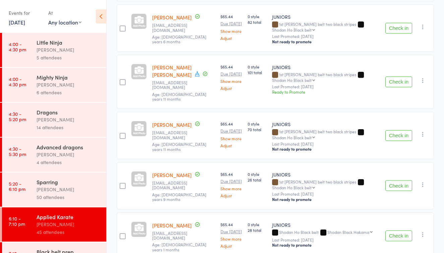
scroll to position [781, 0]
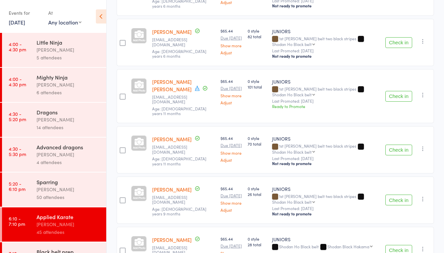
click at [393, 48] on button "Check in" at bounding box center [399, 42] width 27 height 11
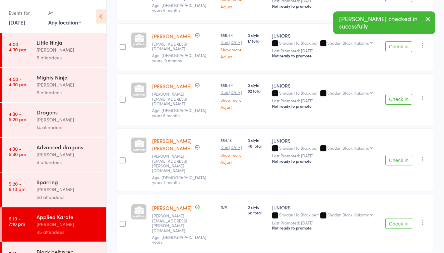
scroll to position [1120, 0]
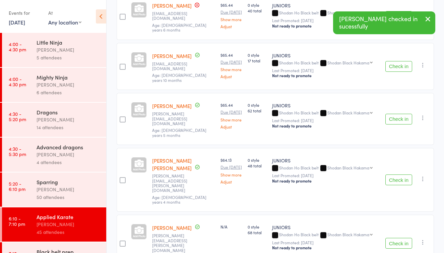
click at [396, 72] on button "Check in" at bounding box center [399, 66] width 27 height 11
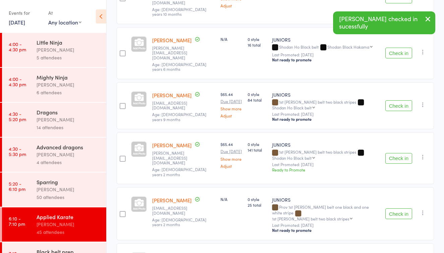
scroll to position [1423, 0]
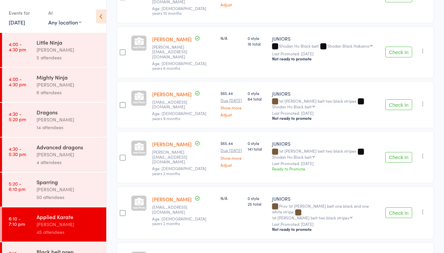
click at [399, 152] on button "Check in" at bounding box center [399, 157] width 27 height 11
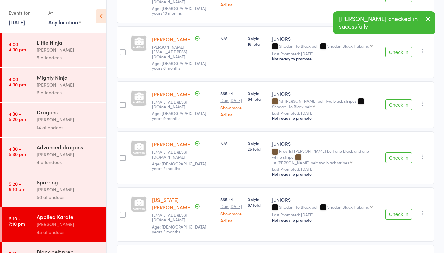
click at [397, 209] on button "Check in" at bounding box center [399, 214] width 27 height 11
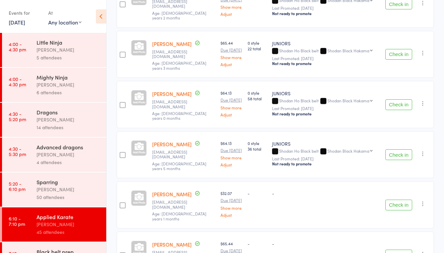
scroll to position [1632, 0]
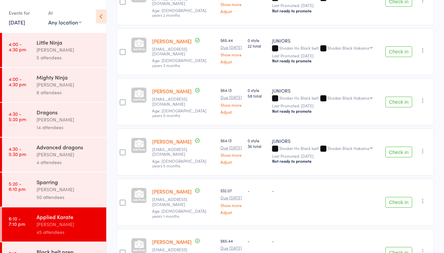
click at [394, 48] on button "Check in" at bounding box center [399, 51] width 27 height 11
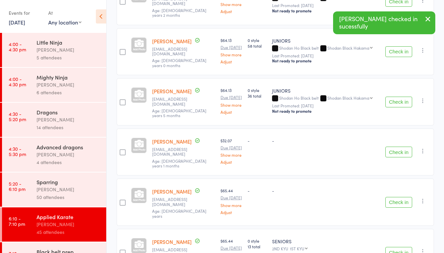
click at [394, 48] on button "Check in" at bounding box center [399, 51] width 27 height 11
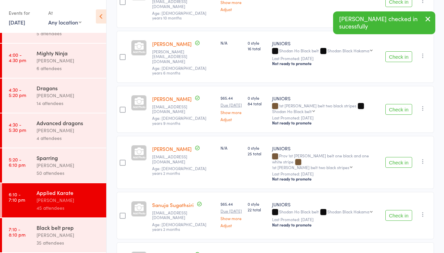
scroll to position [24, 0]
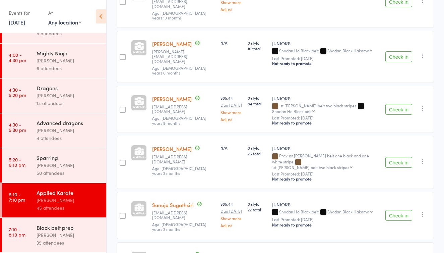
click at [75, 229] on div "Black belt prep" at bounding box center [69, 227] width 64 height 7
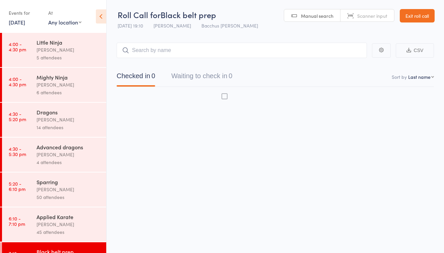
scroll to position [4, 0]
click at [206, 72] on button "Waiting to check in 0" at bounding box center [201, 78] width 61 height 18
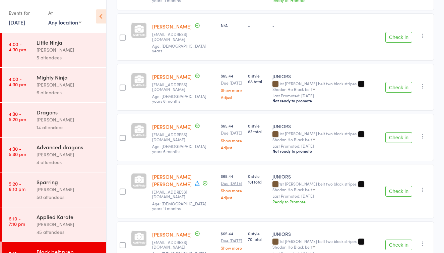
scroll to position [365, 0]
click at [393, 142] on button "Check in" at bounding box center [399, 136] width 27 height 11
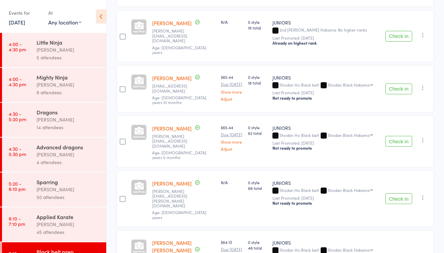
scroll to position [727, 0]
click at [404, 94] on button "Check in" at bounding box center [399, 88] width 27 height 11
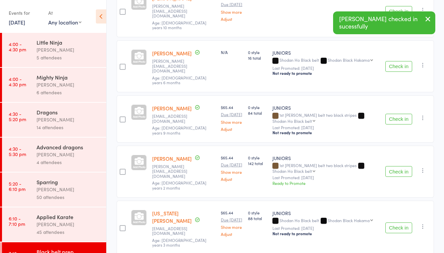
scroll to position [1042, 0]
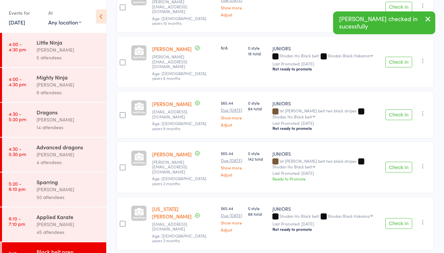
click at [398, 162] on button "Check in" at bounding box center [399, 167] width 27 height 11
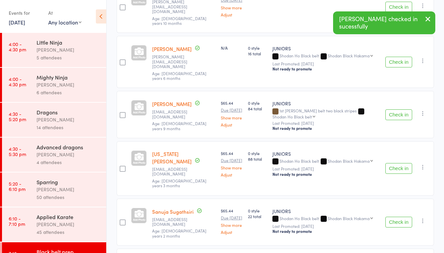
click at [398, 163] on button "Check in" at bounding box center [399, 168] width 27 height 11
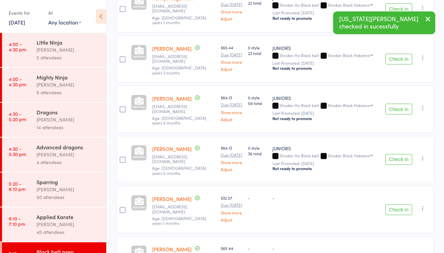
scroll to position [1198, 0]
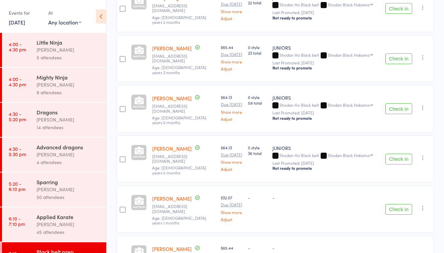
click at [402, 103] on button "Check in" at bounding box center [399, 108] width 27 height 11
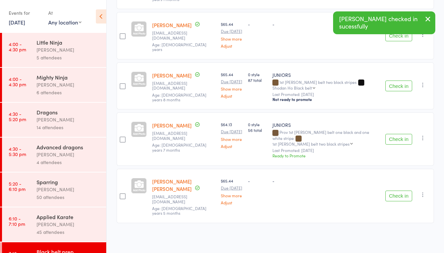
scroll to position [1378, 0]
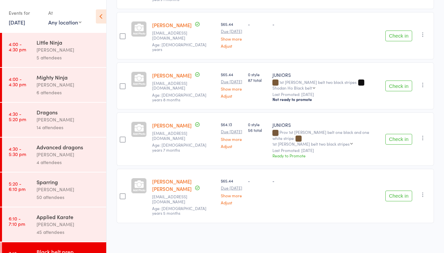
click at [74, 184] on div "Sparring" at bounding box center [69, 181] width 64 height 7
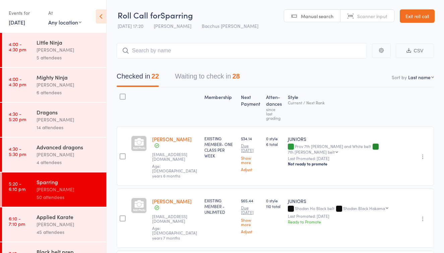
click at [212, 79] on button "Waiting to check in 28" at bounding box center [207, 78] width 65 height 18
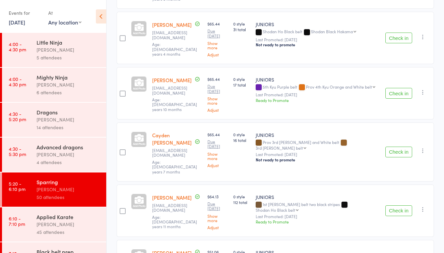
scroll to position [464, 0]
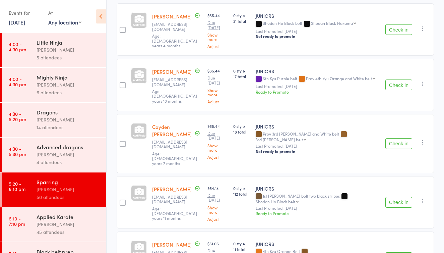
click at [396, 79] on button "Check in" at bounding box center [399, 84] width 27 height 11
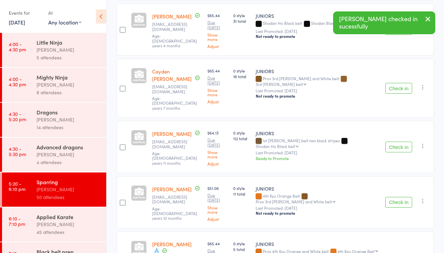
click at [396, 83] on button "Check in" at bounding box center [399, 88] width 27 height 11
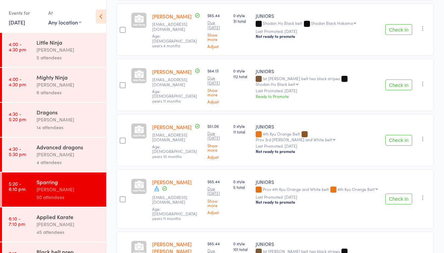
click at [397, 79] on button "Check in" at bounding box center [399, 84] width 27 height 11
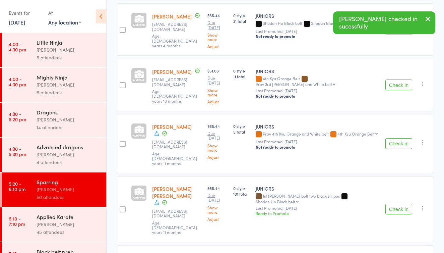
click at [397, 79] on button "Check in" at bounding box center [399, 84] width 27 height 11
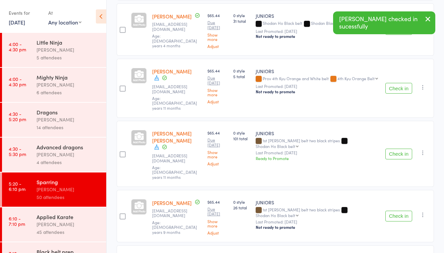
click at [90, 219] on div "Applied Karate" at bounding box center [69, 216] width 64 height 7
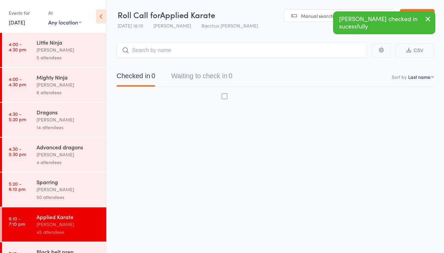
scroll to position [4, 0]
click at [211, 73] on button "Waiting to check in 0" at bounding box center [201, 78] width 61 height 18
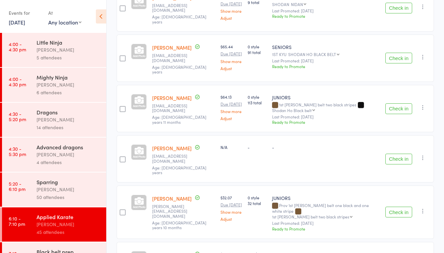
scroll to position [455, 0]
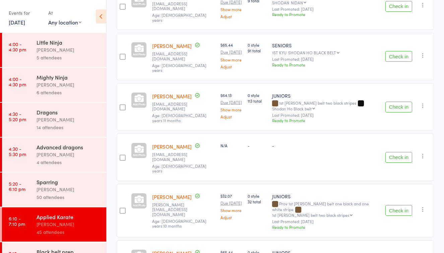
click at [399, 112] on button "Check in" at bounding box center [399, 107] width 27 height 11
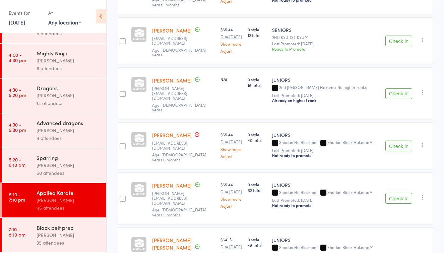
scroll to position [24, 0]
click at [390, 203] on button "Check in" at bounding box center [399, 198] width 27 height 11
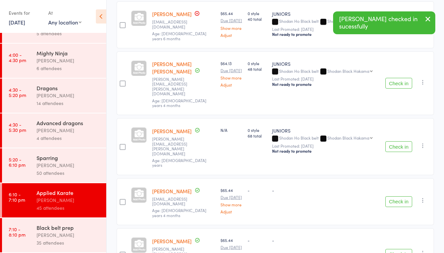
scroll to position [1063, 0]
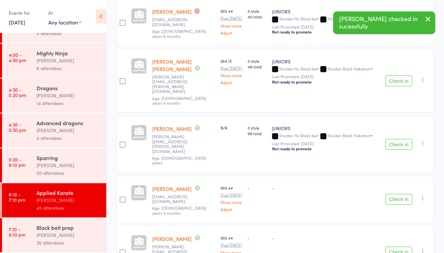
click at [60, 222] on div "Black belt prep Anne-Cherie Noble 35 attendees" at bounding box center [72, 235] width 70 height 34
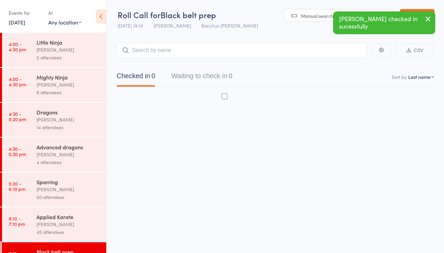
scroll to position [4, 0]
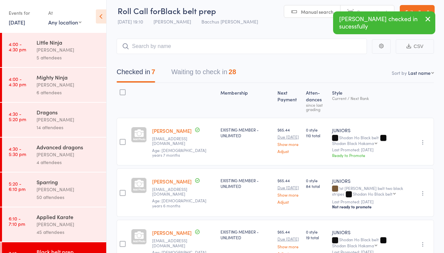
click at [219, 72] on button "Waiting to check in 28" at bounding box center [203, 74] width 65 height 18
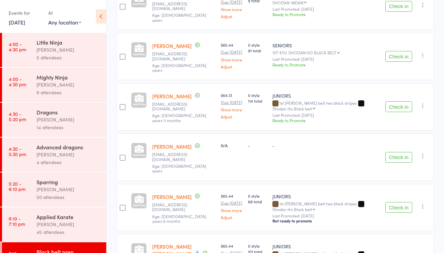
scroll to position [246, 0]
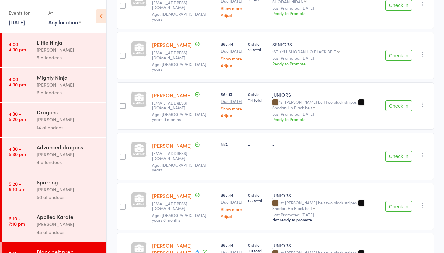
click at [404, 111] on button "Check in" at bounding box center [399, 105] width 27 height 11
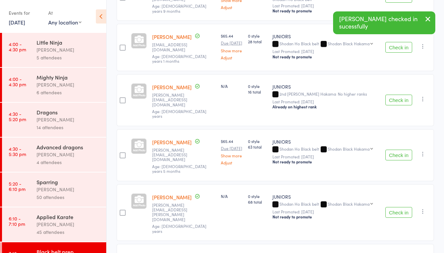
scroll to position [614, 0]
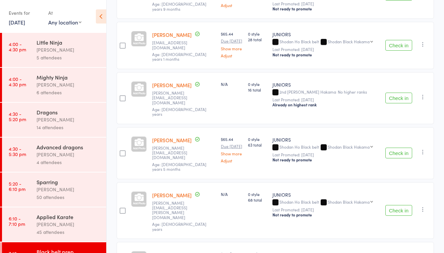
click at [398, 156] on button "Check in" at bounding box center [399, 153] width 27 height 11
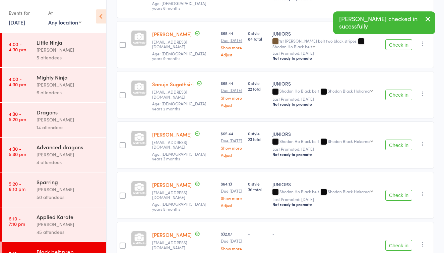
scroll to position [1007, 0]
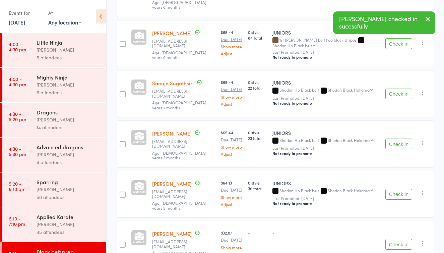
click at [394, 138] on button "Check in" at bounding box center [399, 143] width 27 height 11
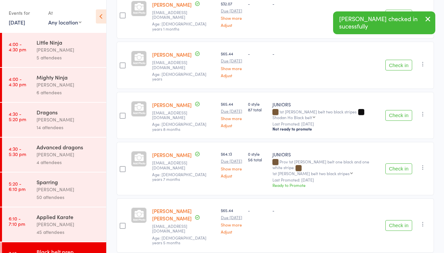
scroll to position [1191, 0]
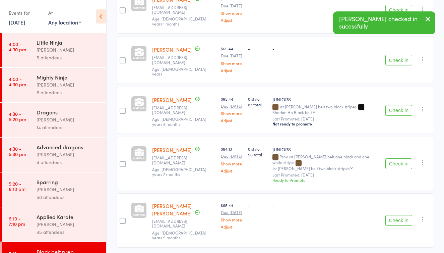
click at [395, 110] on button "Check in" at bounding box center [399, 110] width 27 height 11
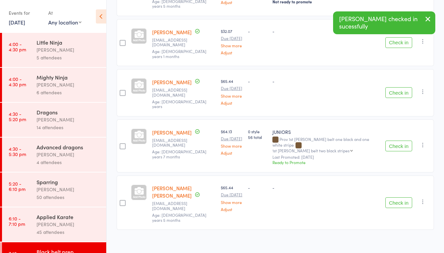
click at [395, 143] on button "Check in" at bounding box center [399, 145] width 27 height 11
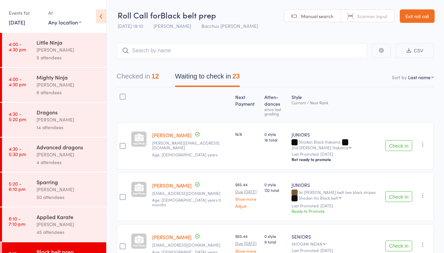
scroll to position [0, 0]
click at [81, 222] on div "[PERSON_NAME]" at bounding box center [69, 224] width 64 height 8
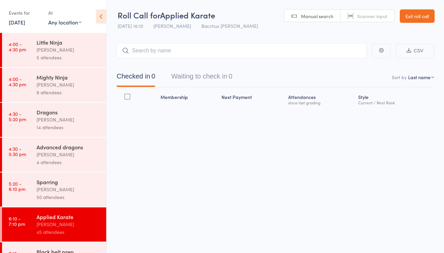
click at [213, 75] on button "Waiting to check in 0" at bounding box center [201, 78] width 61 height 18
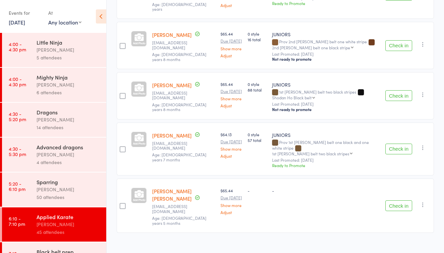
scroll to position [1735, 0]
click at [391, 100] on button "Check in" at bounding box center [399, 94] width 27 height 11
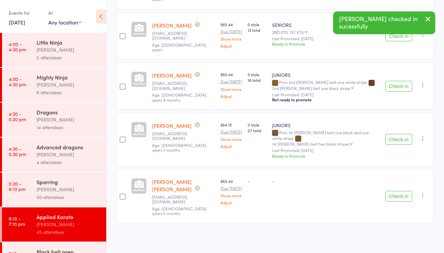
click at [394, 139] on button "Check in" at bounding box center [399, 139] width 27 height 11
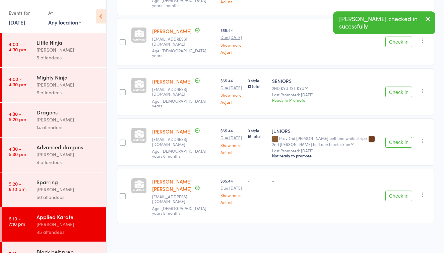
scroll to position [1646, 0]
click at [80, 184] on div "Sparring" at bounding box center [69, 181] width 64 height 7
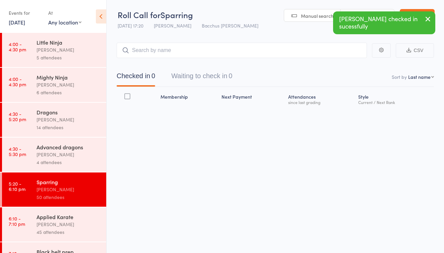
click at [221, 72] on button "Waiting to check in 0" at bounding box center [201, 78] width 61 height 18
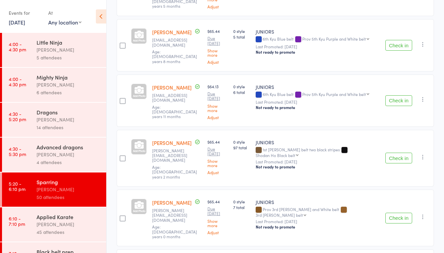
scroll to position [222, 0]
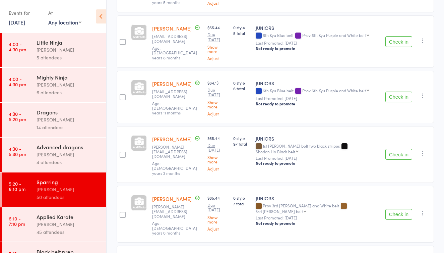
click at [422, 150] on icon "button" at bounding box center [423, 153] width 7 height 7
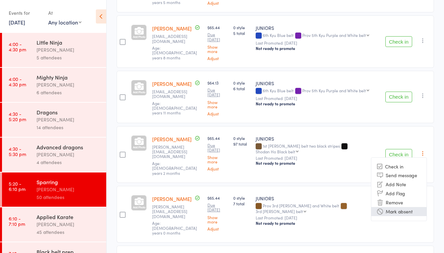
click at [395, 207] on li "Mark absent" at bounding box center [398, 211] width 55 height 9
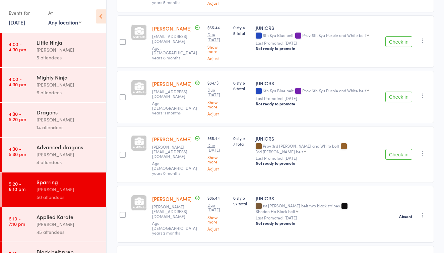
click at [393, 149] on button "Check in" at bounding box center [399, 154] width 27 height 11
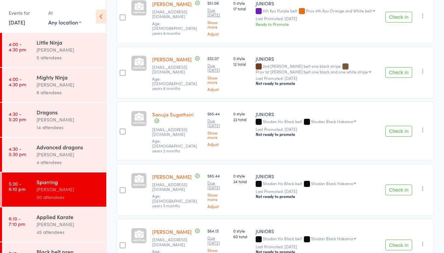
scroll to position [1054, 0]
click at [393, 184] on button "Check in" at bounding box center [399, 189] width 27 height 11
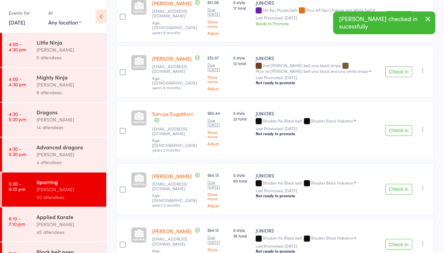
click at [393, 184] on button "Check in" at bounding box center [399, 189] width 27 height 11
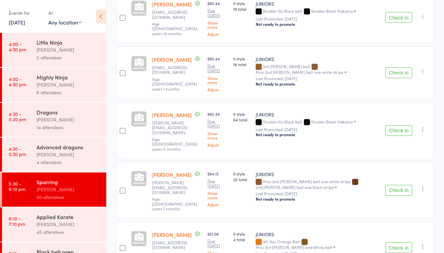
scroll to position [713, 0]
click at [395, 125] on button "Check in" at bounding box center [399, 130] width 27 height 11
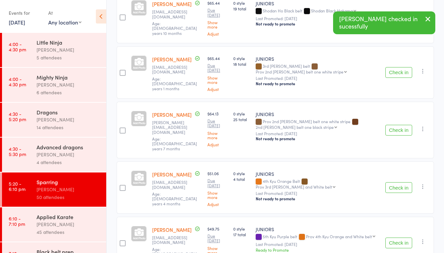
click at [392, 125] on button "Check in" at bounding box center [399, 130] width 27 height 11
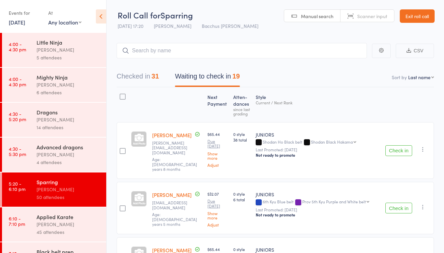
scroll to position [0, 0]
click at [206, 78] on button "Waiting to check in 19" at bounding box center [207, 78] width 65 height 18
click at [173, 55] on input "search" at bounding box center [242, 50] width 250 height 15
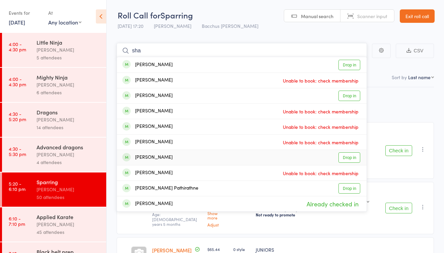
type input "sha"
click at [348, 156] on link "Drop in" at bounding box center [350, 157] width 22 height 10
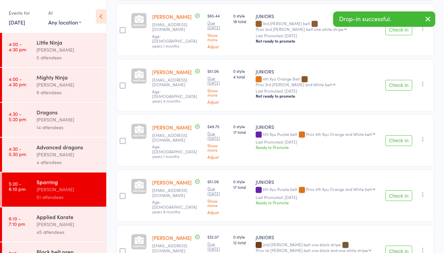
scroll to position [756, 0]
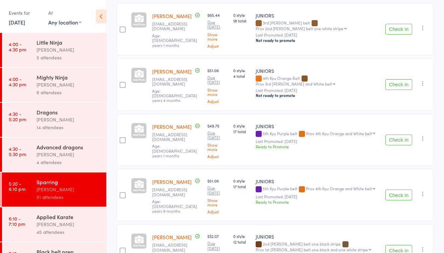
click at [400, 134] on button "Check in" at bounding box center [399, 139] width 27 height 11
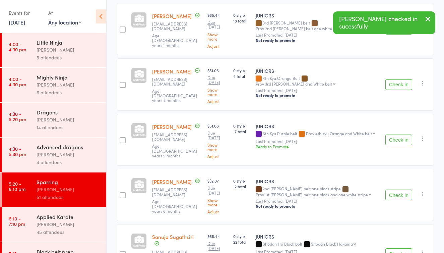
click at [400, 134] on button "Check in" at bounding box center [399, 139] width 27 height 11
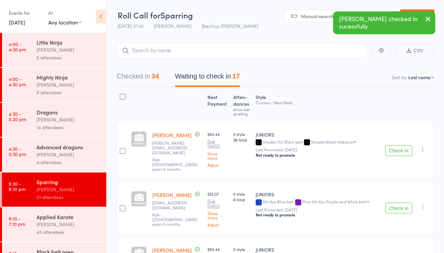
scroll to position [0, 0]
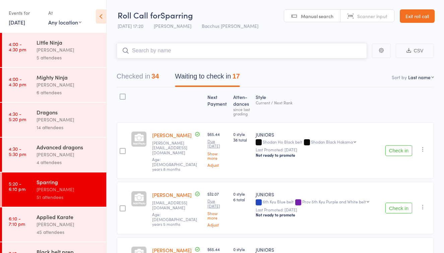
click at [194, 53] on input "search" at bounding box center [242, 50] width 250 height 15
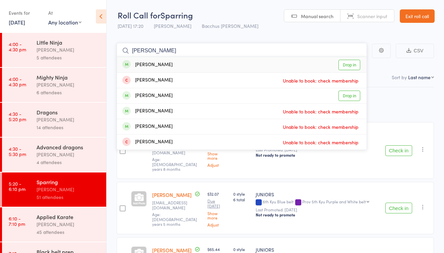
type input "rather"
drag, startPoint x: 194, startPoint y: 53, endPoint x: 345, endPoint y: 65, distance: 151.4
click at [345, 65] on link "Drop in" at bounding box center [350, 65] width 22 height 10
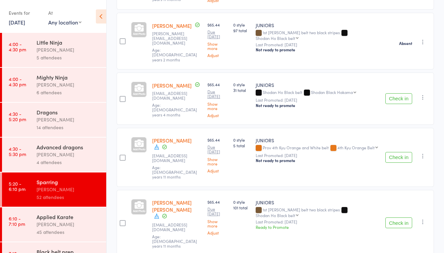
scroll to position [336, 0]
click at [82, 223] on div "Anne-Cherie Noble" at bounding box center [69, 224] width 64 height 8
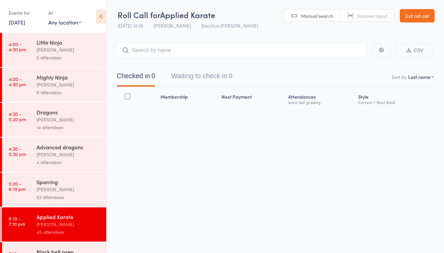
click at [217, 74] on button "Waiting to check in 0" at bounding box center [201, 78] width 61 height 18
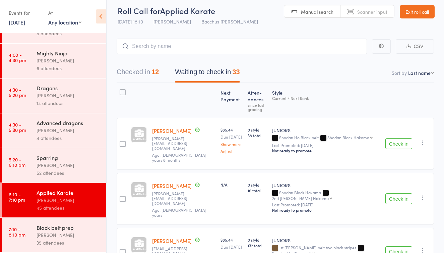
scroll to position [24, 0]
click at [53, 230] on div "Black belt prep" at bounding box center [69, 227] width 64 height 7
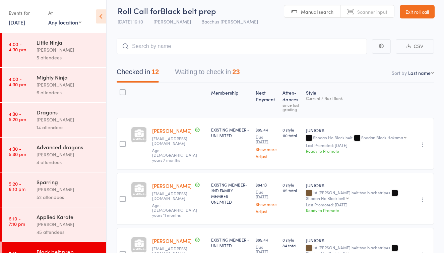
click at [204, 74] on button "Waiting to check in 23" at bounding box center [207, 74] width 65 height 18
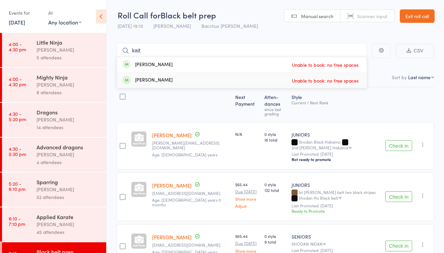
type input "kait"
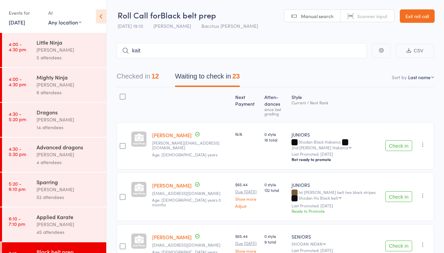
click at [68, 228] on div "45 attendees" at bounding box center [69, 232] width 64 height 8
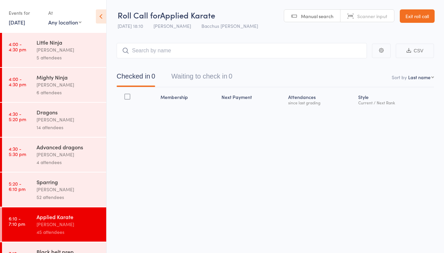
click at [209, 78] on button "Waiting to check in 0" at bounding box center [201, 78] width 61 height 18
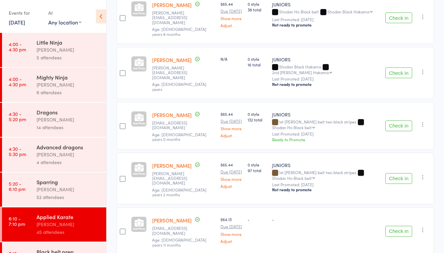
scroll to position [134, 0]
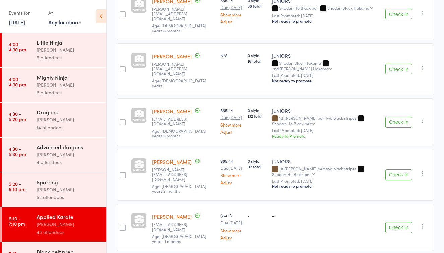
click at [421, 171] on icon "button" at bounding box center [423, 173] width 7 height 7
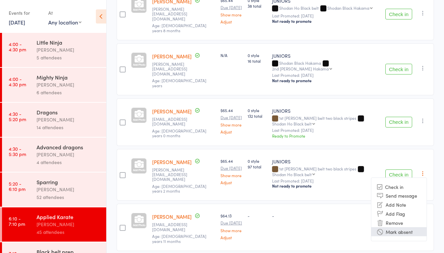
click at [400, 230] on li "Mark absent" at bounding box center [398, 231] width 55 height 9
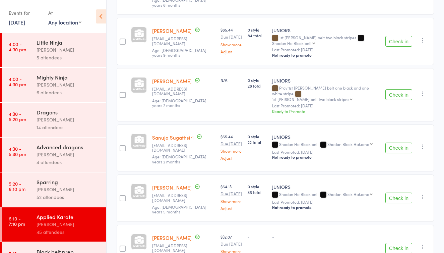
scroll to position [1387, 0]
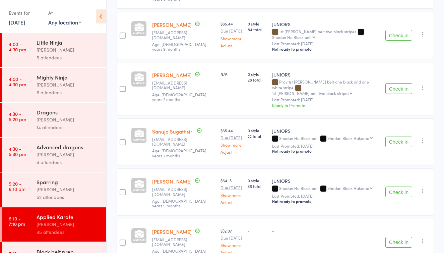
click at [401, 83] on button "Check in" at bounding box center [399, 88] width 27 height 11
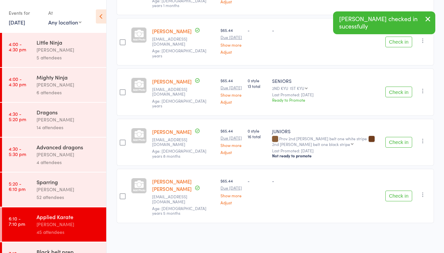
scroll to position [1596, 0]
click at [88, 186] on div "Anne-Cherie Noble" at bounding box center [69, 189] width 64 height 8
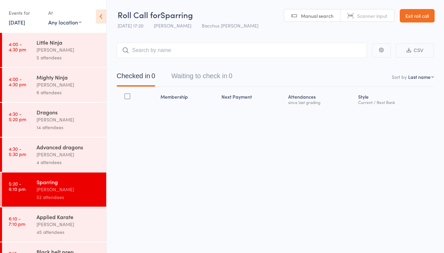
click at [207, 73] on button "Waiting to check in 0" at bounding box center [201, 78] width 61 height 18
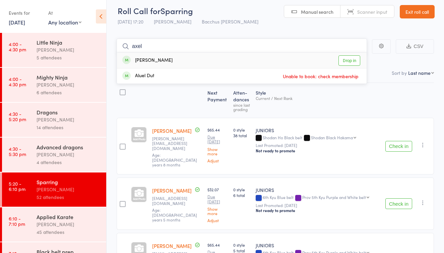
type input "axel"
click at [346, 60] on link "Drop in" at bounding box center [350, 60] width 22 height 10
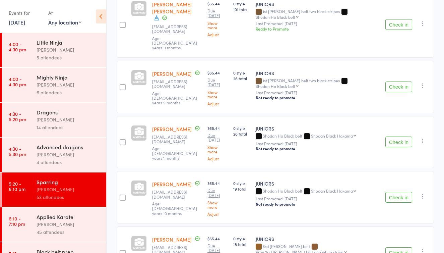
scroll to position [533, 0]
click at [421, 192] on icon "button" at bounding box center [423, 195] width 7 height 7
click at [397, 249] on li "Mark absent" at bounding box center [398, 253] width 55 height 9
click at [422, 192] on icon "button" at bounding box center [423, 195] width 7 height 7
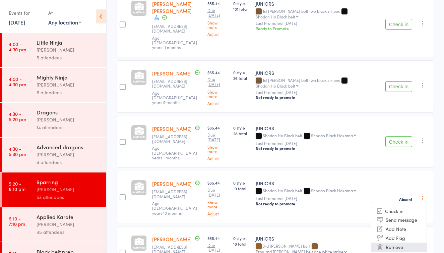
click at [395, 242] on li "Remove" at bounding box center [398, 246] width 55 height 9
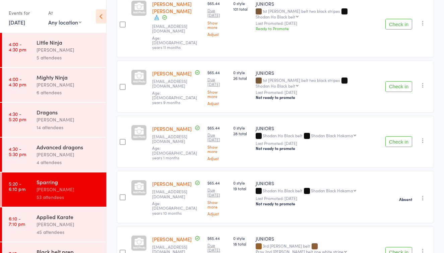
click at [422, 194] on icon "button" at bounding box center [423, 197] width 7 height 7
click at [381, 171] on div "JUNIORS Shodan Ho Black belt Shodan Black Hakama Shodan Black Hakama 2nd dan Bl…" at bounding box center [317, 197] width 129 height 52
click at [398, 247] on button "Check in" at bounding box center [399, 252] width 27 height 11
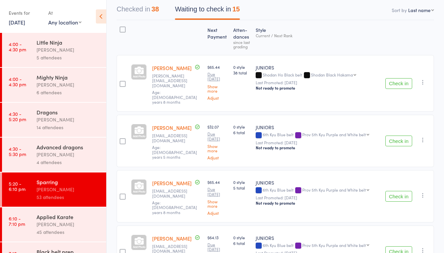
scroll to position [66, 0]
click at [76, 223] on div "Anne-Cherie Noble" at bounding box center [69, 224] width 64 height 8
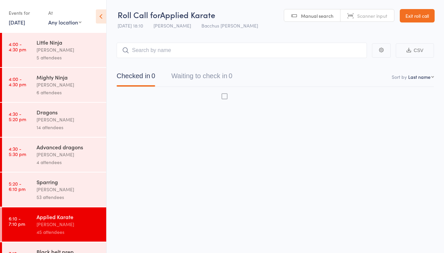
scroll to position [4, 0]
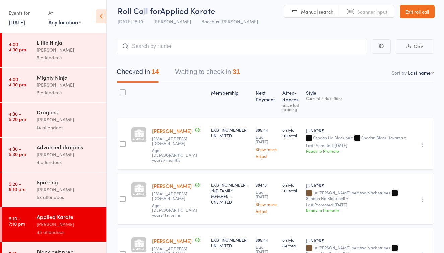
click at [211, 72] on button "Waiting to check in 31" at bounding box center [207, 74] width 65 height 18
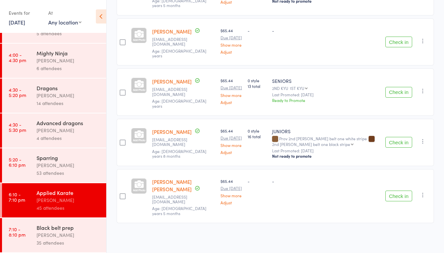
scroll to position [24, 0]
click at [78, 234] on div "Anne-Cherie Noble" at bounding box center [69, 235] width 64 height 8
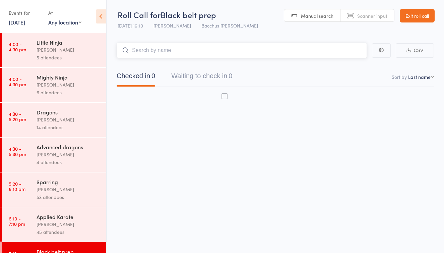
scroll to position [4, 0]
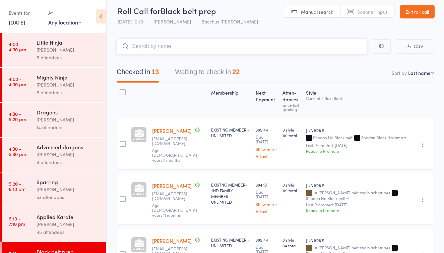
click at [205, 74] on button "Waiting to check in 22" at bounding box center [207, 74] width 65 height 18
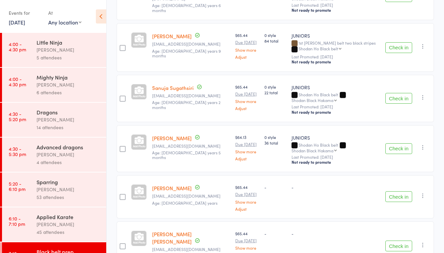
scroll to position [946, 0]
click at [79, 186] on div "Anne-Cherie Noble" at bounding box center [69, 189] width 64 height 8
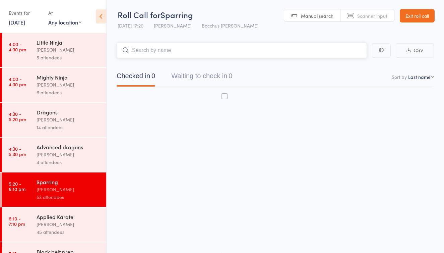
scroll to position [4, 0]
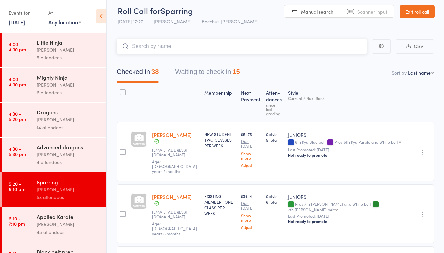
click at [132, 74] on button "Checked in 38" at bounding box center [138, 74] width 42 height 18
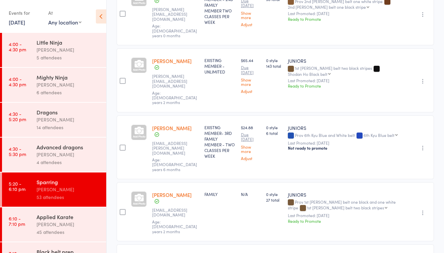
scroll to position [1983, 0]
click at [41, 218] on div "Applied Karate" at bounding box center [69, 216] width 64 height 7
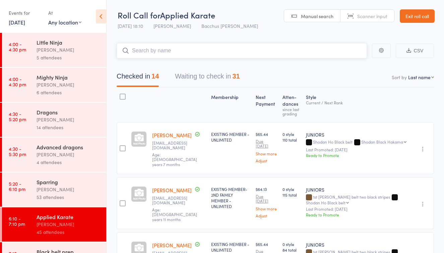
click at [210, 73] on button "Waiting to check in 31" at bounding box center [207, 78] width 65 height 18
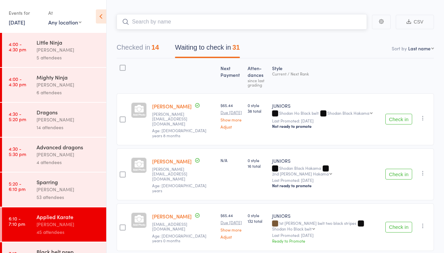
scroll to position [30, 0]
click at [392, 222] on button "Check in" at bounding box center [399, 226] width 27 height 11
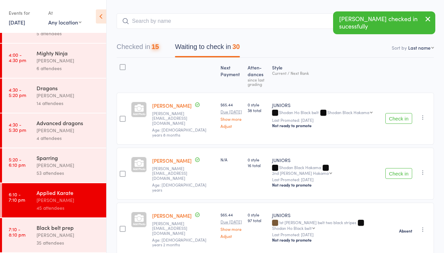
scroll to position [24, 0]
click at [64, 227] on div "Black belt prep" at bounding box center [69, 227] width 64 height 7
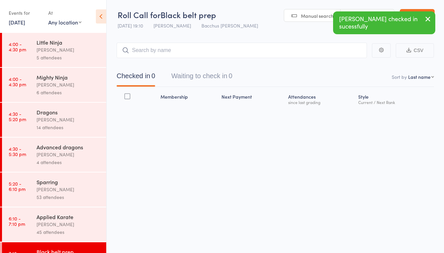
click at [221, 75] on button "Waiting to check in 0" at bounding box center [201, 78] width 61 height 18
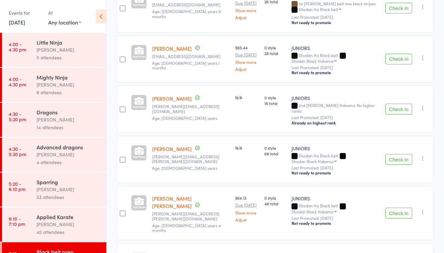
scroll to position [529, 0]
click at [423, 104] on icon "button" at bounding box center [423, 107] width 7 height 7
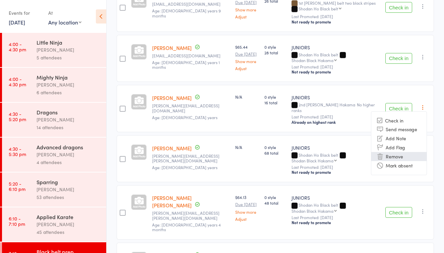
click at [405, 152] on li "Remove" at bounding box center [398, 156] width 55 height 9
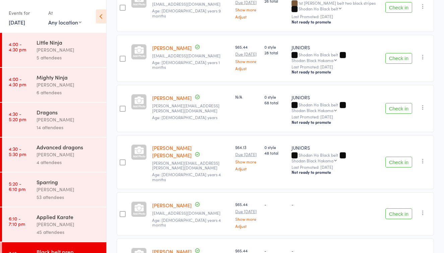
click at [77, 219] on div "Applied Karate" at bounding box center [69, 216] width 64 height 7
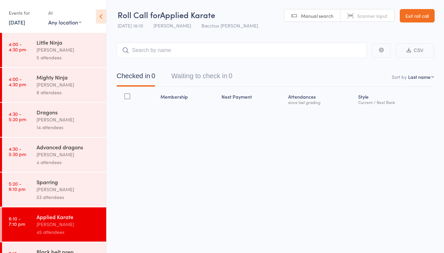
click at [196, 74] on button "Waiting to check in 0" at bounding box center [201, 78] width 61 height 18
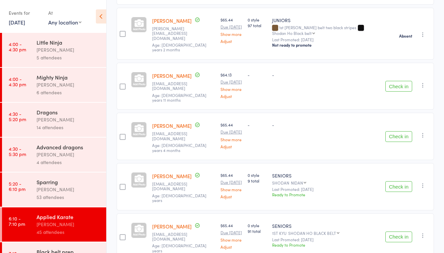
scroll to position [228, 0]
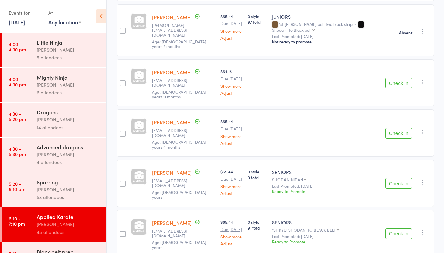
click at [423, 78] on icon "button" at bounding box center [423, 81] width 7 height 7
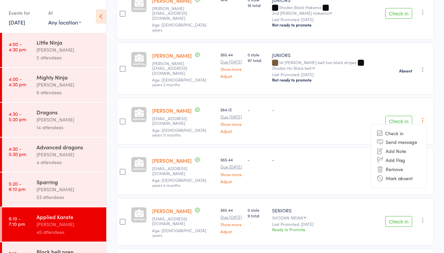
scroll to position [171, 0]
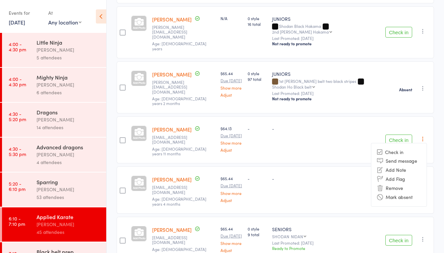
click at [192, 126] on link "Isabelle Cunningham" at bounding box center [172, 129] width 40 height 7
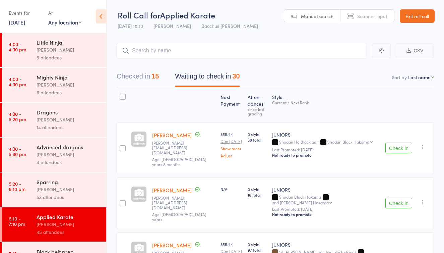
scroll to position [0, 0]
click at [61, 188] on div "Anne-Cherie Noble" at bounding box center [69, 189] width 64 height 8
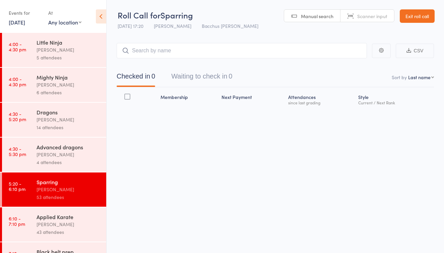
click at [415, 12] on link "Exit roll call" at bounding box center [417, 15] width 35 height 13
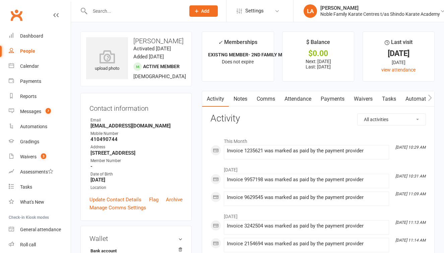
click at [302, 100] on link "Attendance" at bounding box center [298, 98] width 36 height 15
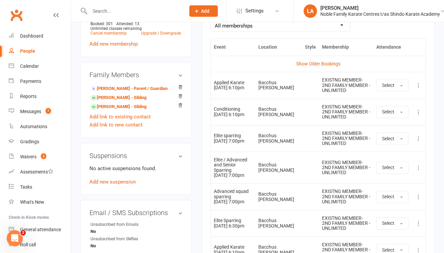
scroll to position [325, 0]
click at [417, 83] on icon at bounding box center [418, 84] width 7 height 7
click at [392, 122] on link "Remove booking" at bounding box center [389, 124] width 66 height 13
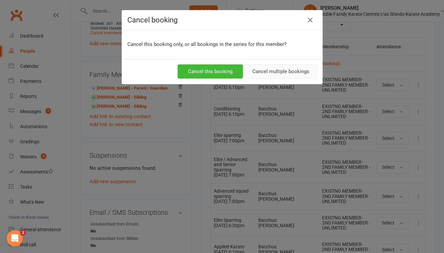
click at [272, 70] on button "Cancel multiple bookings" at bounding box center [281, 71] width 72 height 14
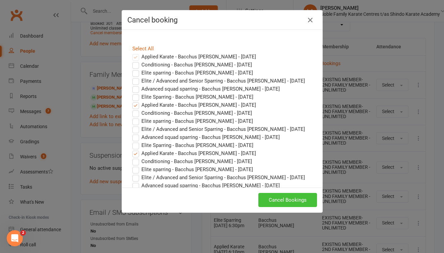
click at [280, 199] on button "Cancel Bookings" at bounding box center [287, 200] width 59 height 14
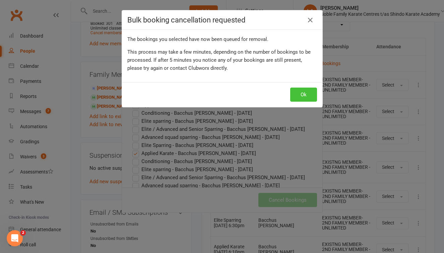
click at [301, 92] on button "Ok" at bounding box center [303, 95] width 27 height 14
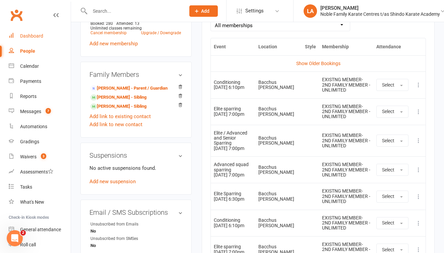
click at [40, 37] on div "Dashboard" at bounding box center [31, 35] width 23 height 5
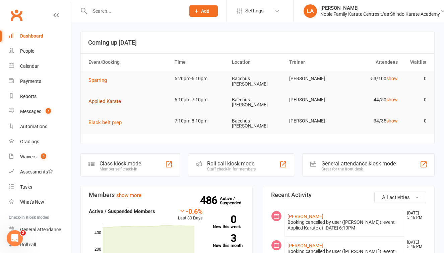
click at [113, 98] on span "Applied Karate" at bounding box center [105, 101] width 33 height 6
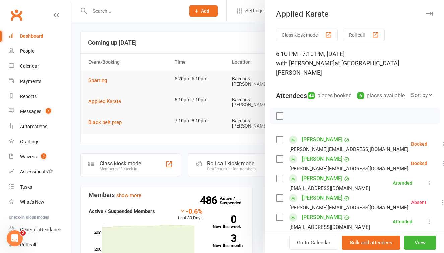
click at [351, 35] on button "Roll call" at bounding box center [364, 34] width 42 height 12
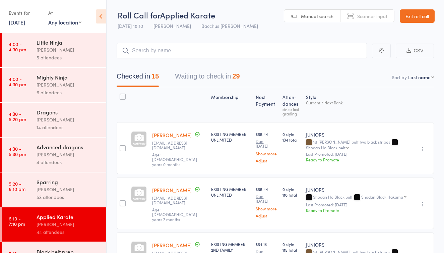
click at [224, 77] on button "Waiting to check in 29" at bounding box center [207, 78] width 65 height 18
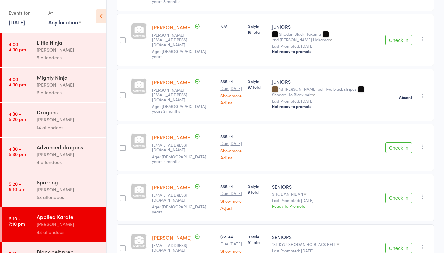
scroll to position [163, 0]
click at [422, 143] on icon "button" at bounding box center [423, 146] width 7 height 7
click at [285, 146] on div "-" at bounding box center [326, 147] width 113 height 47
click at [192, 133] on link "[PERSON_NAME]" at bounding box center [172, 136] width 40 height 7
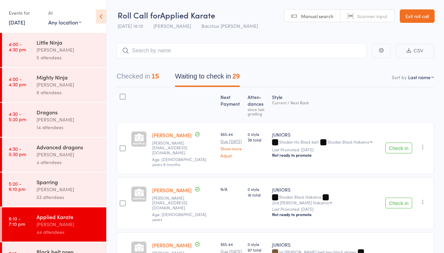
scroll to position [0, 0]
click at [410, 15] on link "Exit roll call" at bounding box center [417, 15] width 35 height 13
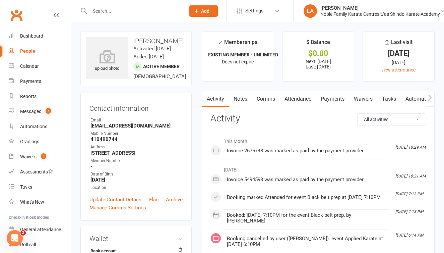
click at [305, 100] on link "Attendance" at bounding box center [298, 98] width 36 height 15
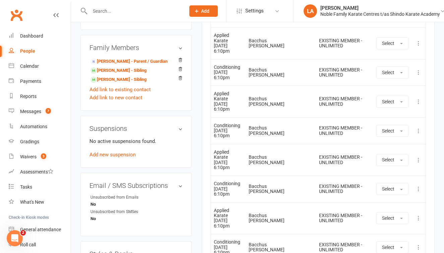
scroll to position [345, 0]
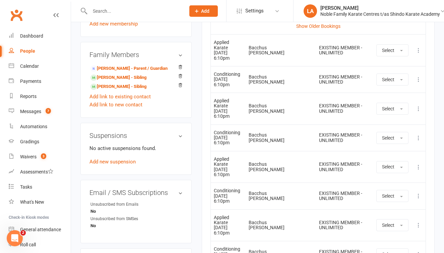
click at [418, 47] on icon at bounding box center [418, 50] width 7 height 7
click at [387, 88] on link "Remove booking" at bounding box center [389, 89] width 66 height 13
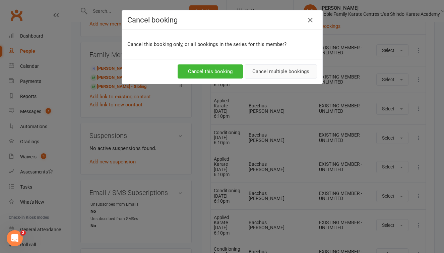
click at [272, 70] on button "Cancel multiple bookings" at bounding box center [281, 71] width 72 height 14
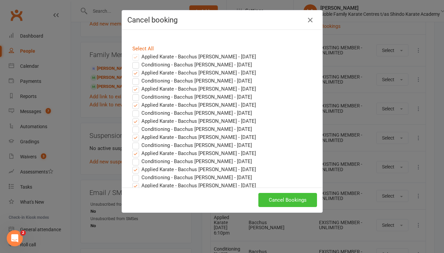
click at [272, 196] on button "Cancel Bookings" at bounding box center [287, 200] width 59 height 14
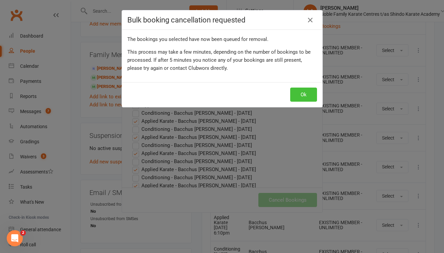
click at [300, 94] on button "Ok" at bounding box center [303, 95] width 27 height 14
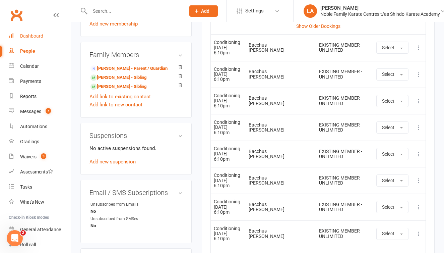
click at [41, 36] on div "Dashboard" at bounding box center [31, 35] width 23 height 5
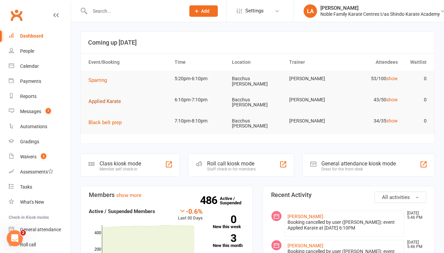
click at [107, 100] on span "Applied Karate" at bounding box center [105, 101] width 33 height 6
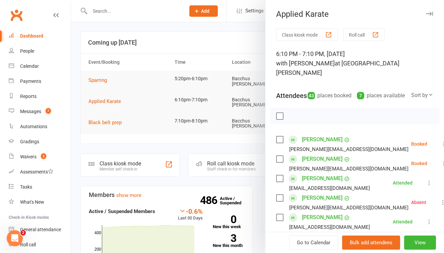
click at [358, 34] on button "Roll call" at bounding box center [364, 34] width 42 height 12
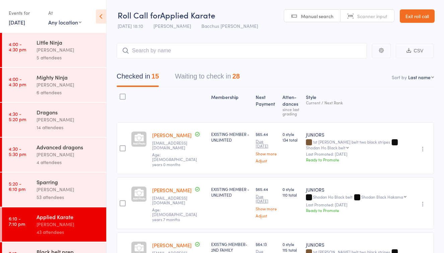
click at [215, 80] on button "Waiting to check in 28" at bounding box center [207, 78] width 65 height 18
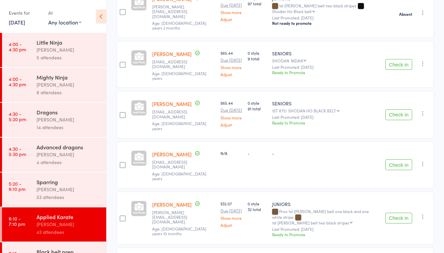
scroll to position [246, 0]
click at [426, 118] on div "Check in Check in Send message Add Note Add Flag Remove Mark absent" at bounding box center [408, 114] width 51 height 47
click at [421, 115] on icon "button" at bounding box center [423, 113] width 7 height 7
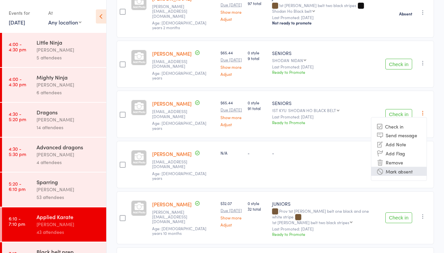
click at [398, 168] on li "Mark absent" at bounding box center [398, 171] width 55 height 9
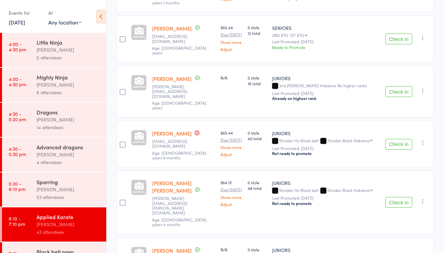
scroll to position [793, 0]
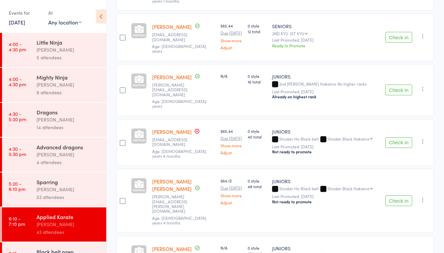
click at [422, 92] on icon "button" at bounding box center [423, 88] width 7 height 7
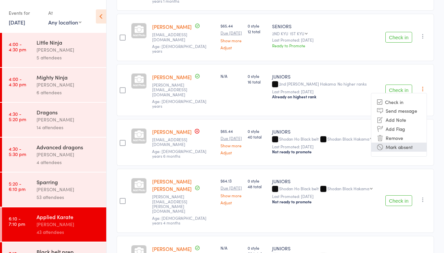
click at [405, 152] on li "Mark absent" at bounding box center [398, 146] width 55 height 9
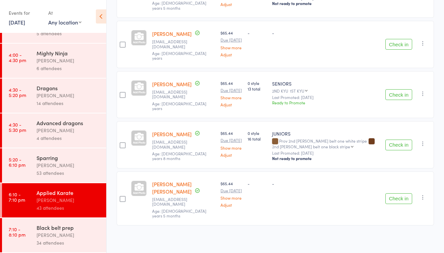
scroll to position [24, 0]
click at [76, 169] on div "53 attendees" at bounding box center [69, 173] width 64 height 8
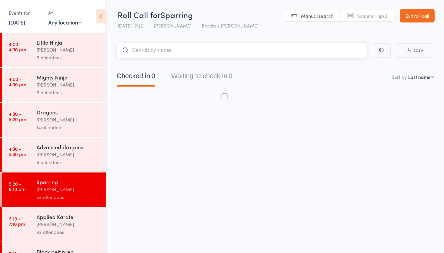
scroll to position [4, 0]
click at [206, 74] on button "Waiting to check in 0" at bounding box center [201, 78] width 61 height 18
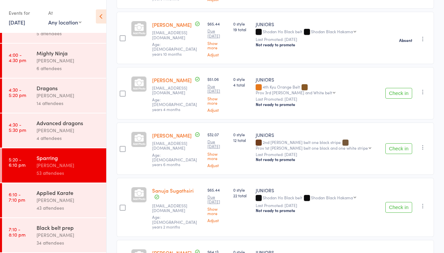
scroll to position [24, 0]
click at [78, 199] on div "[PERSON_NAME]" at bounding box center [69, 200] width 64 height 8
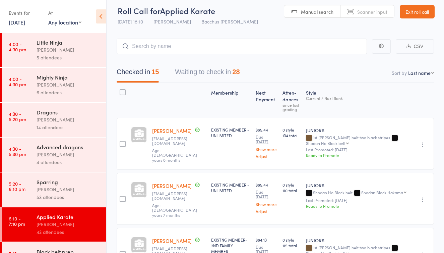
click at [210, 75] on button "Waiting to check in 28" at bounding box center [207, 74] width 65 height 18
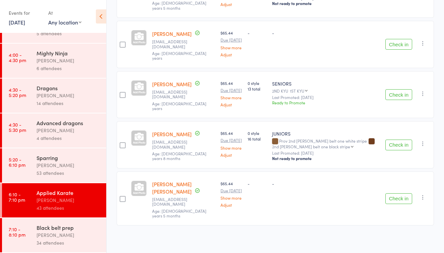
scroll to position [24, 0]
click at [57, 236] on div "[PERSON_NAME]" at bounding box center [69, 235] width 64 height 8
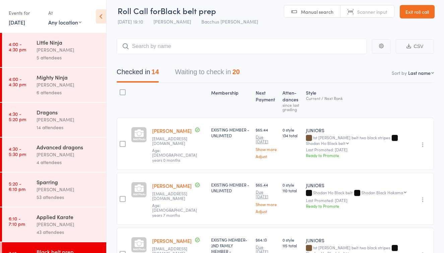
click at [215, 75] on button "Waiting to check in 20" at bounding box center [207, 74] width 65 height 18
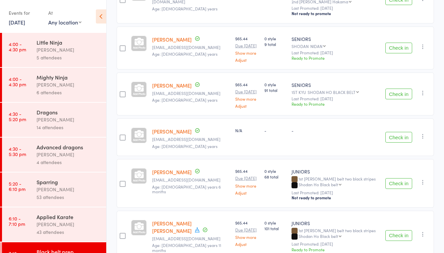
scroll to position [147, 0]
click at [424, 89] on icon "button" at bounding box center [423, 92] width 7 height 7
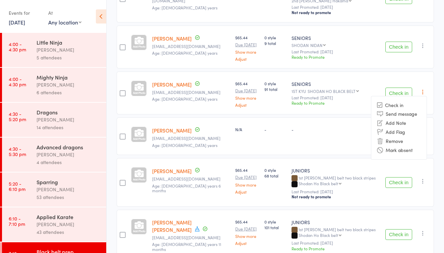
click at [407, 147] on li "Mark absent" at bounding box center [398, 149] width 55 height 9
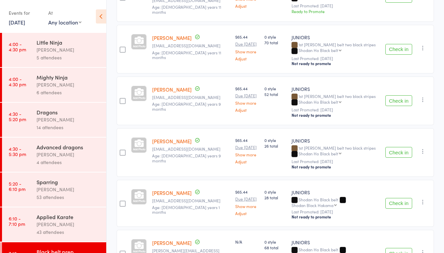
scroll to position [378, 0]
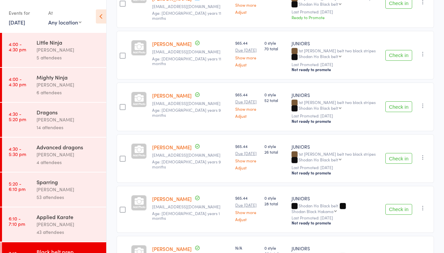
click at [87, 218] on div "Applied Karate" at bounding box center [69, 216] width 64 height 7
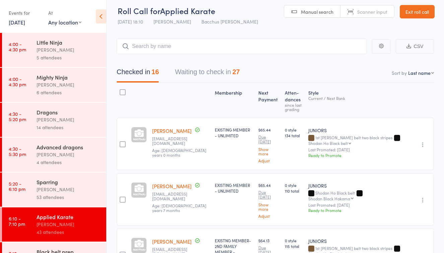
click at [215, 72] on button "Waiting to check in 27" at bounding box center [207, 74] width 65 height 18
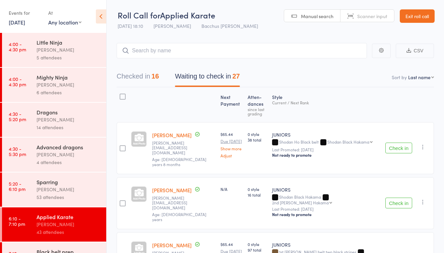
scroll to position [0, 0]
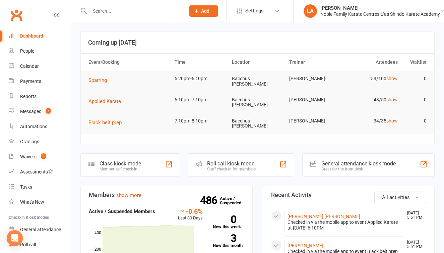
click at [112, 14] on input "text" at bounding box center [134, 10] width 93 height 9
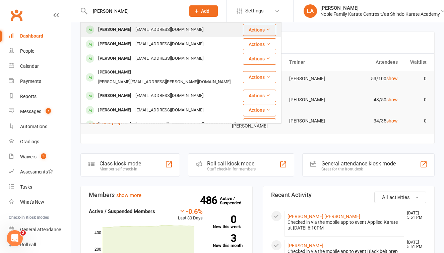
type input "[PERSON_NAME]"
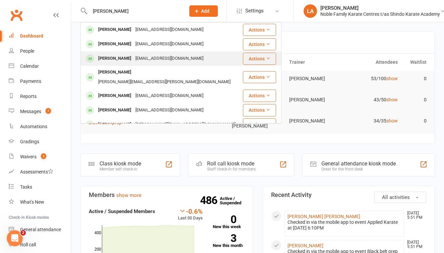
drag, startPoint x: 112, startPoint y: 23, endPoint x: 128, endPoint y: 59, distance: 39.9
click at [128, 59] on div "[PERSON_NAME]" at bounding box center [114, 59] width 37 height 10
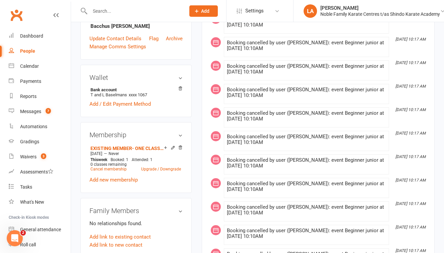
scroll to position [192, 0]
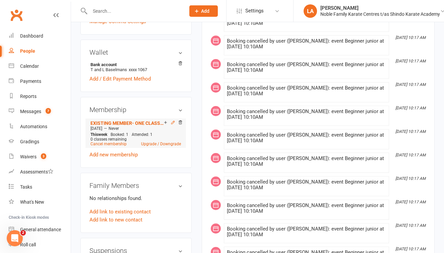
click at [173, 125] on icon at bounding box center [173, 122] width 5 height 5
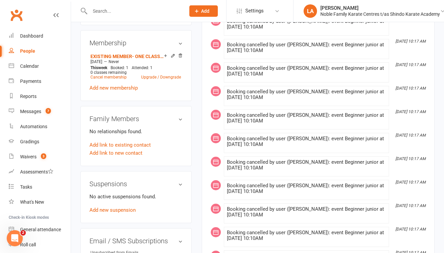
scroll to position [272, 0]
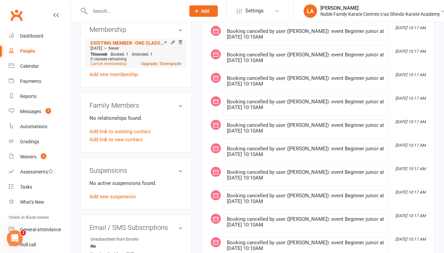
click at [148, 66] on link "Upgrade / Downgrade" at bounding box center [161, 63] width 40 height 5
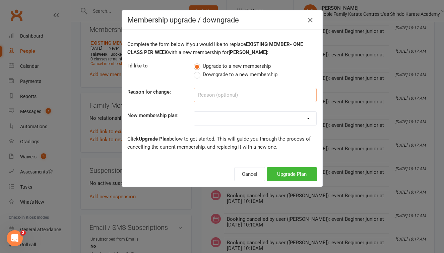
click at [220, 96] on input at bounding box center [255, 95] width 123 height 14
type input "extra class"
select select "1"
click at [288, 173] on button "Upgrade Plan" at bounding box center [292, 174] width 50 height 14
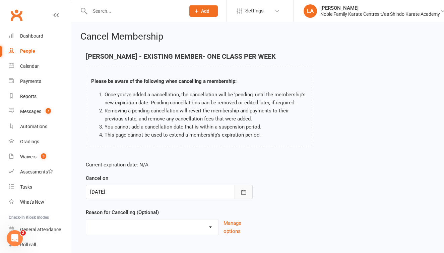
click at [243, 193] on icon "button" at bounding box center [243, 192] width 7 height 7
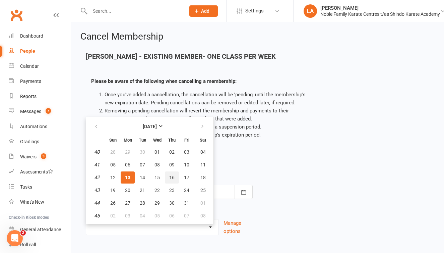
click at [169, 176] on span "16" at bounding box center [171, 177] width 5 height 5
type input "16 Oct 2025"
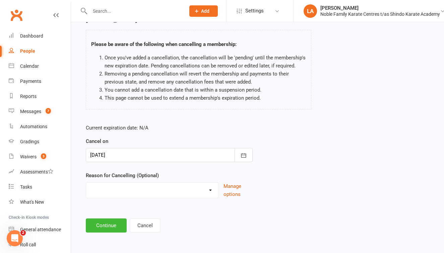
scroll to position [42, 0]
select select "2"
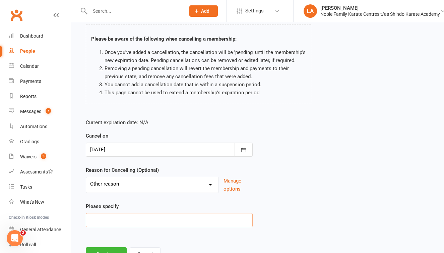
click at [115, 218] on input at bounding box center [169, 220] width 167 height 14
click at [155, 237] on main "Hannah Baselmans - EXISTING MEMBER- ONE CLASS PER WEEK Please be aware of the f…" at bounding box center [257, 135] width 354 height 251
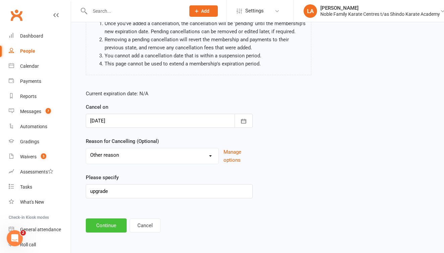
scroll to position [76, 0]
click at [127, 187] on input "upgrade" at bounding box center [169, 191] width 167 height 14
type input "upgrade membership"
click at [102, 220] on button "Continue" at bounding box center [106, 225] width 41 height 14
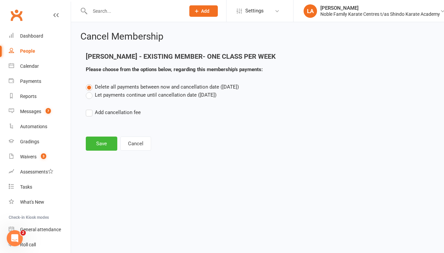
scroll to position [0, 0]
click at [92, 95] on label "Let payments continue until cancellation date (Oct 16, 2025)" at bounding box center [151, 95] width 131 height 8
click at [90, 91] on input "Let payments continue until cancellation date (Oct 16, 2025)" at bounding box center [88, 91] width 4 height 0
click at [97, 144] on button "Save" at bounding box center [102, 143] width 32 height 14
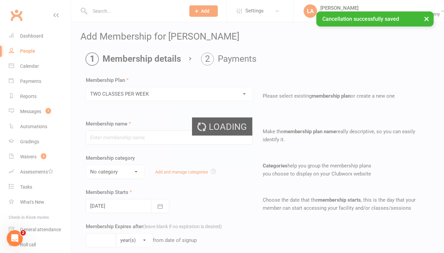
type input "TWO CLASSES PER WEEK"
select select "1"
type input "0"
type input "2"
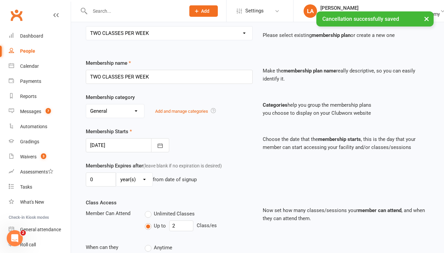
scroll to position [61, 0]
click at [159, 146] on icon "button" at bounding box center [160, 144] width 7 height 7
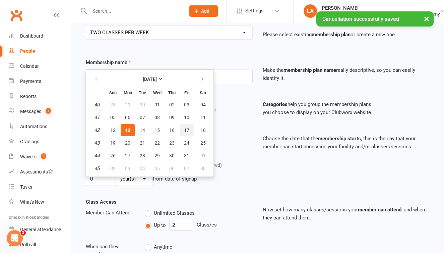
click at [183, 130] on button "17" at bounding box center [187, 130] width 14 height 12
type input "17 Oct 2025"
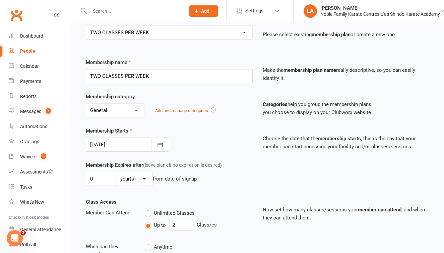
click at [224, 190] on div "Membership Expires after (leave blank if no expiration is desired) 0 day(s) wee…" at bounding box center [258, 179] width 354 height 37
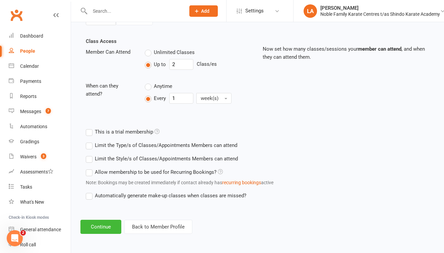
scroll to position [227, 0]
click at [97, 221] on button "Continue" at bounding box center [100, 227] width 41 height 14
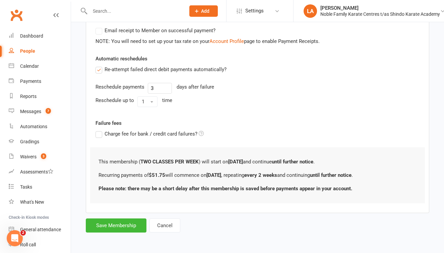
scroll to position [213, 0]
click at [120, 220] on button "Save Membership" at bounding box center [116, 225] width 61 height 14
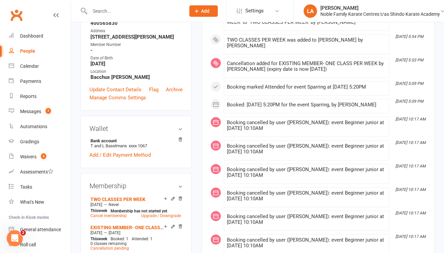
scroll to position [135, 0]
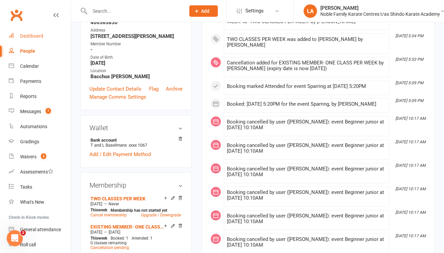
click at [35, 38] on div "Dashboard" at bounding box center [31, 35] width 23 height 5
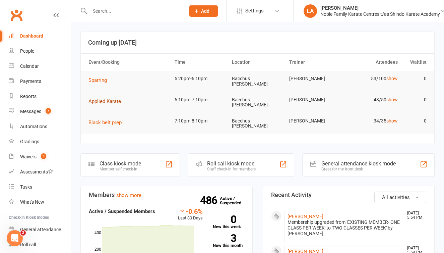
click at [114, 100] on span "Applied Karate" at bounding box center [105, 101] width 33 height 6
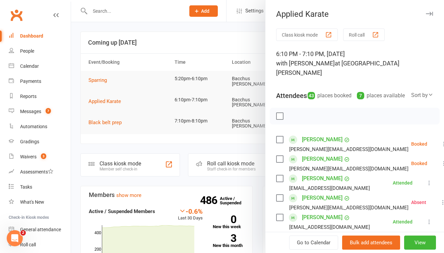
click at [353, 38] on button "Roll call" at bounding box center [364, 34] width 42 height 12
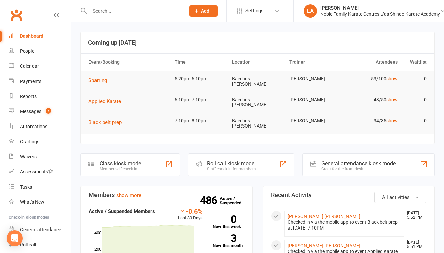
click at [127, 11] on input "text" at bounding box center [134, 10] width 93 height 9
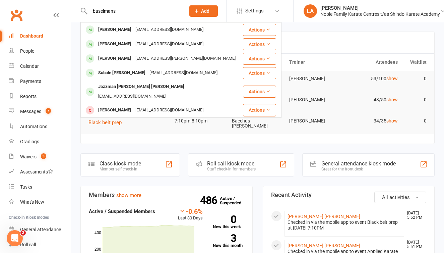
type input "baseman's"
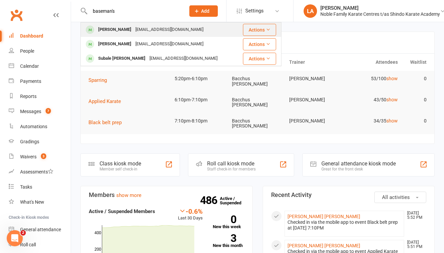
drag, startPoint x: 122, startPoint y: 22, endPoint x: 127, endPoint y: 31, distance: 10.1
click at [127, 31] on div "[PERSON_NAME]" at bounding box center [114, 30] width 37 height 10
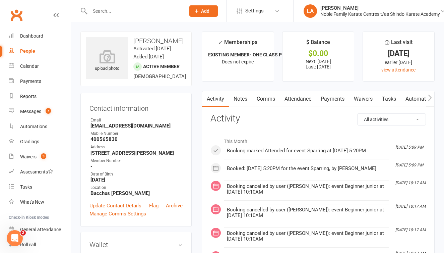
click at [330, 97] on link "Payments" at bounding box center [332, 98] width 33 height 15
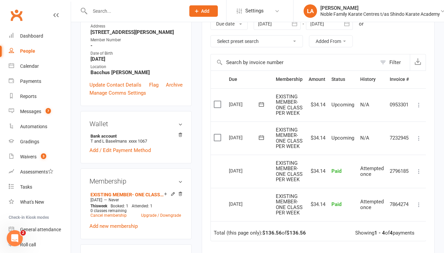
scroll to position [121, 0]
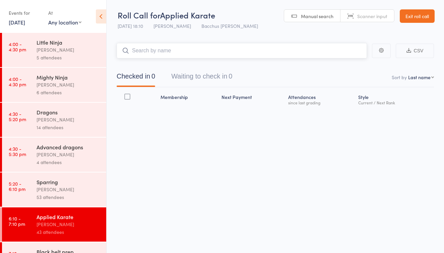
click at [210, 78] on button "Waiting to check in 0" at bounding box center [201, 78] width 61 height 18
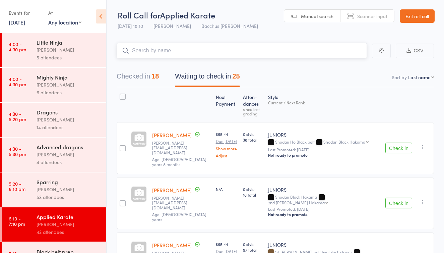
click at [205, 76] on button "Waiting to check in 25" at bounding box center [207, 78] width 65 height 18
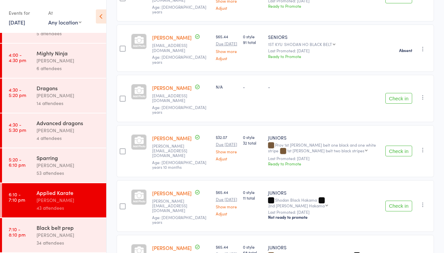
scroll to position [24, 0]
click at [41, 231] on div "[PERSON_NAME]" at bounding box center [69, 235] width 64 height 8
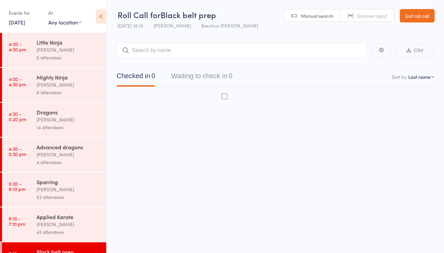
scroll to position [4, 0]
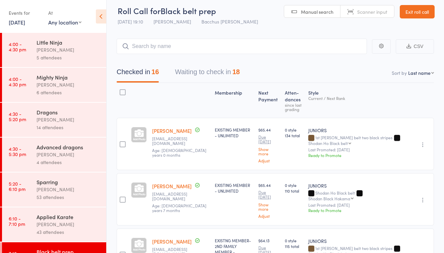
click at [215, 74] on button "Waiting to check in 18" at bounding box center [207, 74] width 65 height 18
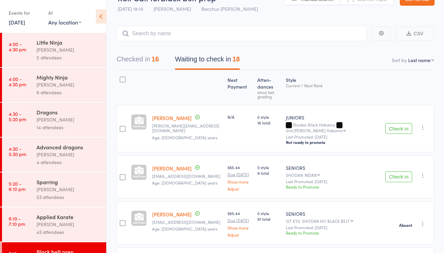
scroll to position [0, 0]
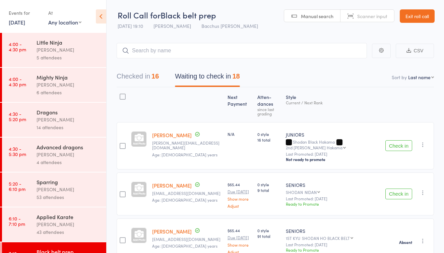
click at [75, 224] on div "[PERSON_NAME]" at bounding box center [69, 224] width 64 height 8
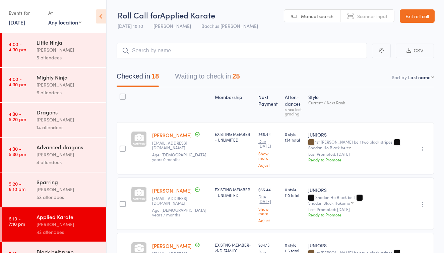
click at [218, 76] on button "Waiting to check in 25" at bounding box center [207, 78] width 65 height 18
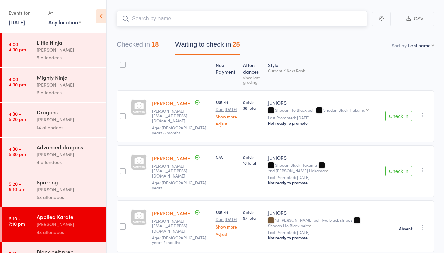
scroll to position [26, 0]
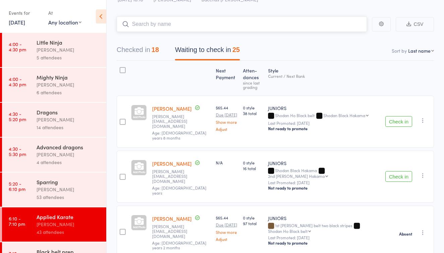
click at [215, 49] on button "Waiting to check in 25" at bounding box center [207, 52] width 65 height 18
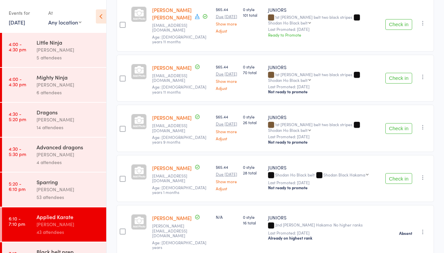
scroll to position [598, 0]
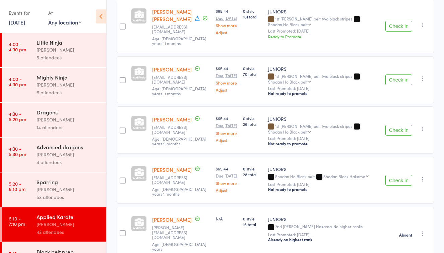
click at [400, 76] on button "Check in" at bounding box center [399, 79] width 27 height 11
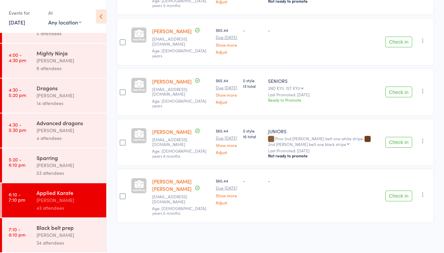
scroll to position [24, 0]
click at [71, 242] on div "34 attendees" at bounding box center [69, 243] width 64 height 8
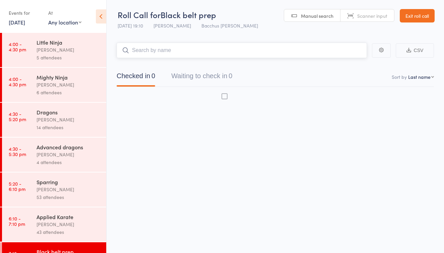
scroll to position [4, 0]
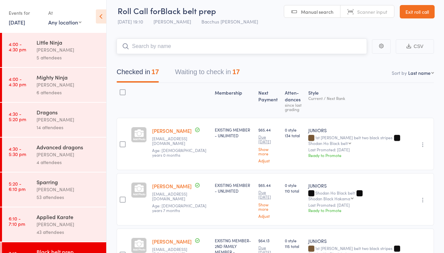
click at [196, 72] on button "Waiting to check in 17" at bounding box center [207, 74] width 65 height 18
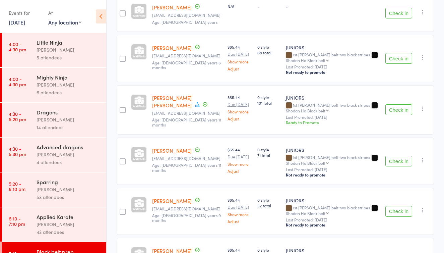
scroll to position [271, 0]
click at [390, 155] on button "Check in" at bounding box center [399, 160] width 27 height 11
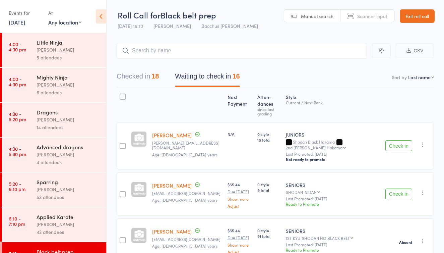
scroll to position [0, 0]
click at [417, 16] on link "Exit roll call" at bounding box center [417, 15] width 35 height 13
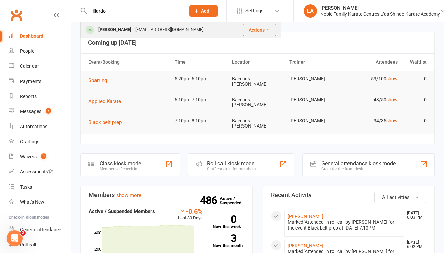
type input "illardo"
click at [118, 31] on div "Nathan Ilardo" at bounding box center [114, 30] width 37 height 10
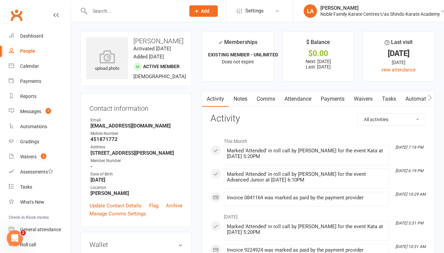
click at [294, 99] on link "Attendance" at bounding box center [298, 98] width 36 height 15
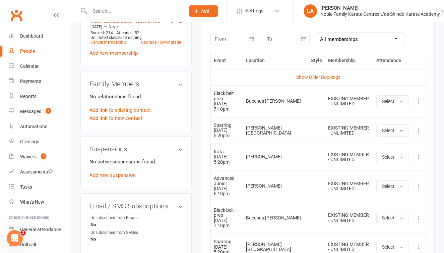
scroll to position [292, 0]
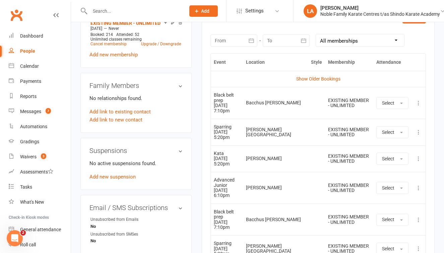
click at [418, 100] on icon at bounding box center [418, 103] width 7 height 7
click at [395, 140] on link "Remove booking" at bounding box center [389, 142] width 66 height 13
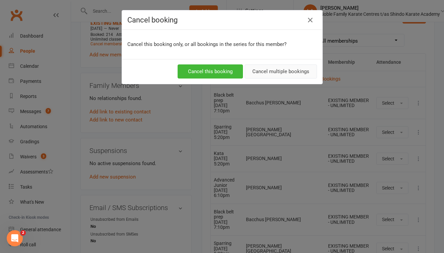
click at [266, 73] on button "Cancel multiple bookings" at bounding box center [281, 71] width 72 height 14
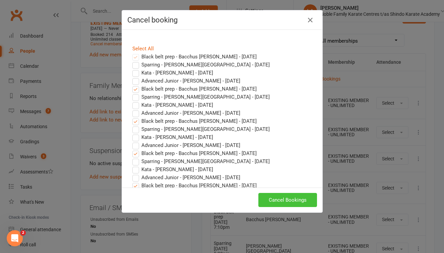
click at [270, 199] on button "Cancel Bookings" at bounding box center [287, 200] width 59 height 14
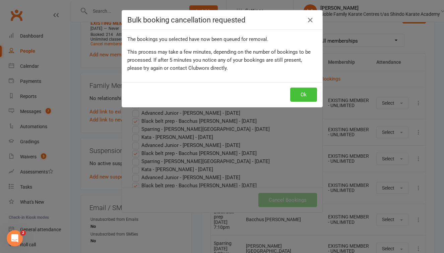
click at [306, 90] on button "Ok" at bounding box center [303, 95] width 27 height 14
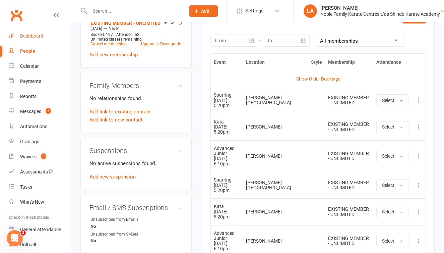
click at [41, 36] on div "Dashboard" at bounding box center [31, 35] width 23 height 5
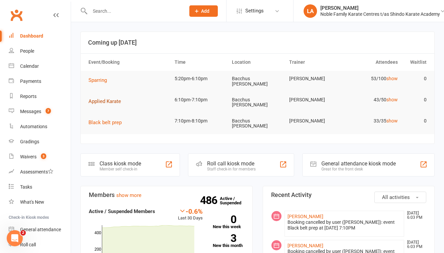
click at [115, 100] on span "Applied Karate" at bounding box center [105, 101] width 33 height 6
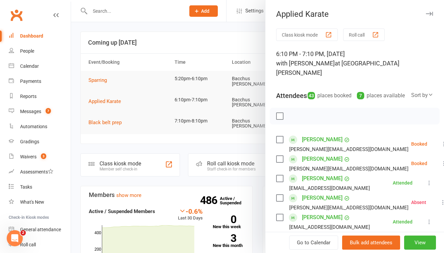
click at [352, 36] on button "Roll call" at bounding box center [364, 34] width 42 height 12
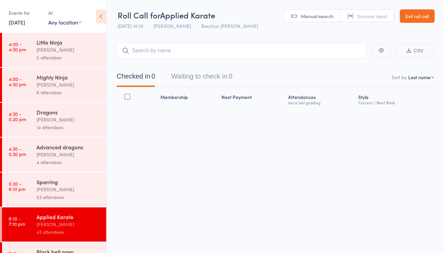
click at [208, 79] on button "Waiting to check in 0" at bounding box center [201, 78] width 61 height 18
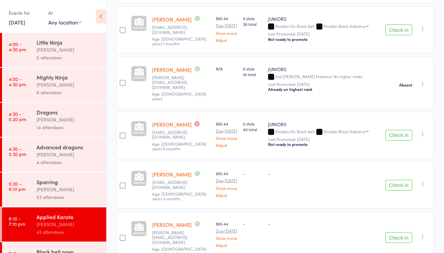
scroll to position [699, 0]
click at [79, 186] on div "[PERSON_NAME]" at bounding box center [69, 189] width 64 height 8
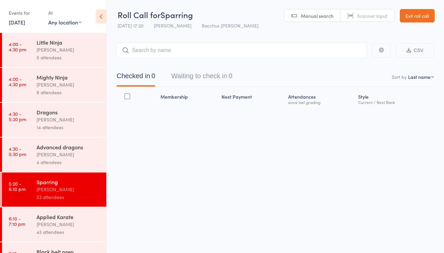
click at [210, 75] on button "Waiting to check in 0" at bounding box center [201, 78] width 61 height 18
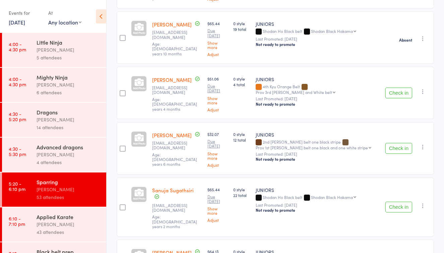
scroll to position [692, 0]
click at [88, 220] on div "Applied Karate" at bounding box center [69, 216] width 64 height 7
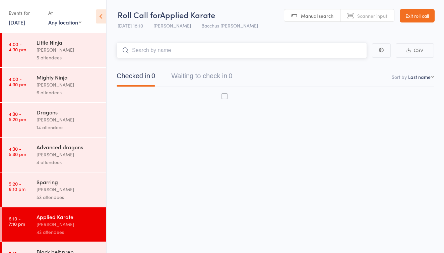
scroll to position [4, 0]
click at [221, 74] on button "Waiting to check in 0" at bounding box center [201, 78] width 61 height 18
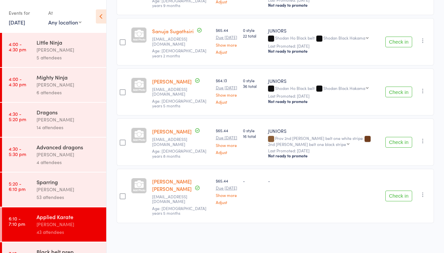
scroll to position [1059, 0]
click at [422, 88] on icon "button" at bounding box center [423, 91] width 7 height 7
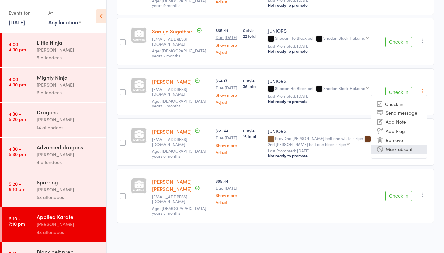
click at [396, 144] on li "Mark absent" at bounding box center [398, 148] width 55 height 9
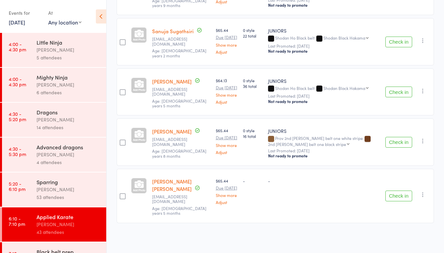
click at [57, 190] on div "Anne-Cherie Noble" at bounding box center [69, 189] width 64 height 8
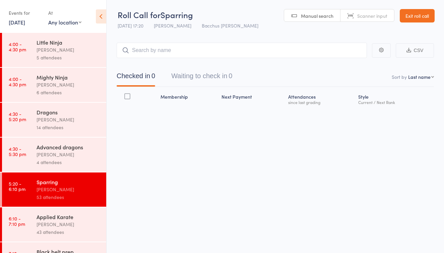
click at [205, 70] on button "Waiting to check in 0" at bounding box center [201, 78] width 61 height 18
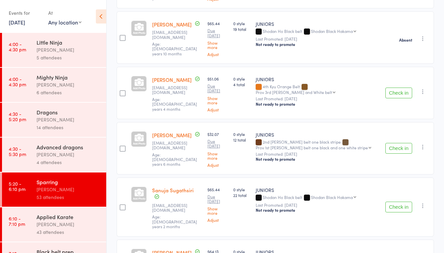
scroll to position [692, 0]
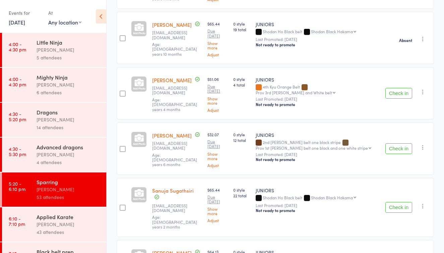
click at [422, 144] on icon "button" at bounding box center [423, 147] width 7 height 7
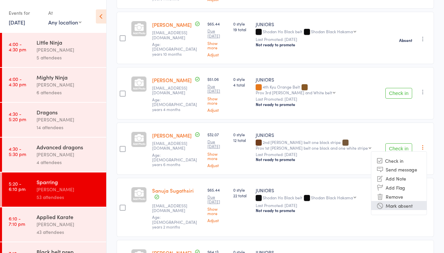
click at [408, 201] on li "Mark absent" at bounding box center [398, 205] width 55 height 9
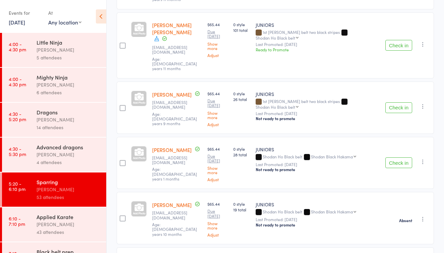
scroll to position [512, 0]
click at [423, 159] on icon "button" at bounding box center [423, 162] width 7 height 7
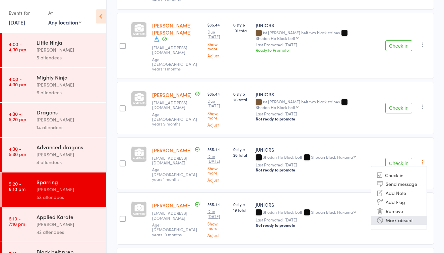
click at [402, 216] on li "Mark absent" at bounding box center [398, 220] width 55 height 9
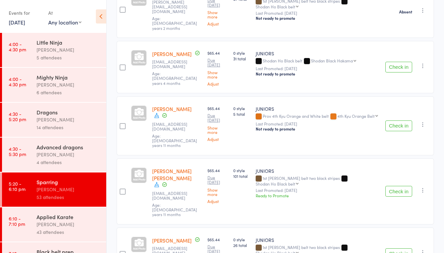
scroll to position [365, 0]
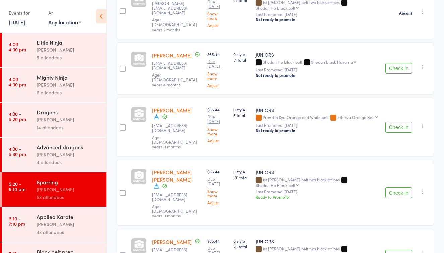
click at [422, 122] on icon "button" at bounding box center [423, 125] width 7 height 7
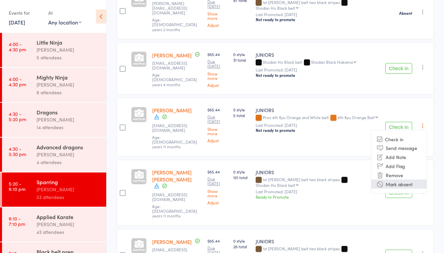
click at [407, 179] on li "Mark absent" at bounding box center [398, 183] width 55 height 9
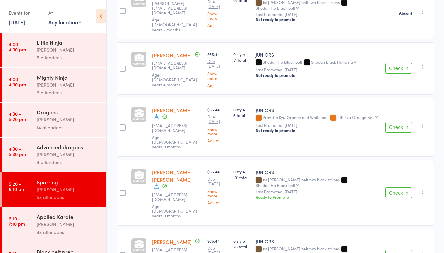
click at [422, 188] on icon "button" at bounding box center [423, 191] width 7 height 7
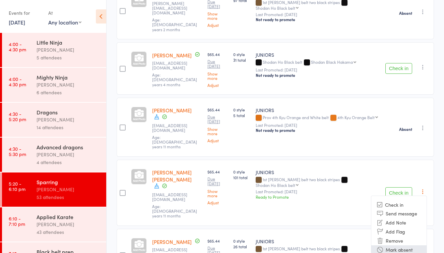
click at [407, 245] on li "Mark absent" at bounding box center [398, 249] width 55 height 9
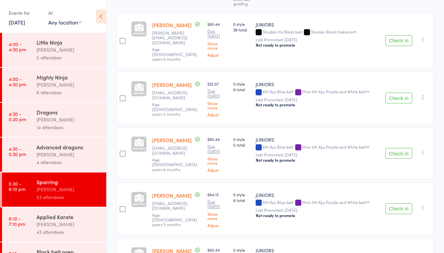
scroll to position [109, 0]
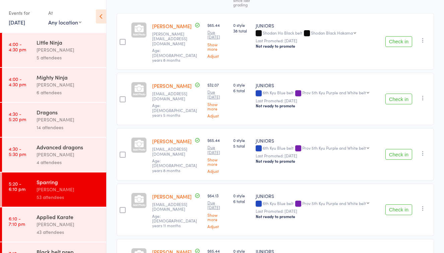
click at [172, 82] on link "[PERSON_NAME]" at bounding box center [172, 85] width 40 height 7
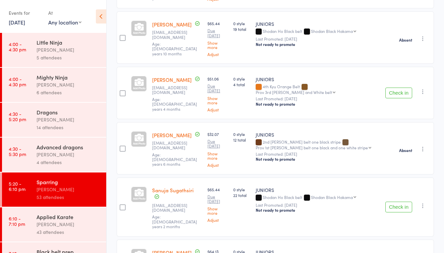
scroll to position [692, 0]
click at [57, 222] on div "Anne-Cherie Noble" at bounding box center [69, 224] width 64 height 8
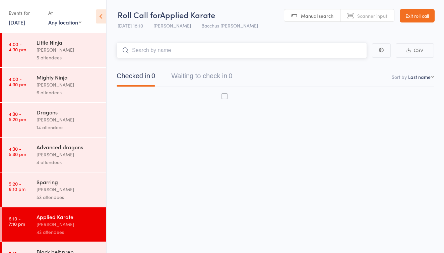
scroll to position [4, 0]
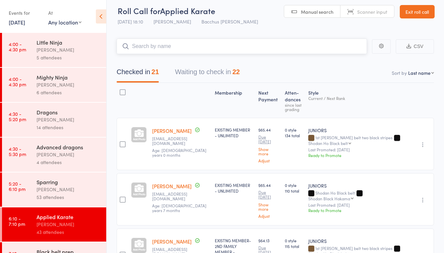
click at [197, 75] on button "Waiting to check in 22" at bounding box center [207, 74] width 65 height 18
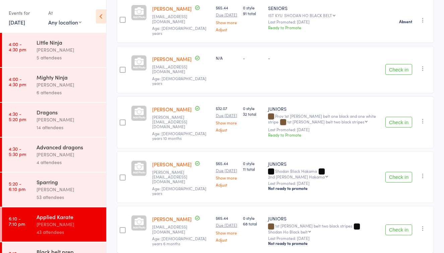
scroll to position [342, 0]
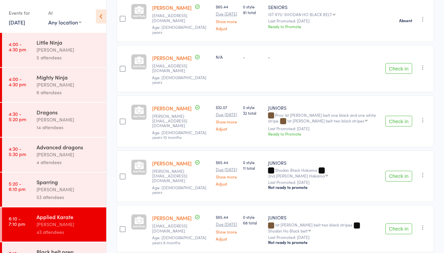
click at [421, 64] on icon "button" at bounding box center [423, 67] width 7 height 7
click at [396, 115] on li "Remove" at bounding box center [398, 116] width 55 height 9
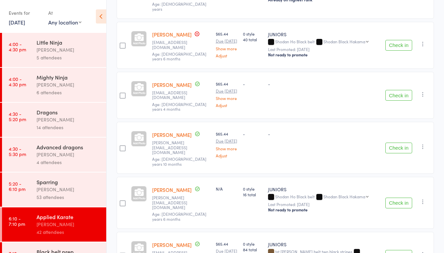
scroll to position [739, 0]
click at [422, 47] on icon "button" at bounding box center [423, 43] width 7 height 7
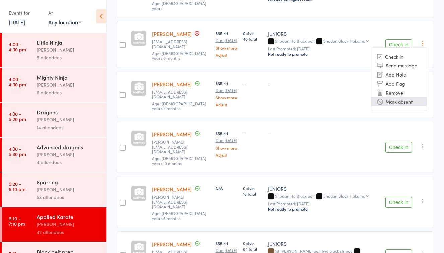
click at [410, 106] on li "Mark absent" at bounding box center [398, 101] width 55 height 9
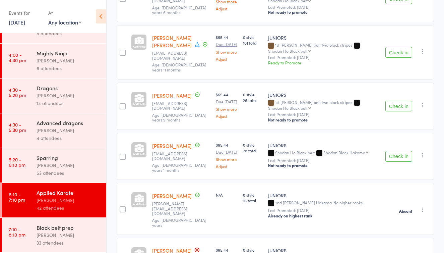
scroll to position [521, 0]
click at [390, 58] on button "Check in" at bounding box center [399, 53] width 27 height 11
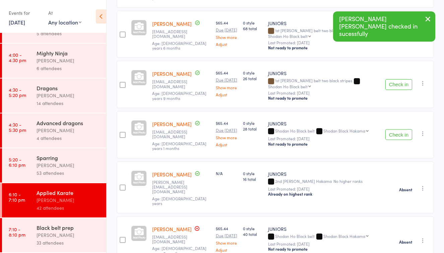
scroll to position [486, 0]
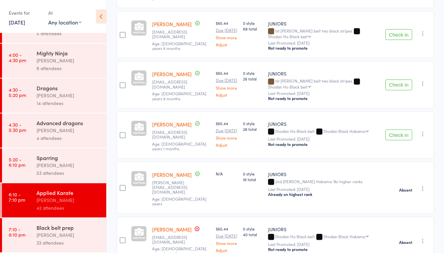
click at [82, 228] on div "Black belt prep" at bounding box center [69, 227] width 64 height 7
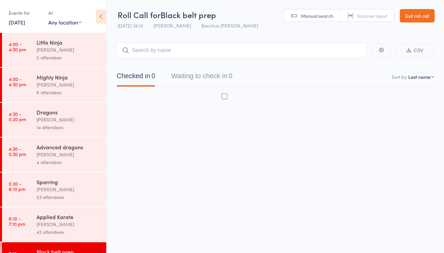
scroll to position [4, 0]
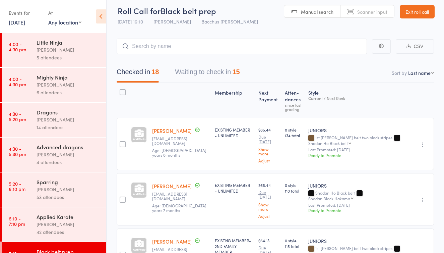
click at [217, 73] on button "Waiting to check in 15" at bounding box center [207, 74] width 65 height 18
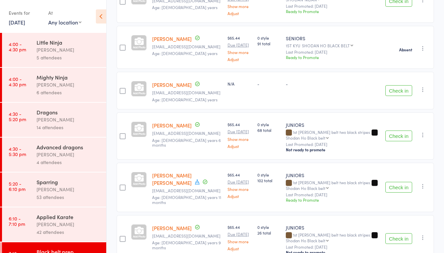
scroll to position [193, 0]
click at [390, 182] on button "Check in" at bounding box center [399, 186] width 27 height 11
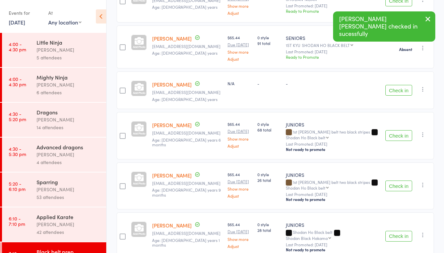
click at [78, 221] on div "Anne-Cherie Noble" at bounding box center [69, 224] width 64 height 8
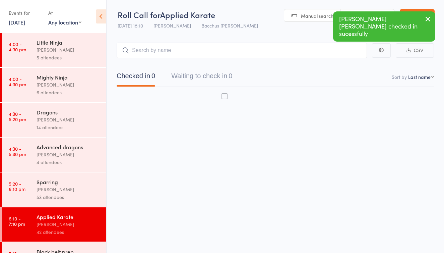
scroll to position [4, 0]
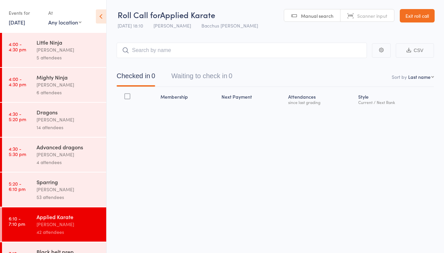
click at [68, 180] on div "Sparring" at bounding box center [69, 181] width 64 height 7
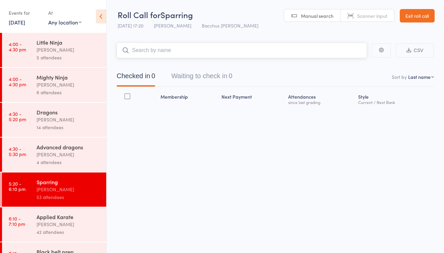
click at [207, 74] on button "Waiting to check in 0" at bounding box center [201, 78] width 61 height 18
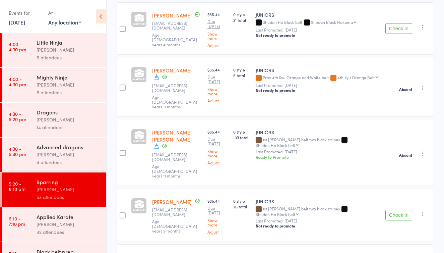
scroll to position [409, 0]
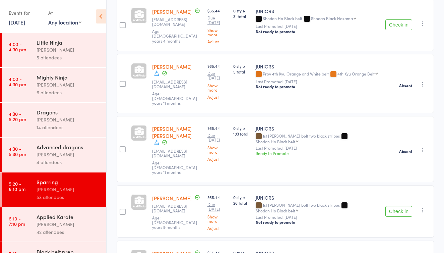
click at [74, 224] on div "Anne-Cherie Noble" at bounding box center [69, 224] width 64 height 8
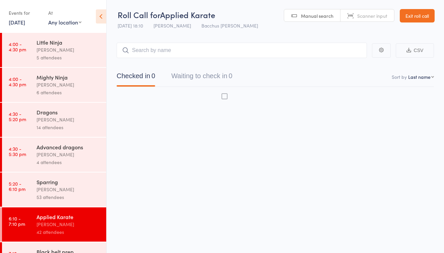
scroll to position [4, 0]
click at [216, 73] on button "Waiting to check in 0" at bounding box center [201, 78] width 61 height 18
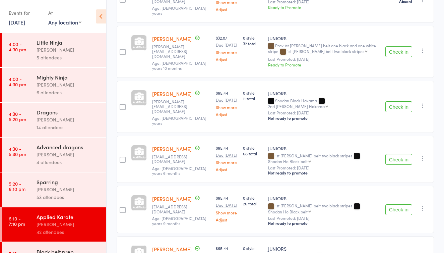
scroll to position [362, 0]
click at [397, 161] on button "Check in" at bounding box center [399, 158] width 27 height 11
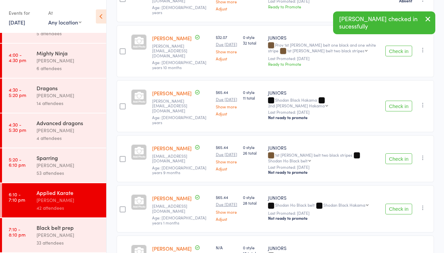
scroll to position [24, 0]
click at [85, 228] on div "Black belt prep" at bounding box center [69, 227] width 64 height 7
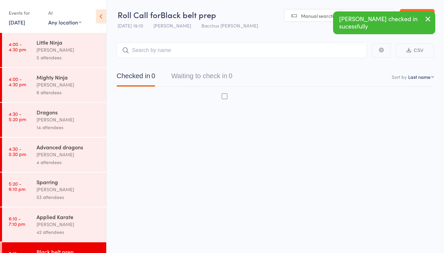
scroll to position [4, 0]
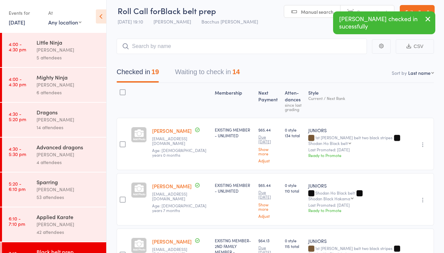
click at [190, 74] on button "Waiting to check in 14" at bounding box center [207, 74] width 65 height 18
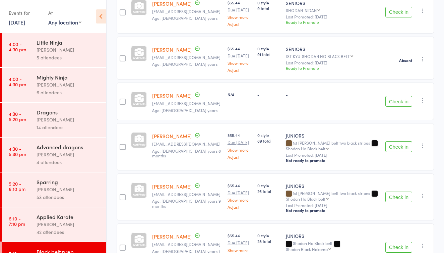
scroll to position [172, 0]
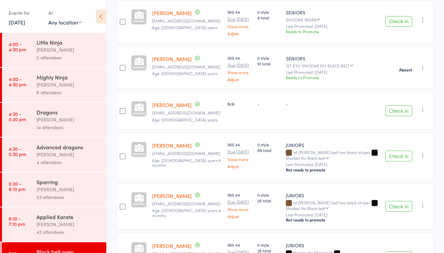
click at [393, 151] on button "Check in" at bounding box center [399, 156] width 27 height 11
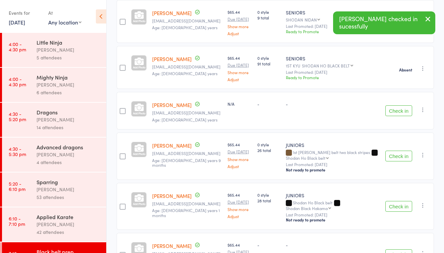
click at [34, 222] on link "6:10 - 7:10 pm Applied Karate Anne-Cherie Noble 42 attendees" at bounding box center [54, 224] width 104 height 34
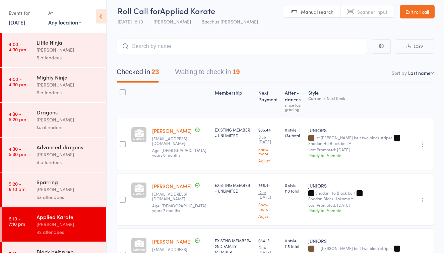
click at [210, 72] on button "Waiting to check in 19" at bounding box center [207, 74] width 65 height 18
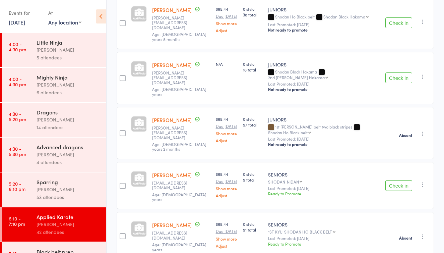
scroll to position [126, 0]
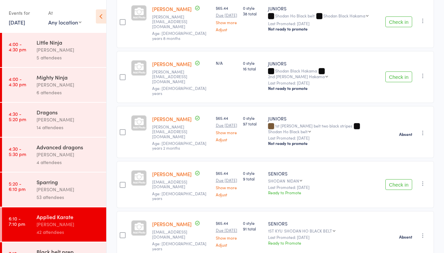
click at [83, 213] on div "Applied Karate" at bounding box center [69, 216] width 64 height 7
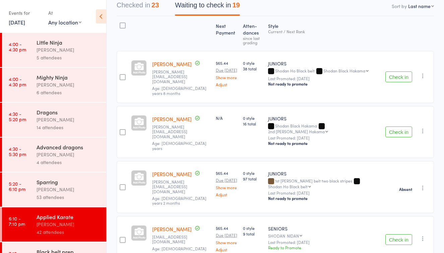
scroll to position [40, 0]
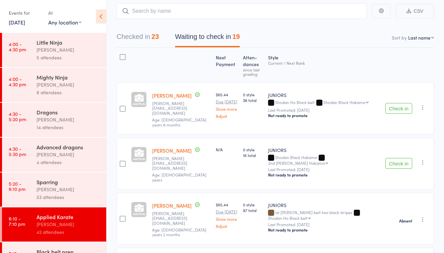
click at [421, 109] on icon "button" at bounding box center [423, 107] width 7 height 7
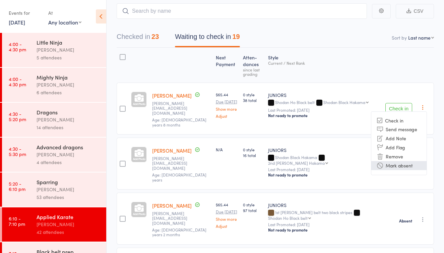
click at [400, 163] on li "Mark absent" at bounding box center [398, 165] width 55 height 9
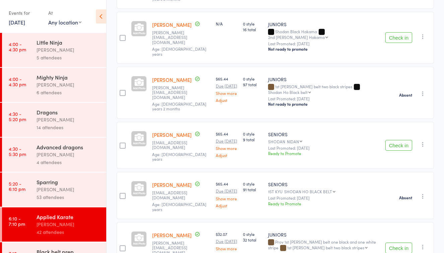
scroll to position [168, 0]
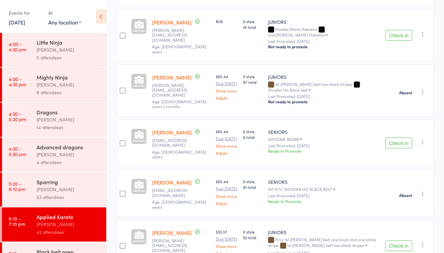
click at [424, 138] on icon "button" at bounding box center [423, 141] width 7 height 7
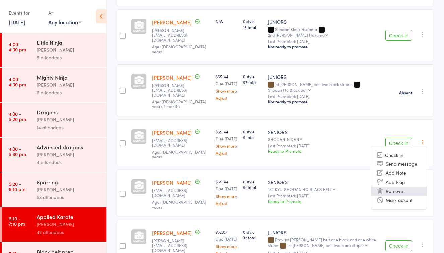
click at [403, 186] on li "Remove" at bounding box center [398, 190] width 55 height 9
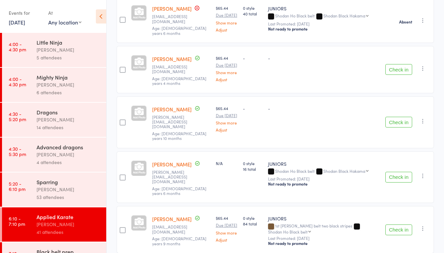
scroll to position [606, 0]
click at [421, 172] on icon "button" at bounding box center [423, 175] width 7 height 7
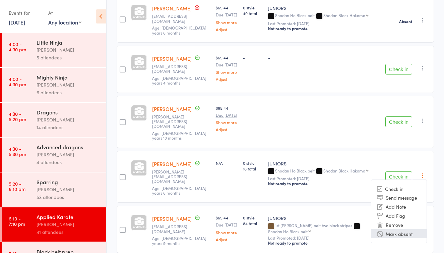
click at [407, 231] on li "Mark absent" at bounding box center [398, 233] width 55 height 9
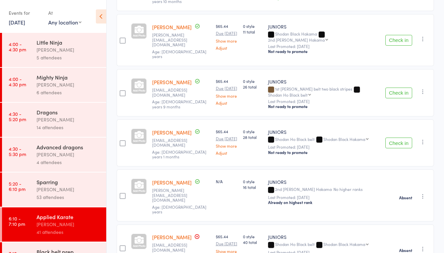
scroll to position [378, 0]
click at [422, 88] on icon "button" at bounding box center [423, 91] width 7 height 7
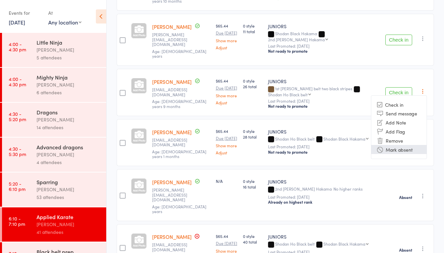
click at [395, 145] on li "Mark absent" at bounding box center [398, 149] width 55 height 9
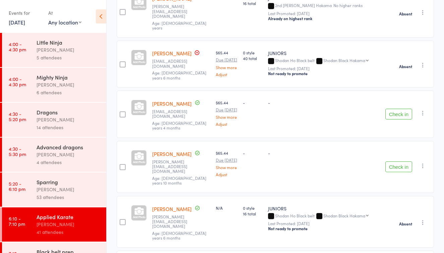
scroll to position [562, 0]
click at [423, 111] on icon "button" at bounding box center [423, 112] width 7 height 7
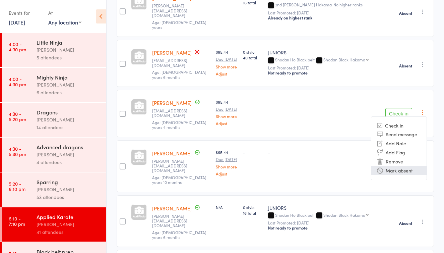
click at [411, 171] on li "Mark absent" at bounding box center [398, 170] width 55 height 9
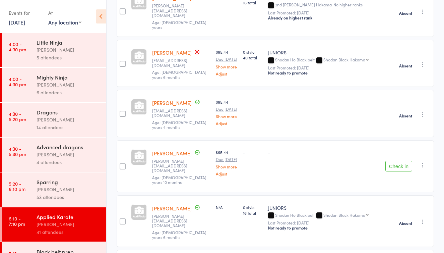
click at [422, 167] on icon "button" at bounding box center [423, 165] width 7 height 7
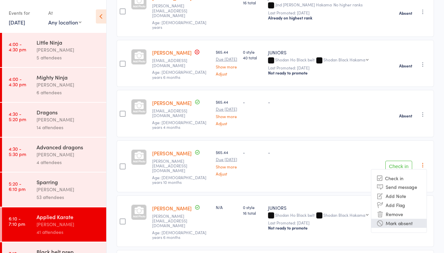
click at [405, 224] on li "Mark absent" at bounding box center [398, 223] width 55 height 9
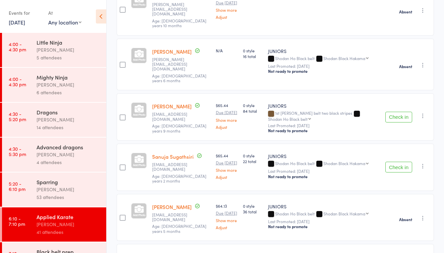
scroll to position [719, 0]
click at [424, 166] on icon "button" at bounding box center [423, 165] width 7 height 7
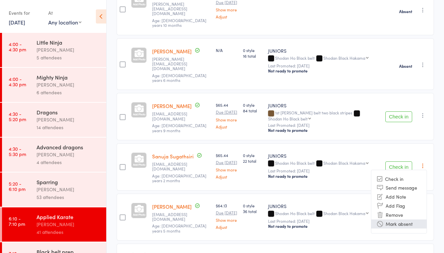
click at [407, 219] on li "Mark absent" at bounding box center [398, 223] width 55 height 9
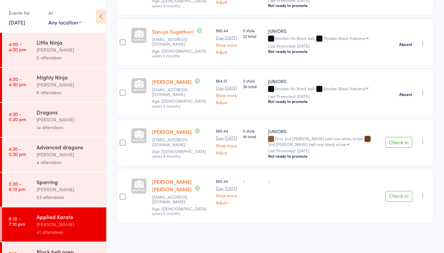
scroll to position [851, 0]
click at [419, 143] on div "Check in Send message Add Note Add Flag Remove Mark absent" at bounding box center [423, 141] width 8 height 8
click at [423, 142] on icon "button" at bounding box center [423, 141] width 7 height 7
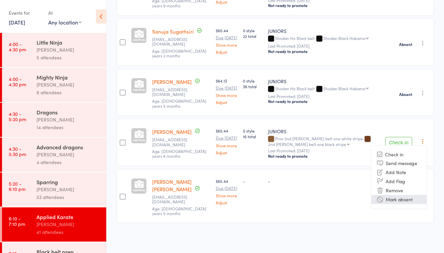
click at [399, 202] on li "Mark absent" at bounding box center [398, 199] width 55 height 9
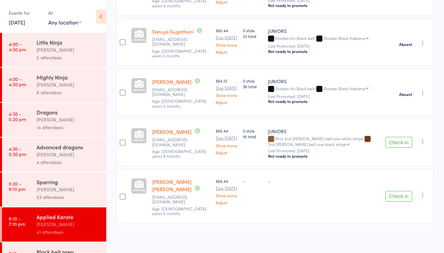
click at [424, 196] on icon "button" at bounding box center [423, 194] width 7 height 7
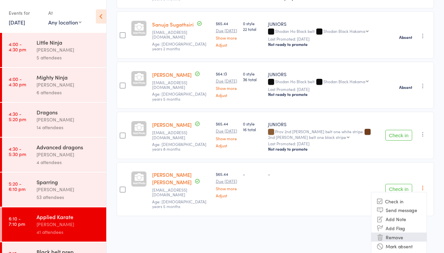
click at [391, 241] on li "Remove" at bounding box center [398, 236] width 55 height 9
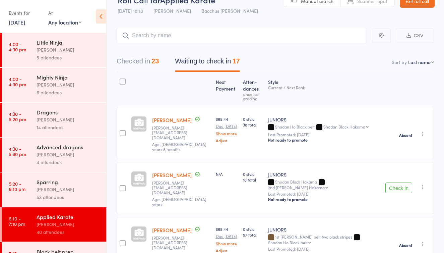
scroll to position [15, 0]
click at [422, 184] on icon "button" at bounding box center [423, 187] width 7 height 7
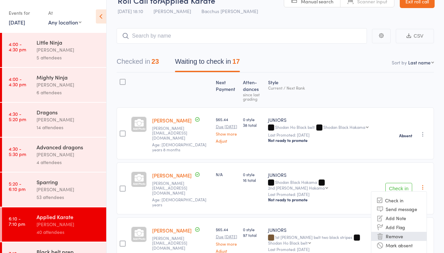
click at [396, 232] on li "Remove" at bounding box center [398, 236] width 55 height 9
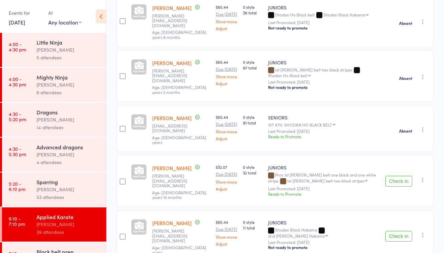
scroll to position [127, 0]
click at [422, 183] on icon "button" at bounding box center [423, 180] width 7 height 7
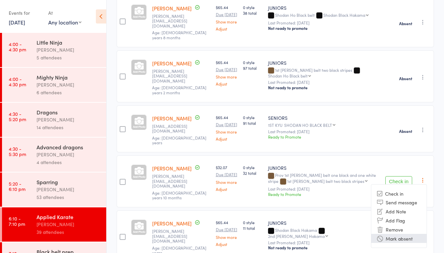
click at [398, 239] on li "Mark absent" at bounding box center [398, 238] width 55 height 9
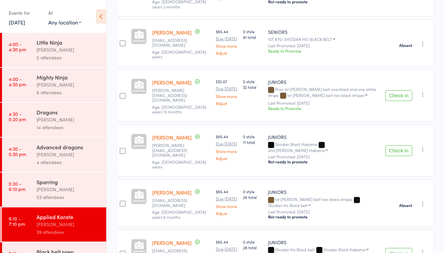
scroll to position [232, 0]
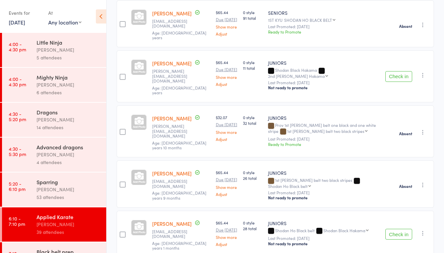
click at [422, 78] on icon "button" at bounding box center [423, 75] width 7 height 7
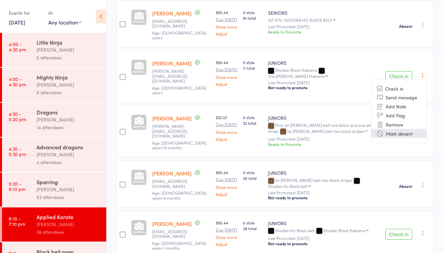
click at [399, 138] on li "Mark absent" at bounding box center [398, 133] width 55 height 9
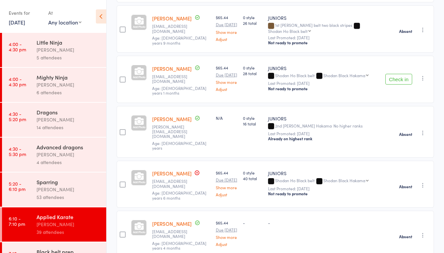
scroll to position [392, 0]
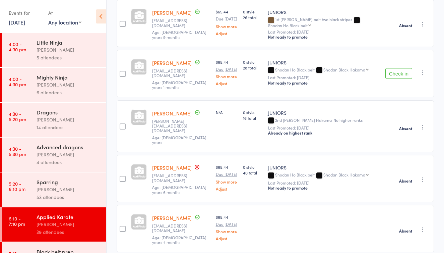
click at [423, 76] on icon "button" at bounding box center [423, 72] width 7 height 7
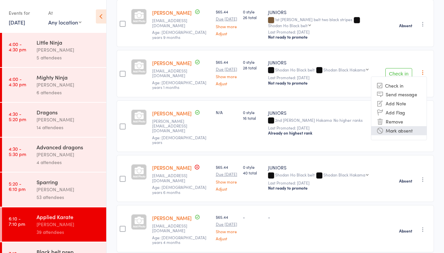
click at [411, 135] on li "Mark absent" at bounding box center [398, 130] width 55 height 9
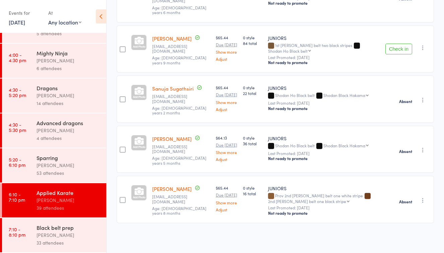
scroll to position [24, 0]
click at [62, 233] on div "Anne-Cherie Noble" at bounding box center [69, 235] width 64 height 8
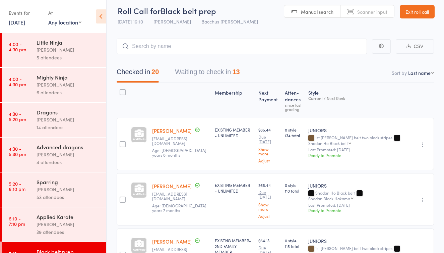
click at [210, 73] on button "Waiting to check in 13" at bounding box center [207, 74] width 65 height 18
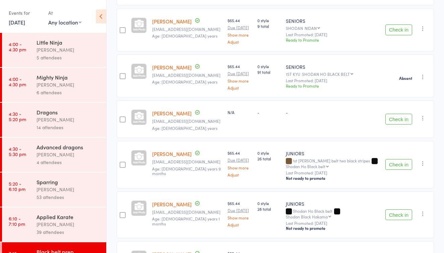
scroll to position [164, 0]
click at [421, 115] on icon "button" at bounding box center [423, 117] width 7 height 7
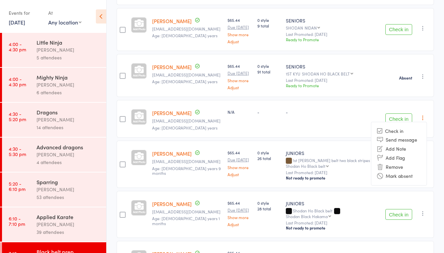
click at [331, 121] on div "-" at bounding box center [333, 119] width 100 height 38
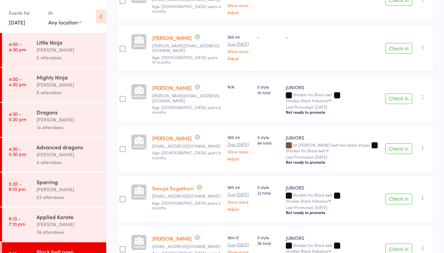
scroll to position [429, 0]
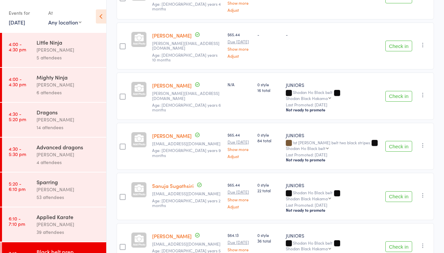
click at [424, 92] on icon "button" at bounding box center [423, 95] width 7 height 7
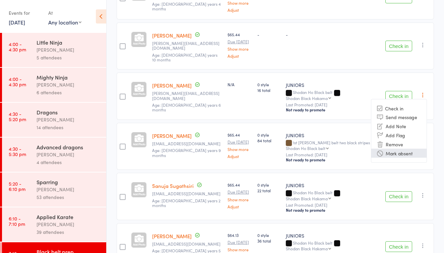
click at [401, 149] on li "Mark absent" at bounding box center [398, 153] width 55 height 9
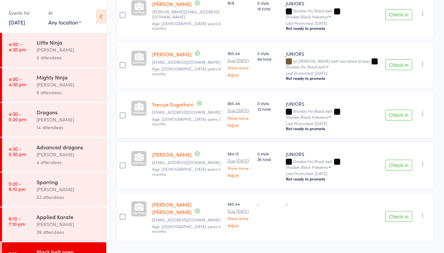
scroll to position [510, 0]
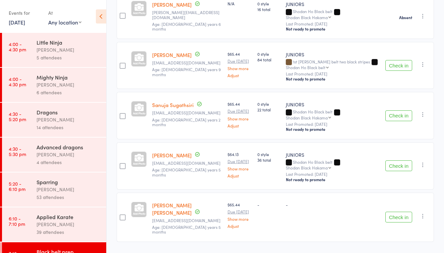
click at [425, 161] on icon "button" at bounding box center [423, 164] width 7 height 7
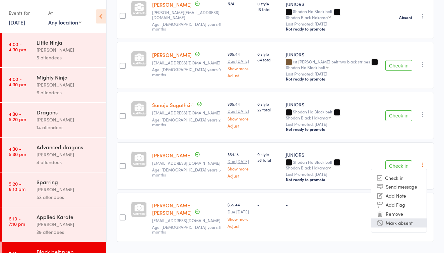
click at [409, 218] on li "Mark absent" at bounding box center [398, 222] width 55 height 9
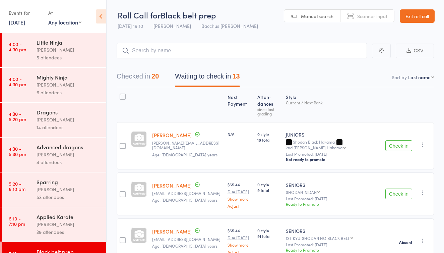
scroll to position [0, 0]
click at [423, 144] on icon "button" at bounding box center [423, 144] width 7 height 7
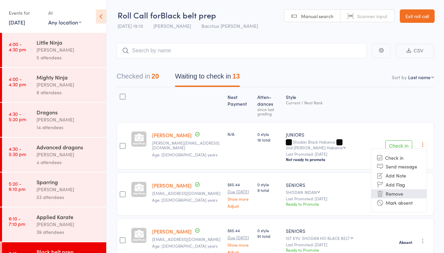
click at [398, 192] on li "Remove" at bounding box center [398, 193] width 55 height 9
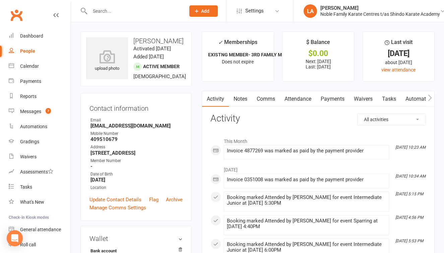
click at [296, 99] on link "Attendance" at bounding box center [298, 98] width 36 height 15
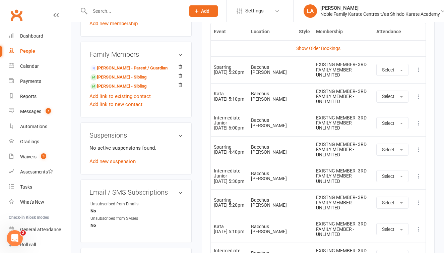
scroll to position [341, 0]
